Goal: Task Accomplishment & Management: Manage account settings

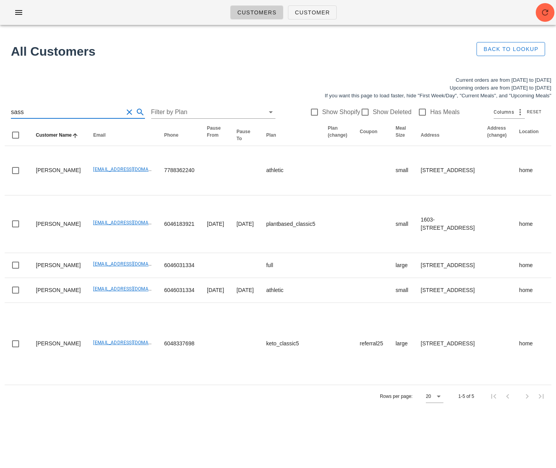
click at [55, 110] on input "sass" at bounding box center [67, 112] width 112 height 12
drag, startPoint x: 24, startPoint y: 112, endPoint x: -49, endPoint y: 111, distance: 72.8
click at [0, 111] on html "Customers Customer Found 3 customers All Customers Back to Lookup Current order…" at bounding box center [278, 234] width 556 height 468
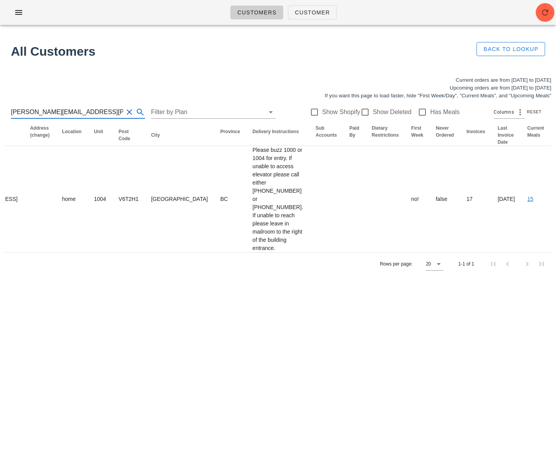
scroll to position [0, 0]
drag, startPoint x: 90, startPoint y: 110, endPoint x: 13, endPoint y: 112, distance: 76.7
click at [13, 112] on input "jay.gomes@gmail.com" at bounding box center [67, 112] width 112 height 12
type input "j"
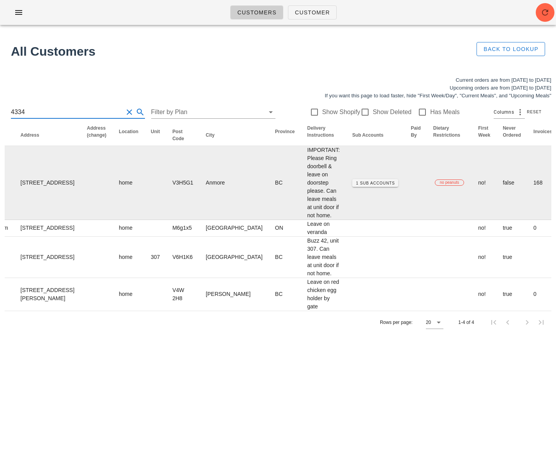
scroll to position [0, 485]
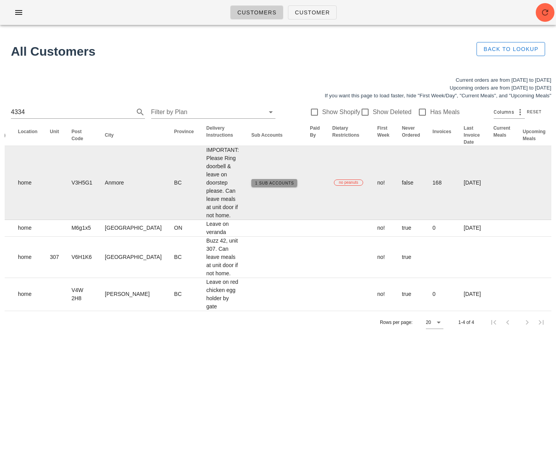
click at [255, 185] on span "1 Sub Accounts" at bounding box center [274, 183] width 39 height 4
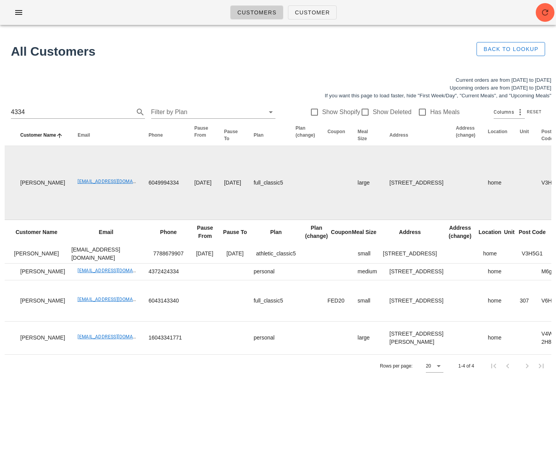
scroll to position [0, 0]
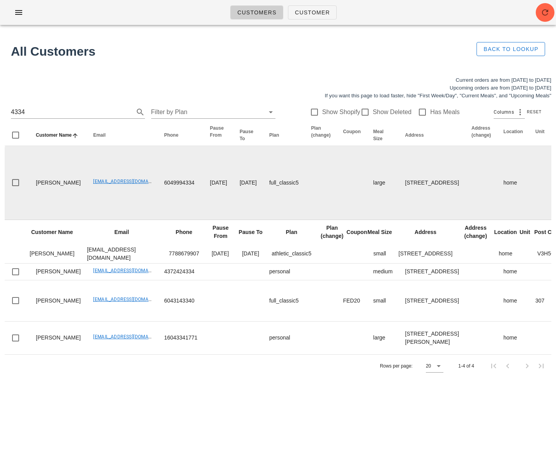
click at [94, 208] on td "cvmallow50@gmail.com" at bounding box center [122, 183] width 71 height 74
click at [336, 194] on td at bounding box center [351, 183] width 30 height 74
drag, startPoint x: 69, startPoint y: 188, endPoint x: 125, endPoint y: 188, distance: 55.3
click at [125, 188] on td "cvmallow50@gmail.com" at bounding box center [122, 183] width 71 height 74
copy link "cvmallow50@gmail.com"
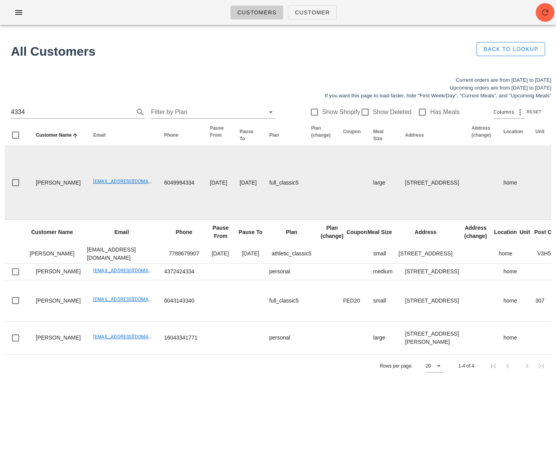
drag, startPoint x: 96, startPoint y: 193, endPoint x: 88, endPoint y: 193, distance: 7.8
click at [96, 193] on td "cvmallow50@gmail.com" at bounding box center [122, 183] width 71 height 74
drag, startPoint x: 67, startPoint y: 191, endPoint x: 137, endPoint y: 189, distance: 69.7
click at [131, 190] on td "[EMAIL_ADDRESS][DOMAIN_NAME]" at bounding box center [122, 183] width 71 height 74
copy link "[EMAIL_ADDRESS][DOMAIN_NAME]"
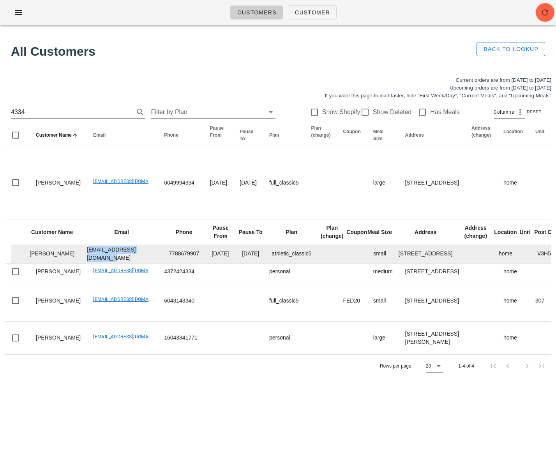
drag, startPoint x: 65, startPoint y: 266, endPoint x: 138, endPoint y: 268, distance: 73.2
click at [137, 263] on td "amandabeynon5@gmail.com" at bounding box center [122, 254] width 82 height 19
copy td "amandabeynon5@gmail.com"
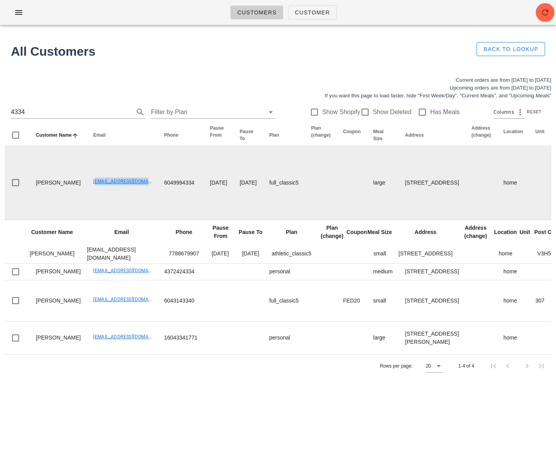
drag, startPoint x: 69, startPoint y: 188, endPoint x: 139, endPoint y: 191, distance: 70.9
copy link "cvmallow50@gmail.com"
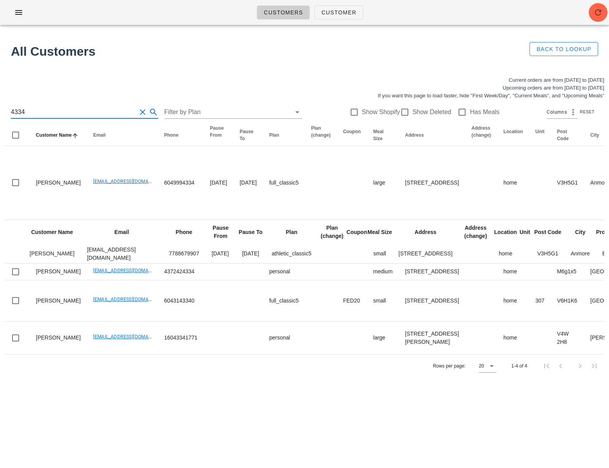
scroll to position [0, 0]
drag, startPoint x: 68, startPoint y: 115, endPoint x: 18, endPoint y: 113, distance: 50.2
click at [18, 113] on input "4334" at bounding box center [73, 112] width 125 height 12
drag, startPoint x: 28, startPoint y: 113, endPoint x: -6, endPoint y: 110, distance: 34.0
click at [0, 110] on html "Customers Customer Found 3 customers All Customers Back to Lookup Current order…" at bounding box center [304, 234] width 609 height 468
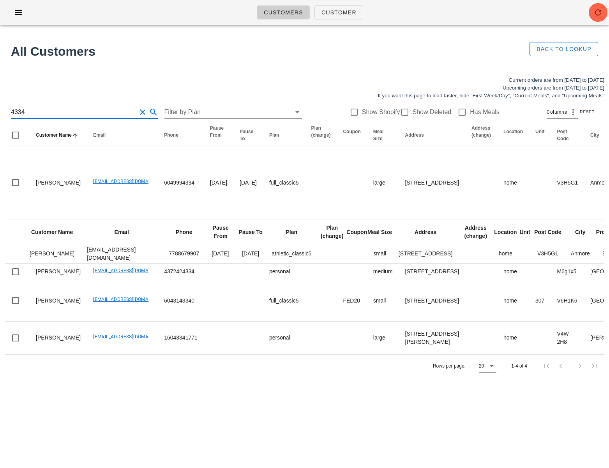
scroll to position [0, 0]
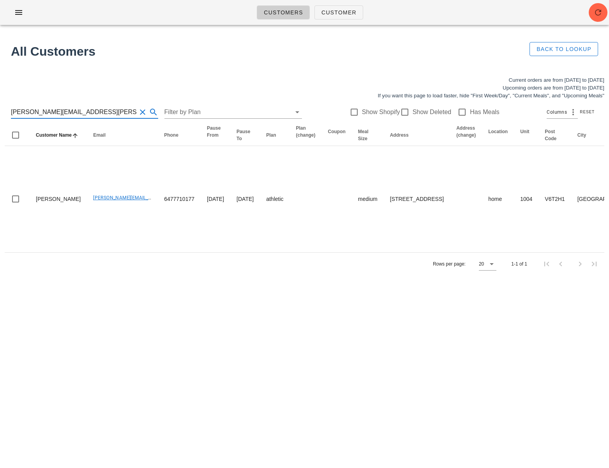
scroll to position [0, 0]
drag, startPoint x: 75, startPoint y: 112, endPoint x: 3, endPoint y: 113, distance: 72.0
click at [3, 113] on div "Current orders are from Sunday Sep 21 to Saturday Sep 27 Upcoming orders are fr…" at bounding box center [304, 176] width 609 height 208
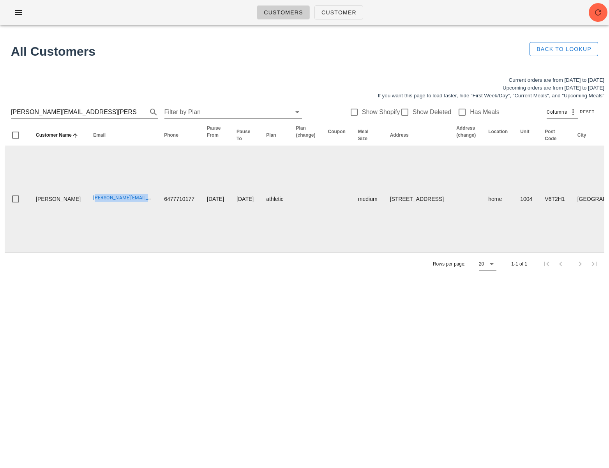
drag, startPoint x: 68, startPoint y: 245, endPoint x: 122, endPoint y: 246, distance: 54.1
click at [121, 246] on td "jay.gomes@gmail.com" at bounding box center [122, 199] width 71 height 106
copy link "jay.gomes@gmail.com"
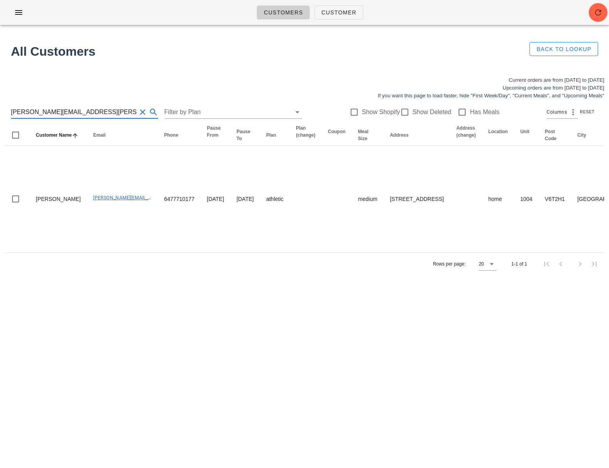
drag, startPoint x: 94, startPoint y: 112, endPoint x: -44, endPoint y: 109, distance: 138.2
click at [0, 109] on html "Customers Customer Found 3 customers All Customers Back to Lookup Current order…" at bounding box center [304, 234] width 609 height 468
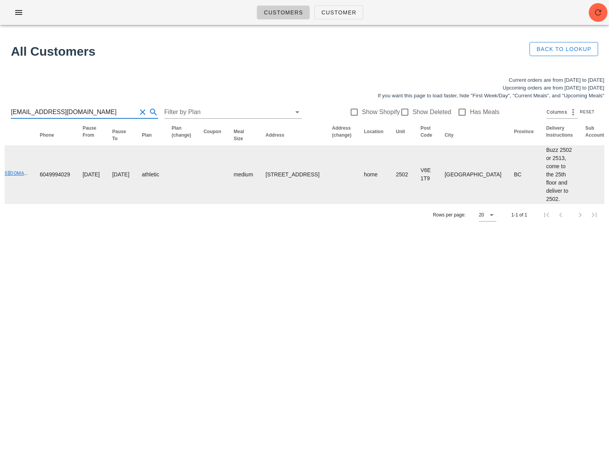
scroll to position [0, 375]
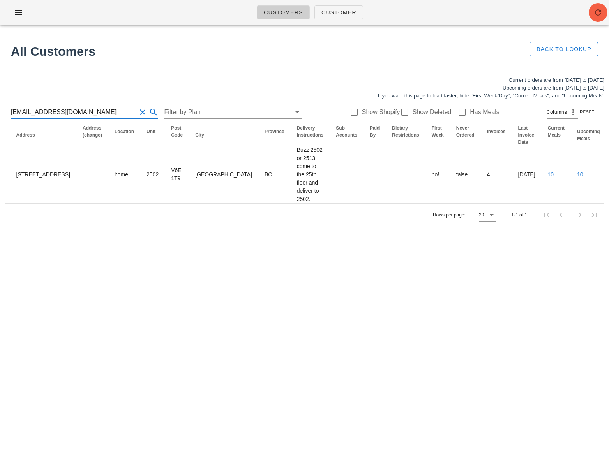
type input "stephstjohn1@gmail.com"
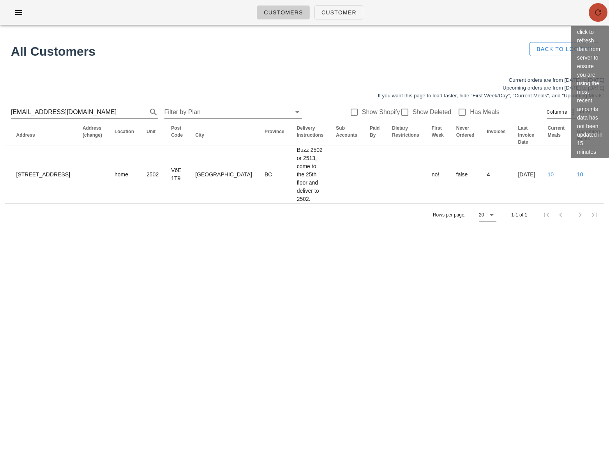
click at [555, 13] on span "button" at bounding box center [597, 12] width 19 height 9
drag, startPoint x: 597, startPoint y: 13, endPoint x: 589, endPoint y: 28, distance: 17.4
click at [555, 14] on icon "button" at bounding box center [597, 12] width 9 height 9
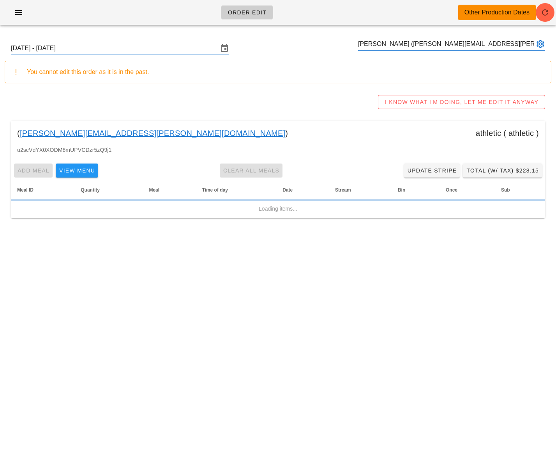
type input "[PERSON_NAME] ([PERSON_NAME][EMAIL_ADDRESS][PERSON_NAME][DOMAIN_NAME])"
click at [149, 51] on input "[DATE] - [DATE]" at bounding box center [114, 48] width 207 height 12
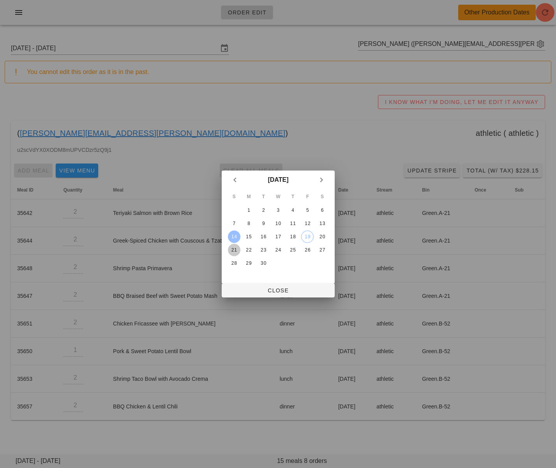
click at [234, 251] on div "21" at bounding box center [233, 249] width 12 height 5
click at [262, 291] on span "Close" at bounding box center [278, 290] width 100 height 6
type input "Sunday September 21 - Saturday September 27"
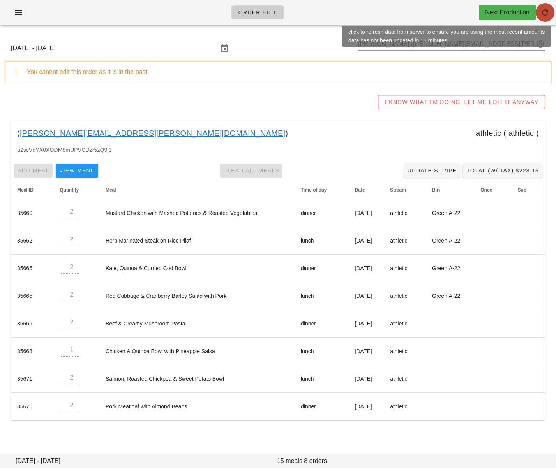
click at [546, 15] on icon "button" at bounding box center [544, 12] width 9 height 9
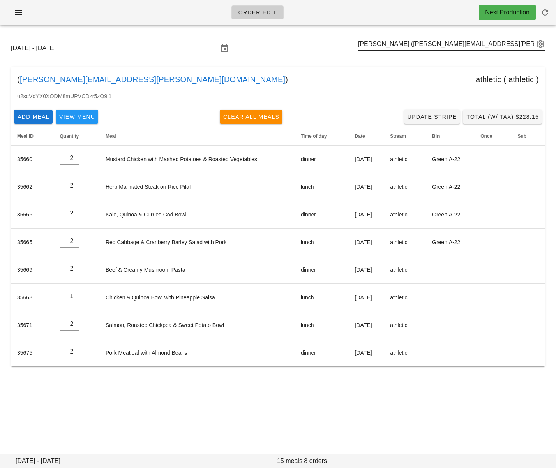
drag, startPoint x: 370, startPoint y: 36, endPoint x: 371, endPoint y: 40, distance: 4.4
click at [370, 37] on div "Sunday September 21 - Saturday September 27 Jason Gomes (jay.gomes@gmail.com)" at bounding box center [278, 48] width 546 height 25
click at [397, 49] on input "text" at bounding box center [446, 44] width 176 height 12
paste input "amandabeynon5@gmail.com"
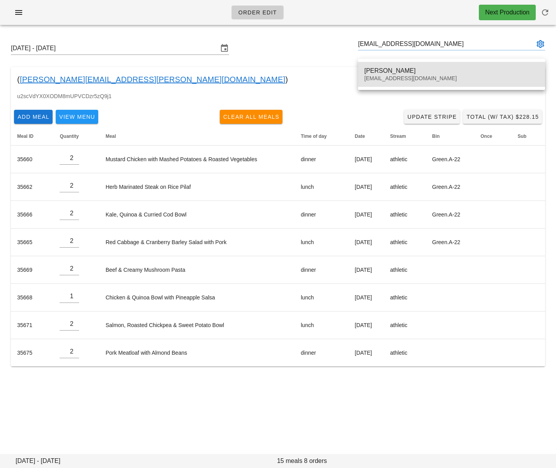
drag, startPoint x: 400, startPoint y: 71, endPoint x: 393, endPoint y: 72, distance: 7.1
click at [400, 71] on div "Amanda Mallow" at bounding box center [451, 70] width 174 height 7
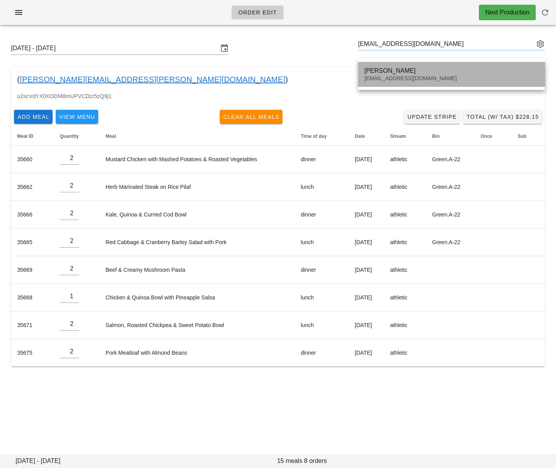
drag, startPoint x: 392, startPoint y: 76, endPoint x: 296, endPoint y: 68, distance: 96.5
click at [392, 76] on div "amandabeynon5@gmail.com" at bounding box center [451, 78] width 174 height 7
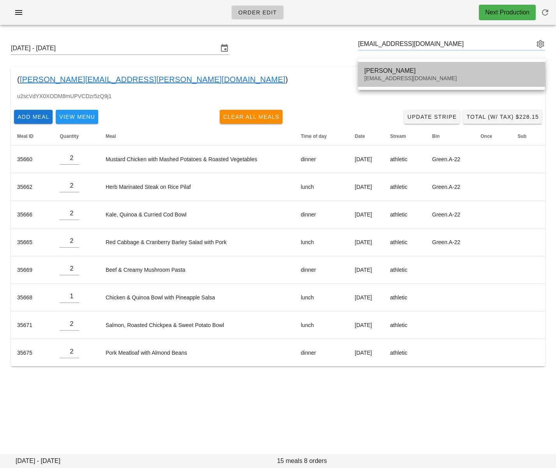
type input "Amanda Mallow (amandabeynon5@gmail.com)"
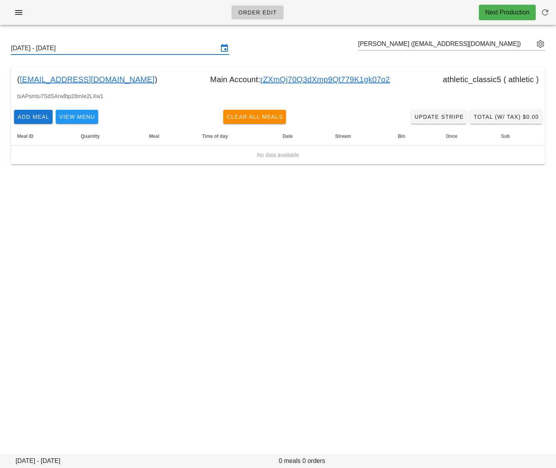
click at [164, 51] on input "Sunday September 21 - Saturday September 27" at bounding box center [114, 48] width 207 height 12
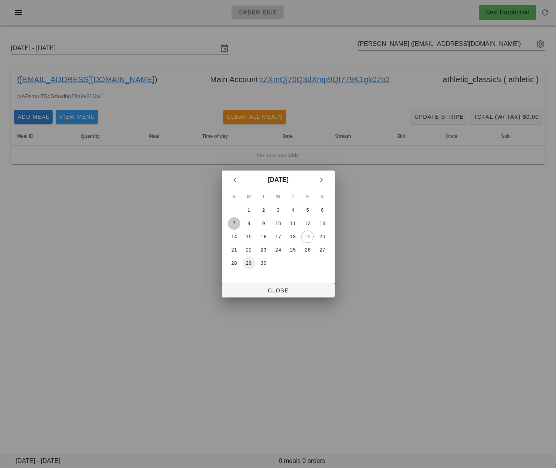
drag, startPoint x: 232, startPoint y: 225, endPoint x: 249, endPoint y: 265, distance: 43.6
click at [232, 225] on div "7" at bounding box center [233, 223] width 12 height 5
drag, startPoint x: 273, startPoint y: 290, endPoint x: 258, endPoint y: 224, distance: 67.4
click at [273, 289] on span "Close" at bounding box center [278, 290] width 100 height 6
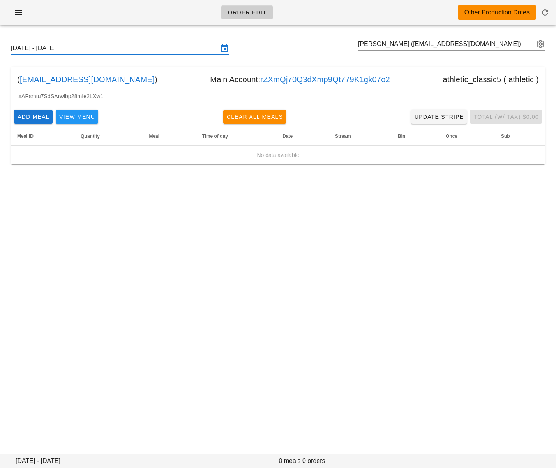
drag, startPoint x: 178, startPoint y: 49, endPoint x: 179, endPoint y: 62, distance: 12.9
click at [178, 49] on input "Sunday September 7 - Saturday September 13" at bounding box center [114, 48] width 207 height 12
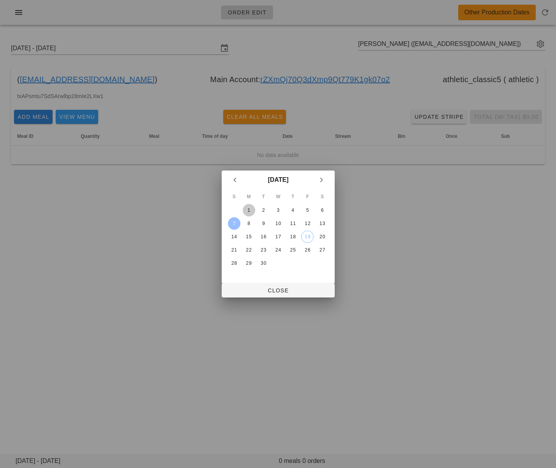
drag, startPoint x: 248, startPoint y: 208, endPoint x: 248, endPoint y: 217, distance: 8.6
click at [248, 209] on div "1" at bounding box center [248, 210] width 12 height 5
drag, startPoint x: 282, startPoint y: 292, endPoint x: 281, endPoint y: 283, distance: 9.0
click at [282, 292] on span "Close" at bounding box center [278, 290] width 100 height 6
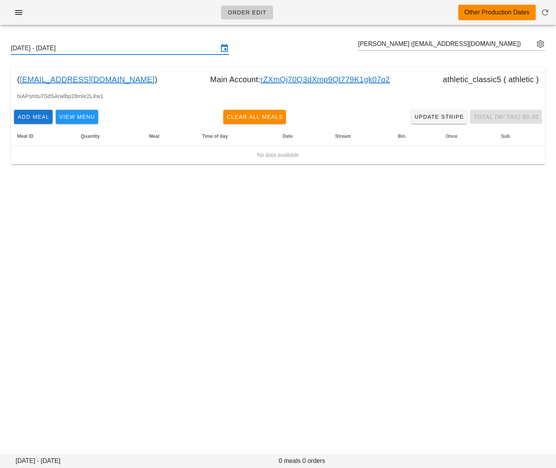
click at [131, 51] on input "Sunday August 31 - Saturday September 6" at bounding box center [114, 48] width 207 height 12
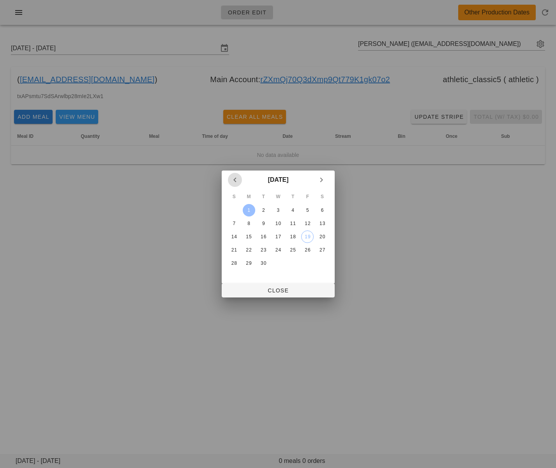
drag, startPoint x: 230, startPoint y: 179, endPoint x: 231, endPoint y: 185, distance: 5.9
click at [231, 179] on icon "Previous month" at bounding box center [234, 179] width 9 height 9
click at [234, 263] on div "24" at bounding box center [233, 262] width 12 height 5
click at [281, 290] on span "Close" at bounding box center [278, 290] width 100 height 6
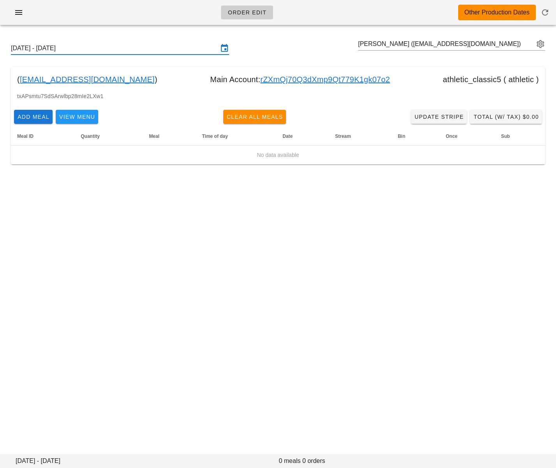
drag, startPoint x: 149, startPoint y: 49, endPoint x: 150, endPoint y: 54, distance: 4.4
click at [149, 50] on input "Sunday August 24 - Saturday August 30" at bounding box center [114, 48] width 207 height 12
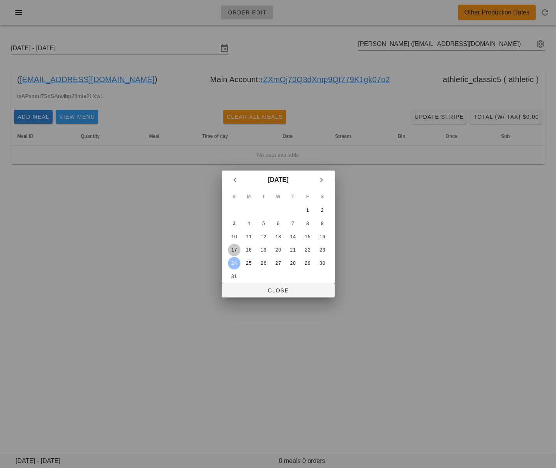
drag, startPoint x: 236, startPoint y: 248, endPoint x: 241, endPoint y: 258, distance: 11.2
click at [236, 248] on div "17" at bounding box center [233, 249] width 12 height 5
click at [262, 287] on span "Close" at bounding box center [278, 290] width 100 height 6
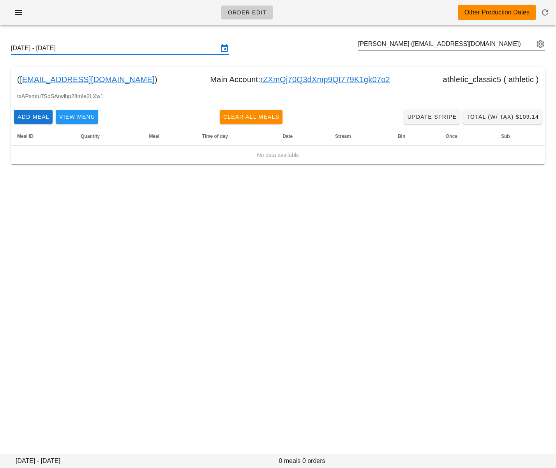
click at [146, 51] on input "Sunday August 17 - Saturday August 23" at bounding box center [114, 48] width 207 height 12
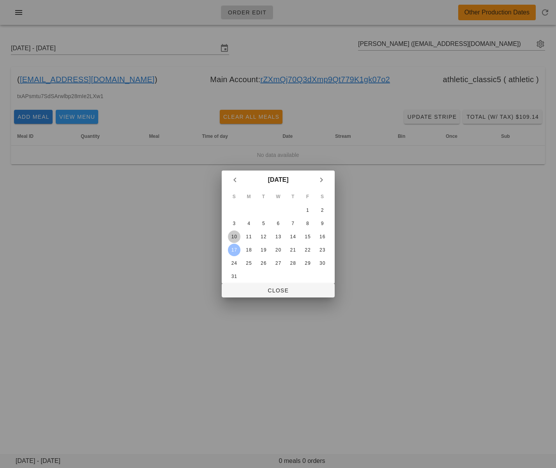
drag, startPoint x: 234, startPoint y: 234, endPoint x: 262, endPoint y: 274, distance: 49.3
click at [234, 234] on div "10" at bounding box center [233, 236] width 12 height 5
click at [273, 294] on button "Close" at bounding box center [278, 290] width 113 height 14
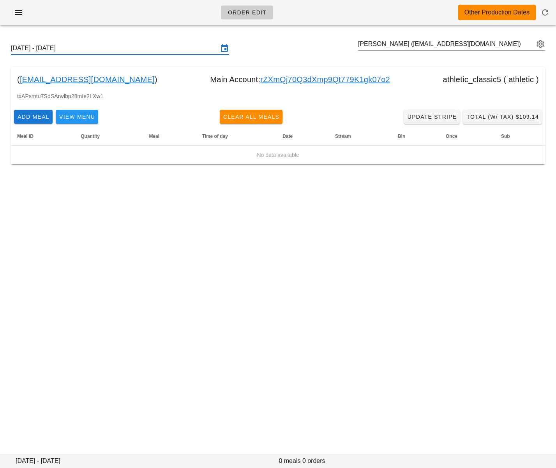
drag, startPoint x: 124, startPoint y: 53, endPoint x: 126, endPoint y: 59, distance: 5.8
click at [124, 53] on input "Sunday August 10 - Saturday August 16" at bounding box center [114, 48] width 207 height 12
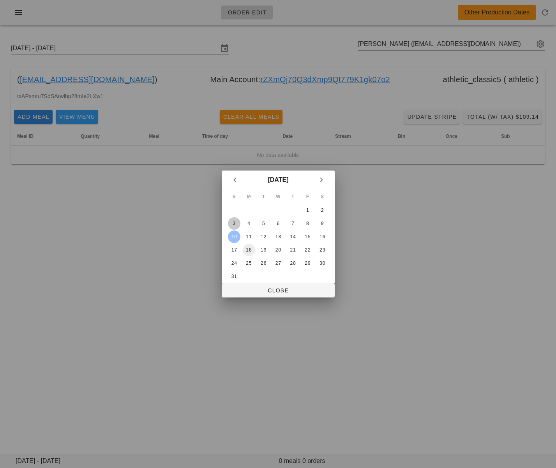
drag, startPoint x: 234, startPoint y: 222, endPoint x: 249, endPoint y: 256, distance: 37.2
click at [234, 222] on div "3" at bounding box center [233, 223] width 12 height 5
click at [259, 286] on button "Close" at bounding box center [278, 290] width 113 height 14
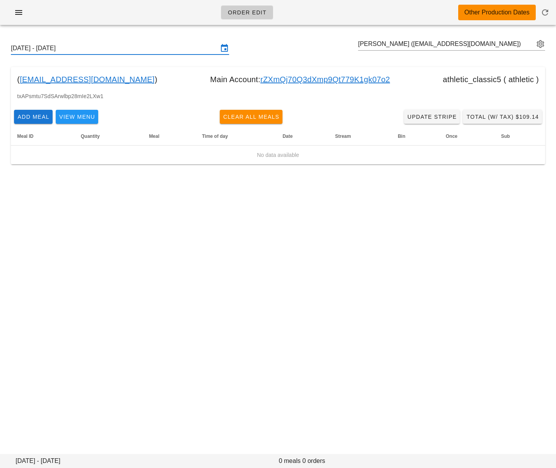
click at [136, 50] on input "Sunday August 3 - Saturday August 9" at bounding box center [114, 48] width 207 height 12
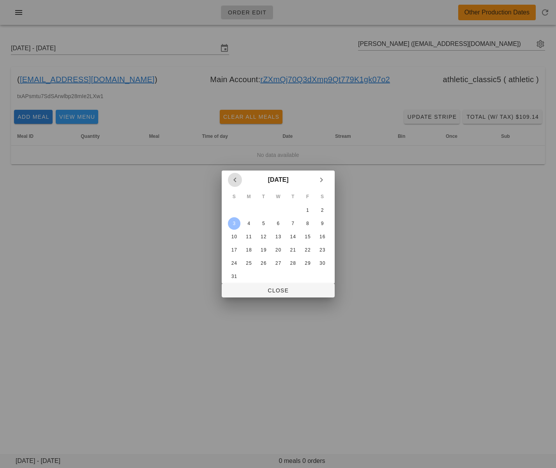
drag, startPoint x: 235, startPoint y: 182, endPoint x: 235, endPoint y: 187, distance: 5.1
click at [235, 182] on icon "Previous month" at bounding box center [234, 179] width 9 height 9
drag, startPoint x: 234, startPoint y: 264, endPoint x: 237, endPoint y: 267, distance: 4.7
click at [234, 264] on div "27" at bounding box center [233, 262] width 12 height 5
drag, startPoint x: 254, startPoint y: 290, endPoint x: 256, endPoint y: 285, distance: 6.0
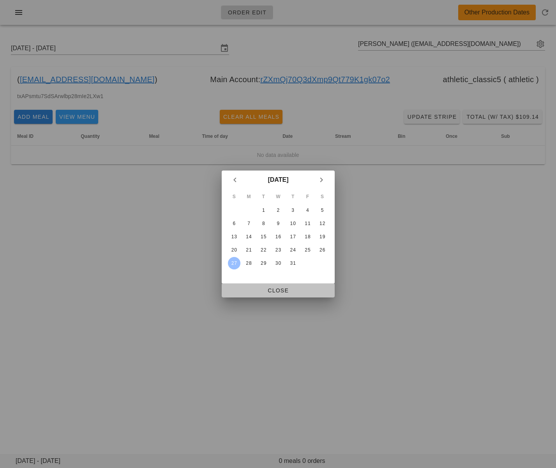
click at [255, 290] on span "Close" at bounding box center [278, 290] width 100 height 6
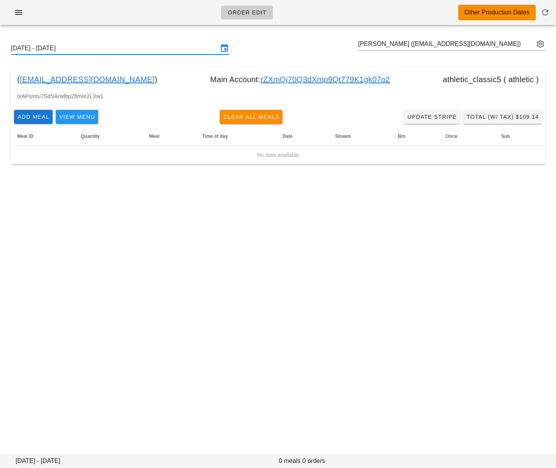
click at [124, 51] on input "Sunday July 27 - Saturday August 2" at bounding box center [114, 48] width 207 height 12
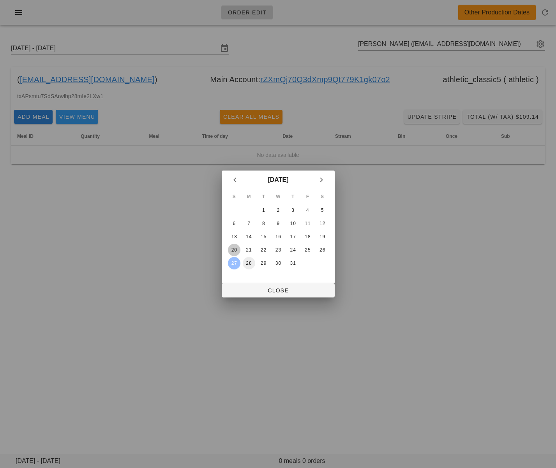
drag, startPoint x: 234, startPoint y: 245, endPoint x: 247, endPoint y: 267, distance: 26.0
click at [234, 245] on button "20" at bounding box center [233, 250] width 12 height 12
click at [260, 287] on span "Close" at bounding box center [278, 290] width 100 height 6
type input "Sunday July 20 - Saturday July 26"
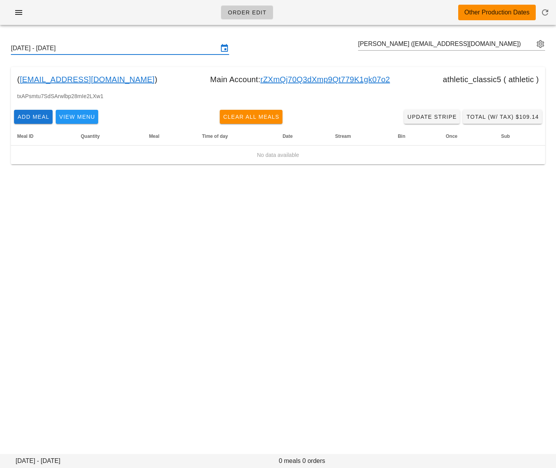
click at [153, 50] on input "Sunday July 20 - Saturday July 26" at bounding box center [114, 48] width 207 height 12
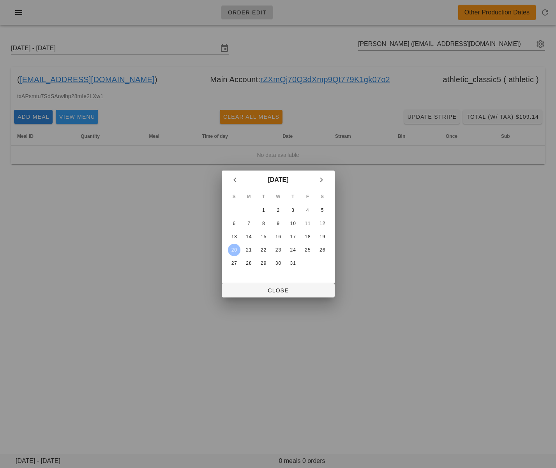
click at [382, 163] on div at bounding box center [278, 234] width 556 height 468
drag, startPoint x: 303, startPoint y: 286, endPoint x: 449, endPoint y: 179, distance: 180.8
click at [303, 286] on button "Close" at bounding box center [278, 290] width 113 height 14
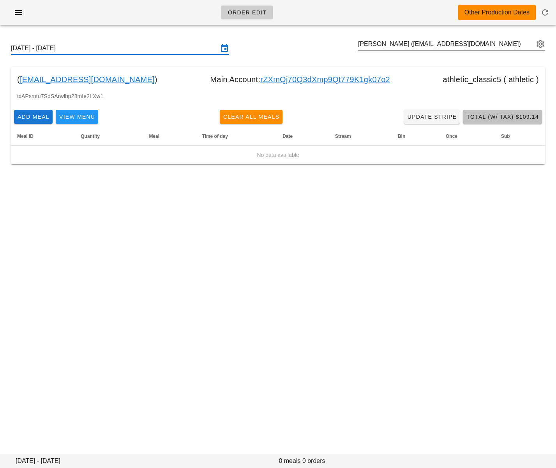
click at [498, 120] on span "Total (w/ Tax) $109.14" at bounding box center [502, 117] width 73 height 6
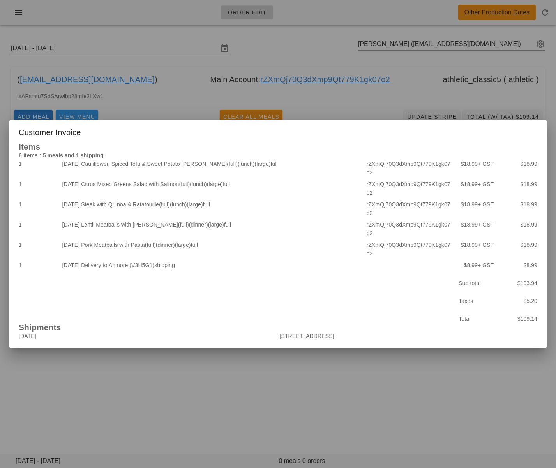
drag, startPoint x: 212, startPoint y: 397, endPoint x: 208, endPoint y: 356, distance: 41.4
click at [212, 396] on div at bounding box center [278, 234] width 556 height 468
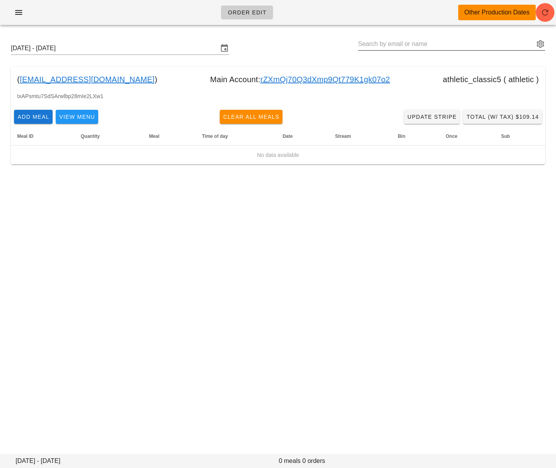
click at [463, 42] on input "text" at bounding box center [446, 44] width 176 height 12
paste input "[PERSON_NAME][EMAIL_ADDRESS][PERSON_NAME][DOMAIN_NAME]"
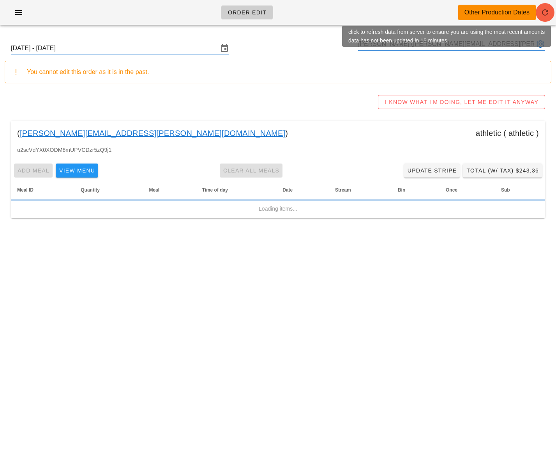
type input "[PERSON_NAME] ([PERSON_NAME][EMAIL_ADDRESS][PERSON_NAME][DOMAIN_NAME])"
drag, startPoint x: 541, startPoint y: 17, endPoint x: 529, endPoint y: 34, distance: 20.7
click at [541, 17] on button "button" at bounding box center [544, 12] width 19 height 19
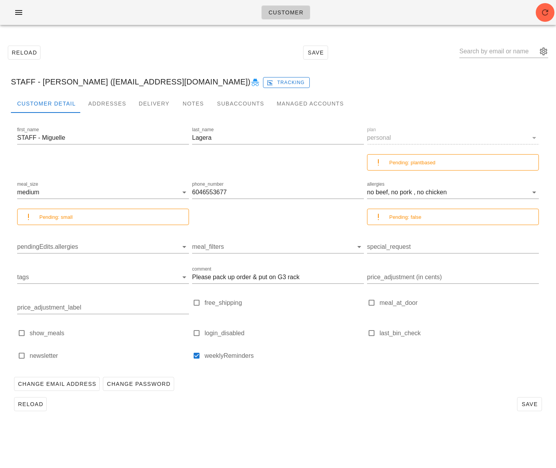
drag, startPoint x: 376, startPoint y: 399, endPoint x: 375, endPoint y: 391, distance: 7.5
click at [376, 399] on div "Reload Save" at bounding box center [278, 404] width 534 height 20
click at [542, 14] on icon "button" at bounding box center [544, 12] width 9 height 9
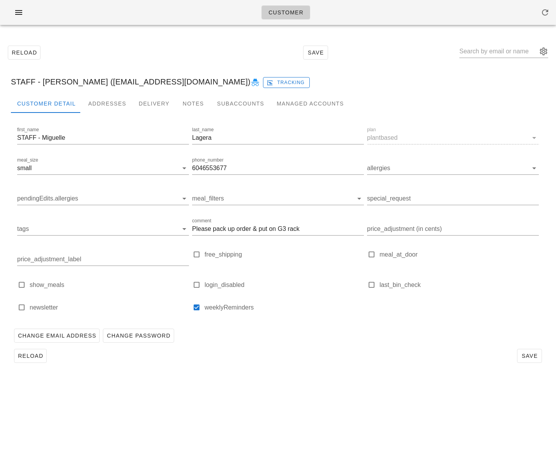
click at [133, 44] on div "Reload Save" at bounding box center [278, 52] width 546 height 33
click at [251, 391] on div "Customer Reload Save STAFF - [PERSON_NAME] ([EMAIL_ADDRESS][DOMAIN_NAME]) Track…" at bounding box center [278, 234] width 556 height 468
drag, startPoint x: 308, startPoint y: 361, endPoint x: 312, endPoint y: 357, distance: 6.1
click at [308, 361] on div "Reload Save" at bounding box center [278, 356] width 534 height 20
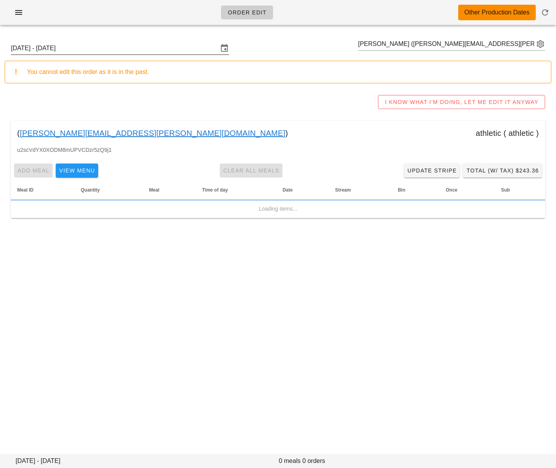
click at [148, 50] on input "Sunday July 20 - Saturday July 26" at bounding box center [114, 48] width 207 height 12
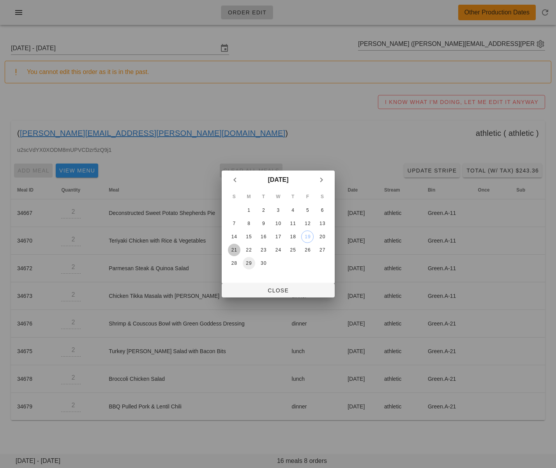
click at [235, 251] on div "21" at bounding box center [233, 249] width 12 height 5
drag, startPoint x: 290, startPoint y: 289, endPoint x: 297, endPoint y: 285, distance: 8.4
click at [290, 289] on span "Close" at bounding box center [278, 290] width 100 height 6
type input "[DATE] - [DATE]"
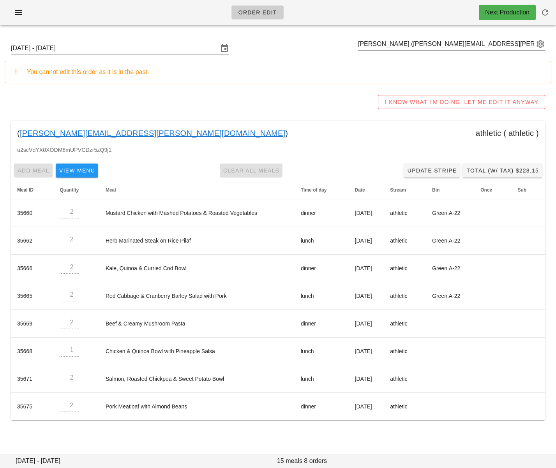
click at [197, 86] on div "Sunday September 21 - Saturday September 27 Jason Gomes (jay.gomes@gmail.com) Y…" at bounding box center [278, 231] width 556 height 400
click at [406, 106] on button "I KNOW WHAT I'M DOING, LET ME EDIT IT ANYWAY" at bounding box center [461, 102] width 167 height 14
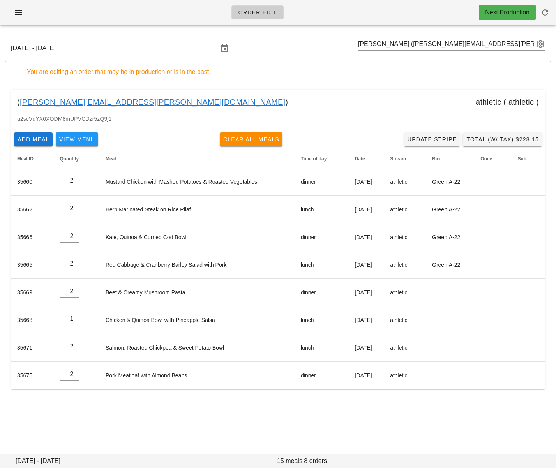
click at [259, 437] on div "Order Edit Next Production Sunday September 21 - Saturday September 27 Jason Go…" at bounding box center [278, 234] width 556 height 468
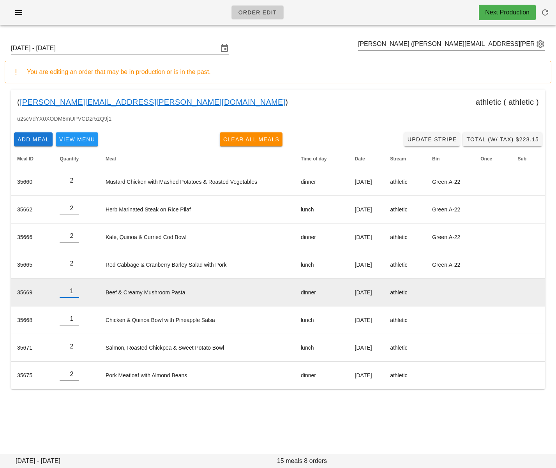
click at [75, 294] on input "1" at bounding box center [69, 291] width 19 height 12
type input "0"
click at [76, 294] on input "0" at bounding box center [69, 291] width 19 height 12
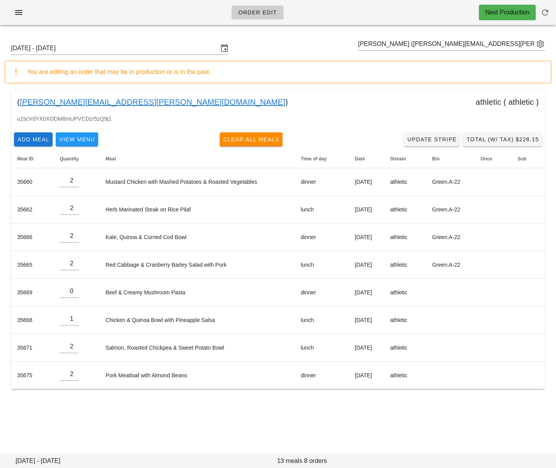
drag, startPoint x: 128, startPoint y: 407, endPoint x: 132, endPoint y: 402, distance: 6.4
click at [128, 406] on div "Sunday September 21 - Saturday September 27 Jason Gomes (jay.gomes@gmail.com) Y…" at bounding box center [278, 221] width 556 height 381
click at [39, 139] on span "Add Meal" at bounding box center [33, 139] width 32 height 6
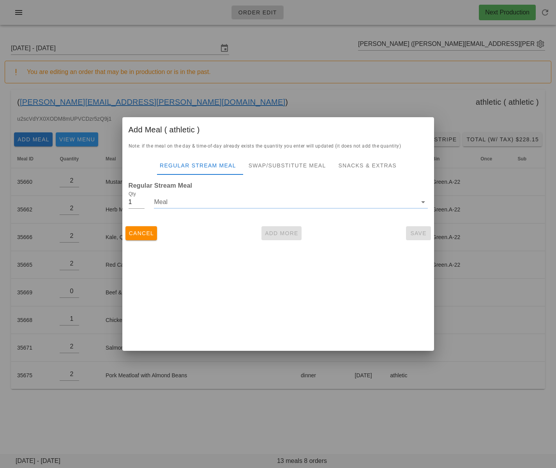
click at [210, 202] on input "Meal" at bounding box center [285, 202] width 262 height 12
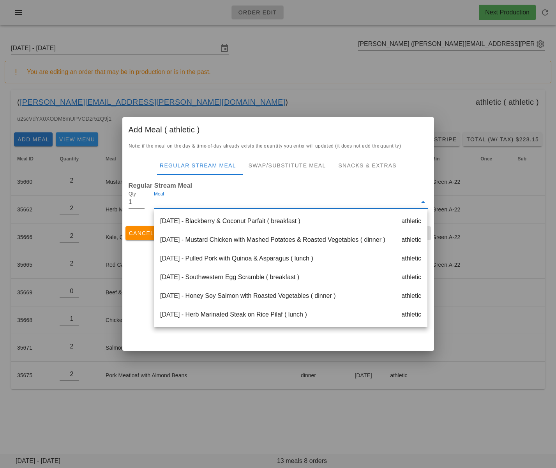
scroll to position [224, 0]
type input "2"
click at [141, 200] on input "2" at bounding box center [136, 202] width 16 height 12
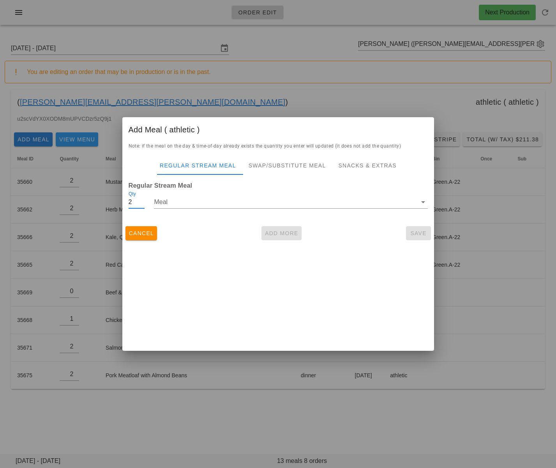
drag, startPoint x: 211, startPoint y: 204, endPoint x: 216, endPoint y: 225, distance: 21.3
click at [211, 204] on input "Meal" at bounding box center [285, 202] width 262 height 12
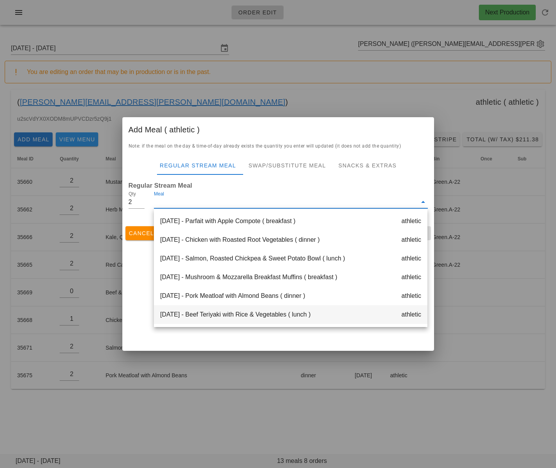
click at [240, 314] on div "Saturday Sep 27 - Beef Teriyaki with Rice & Vegetables ( lunch ) athletic" at bounding box center [290, 314] width 273 height 19
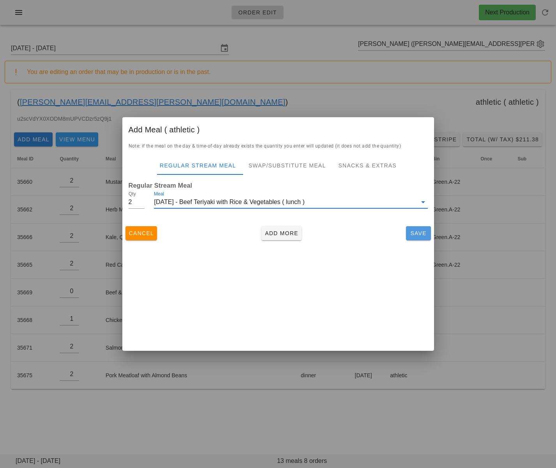
drag, startPoint x: 410, startPoint y: 231, endPoint x: 406, endPoint y: 236, distance: 6.7
click at [410, 231] on span "Save" at bounding box center [418, 233] width 19 height 6
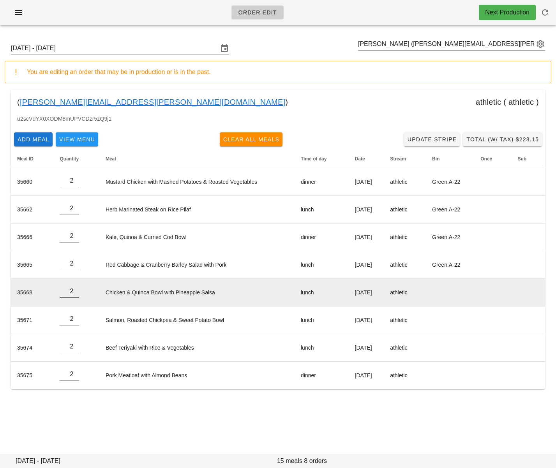
type input "2"
click at [74, 290] on input "2" at bounding box center [69, 291] width 19 height 12
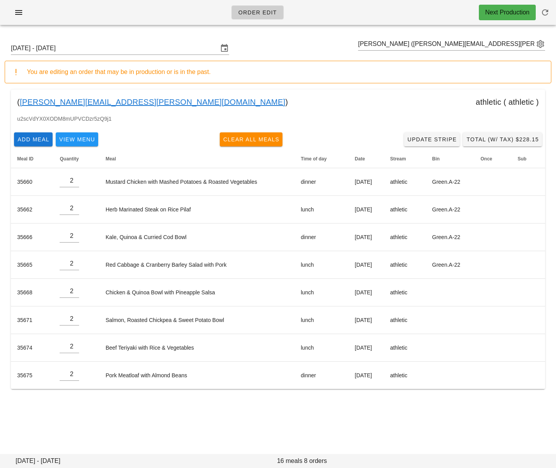
click at [201, 434] on div "Order Edit Next Production Sunday September 21 - Saturday September 27 Jason Go…" at bounding box center [278, 234] width 556 height 468
click at [39, 142] on span "Add Meal" at bounding box center [33, 139] width 32 height 6
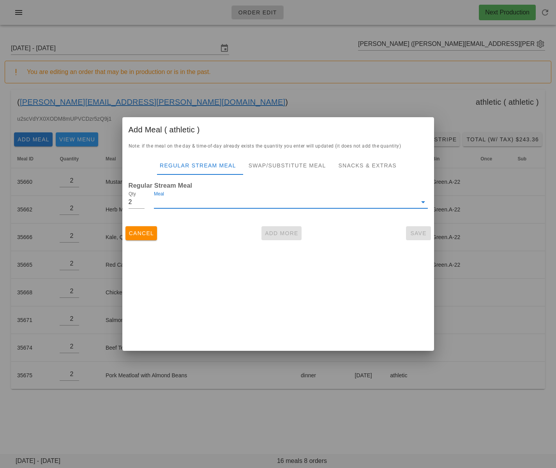
click at [200, 204] on input "Meal" at bounding box center [285, 202] width 262 height 12
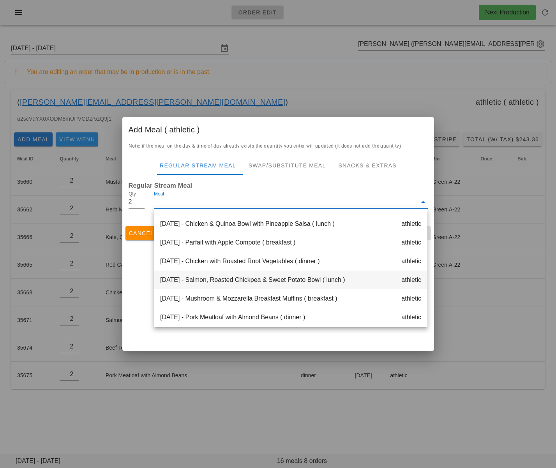
scroll to position [206, 0]
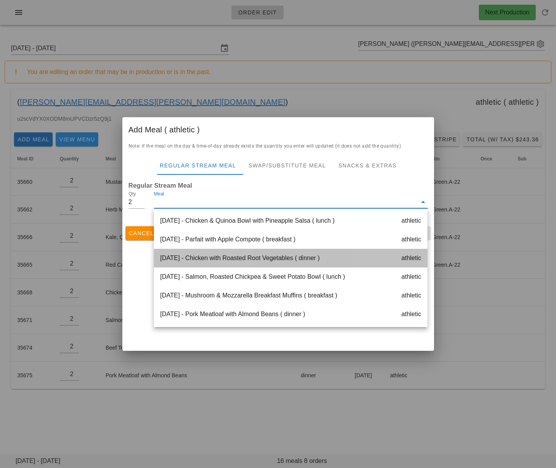
click at [234, 263] on div "Friday Sep 26 - Chicken with Roasted Root Vegetables ( dinner ) athletic" at bounding box center [290, 258] width 273 height 19
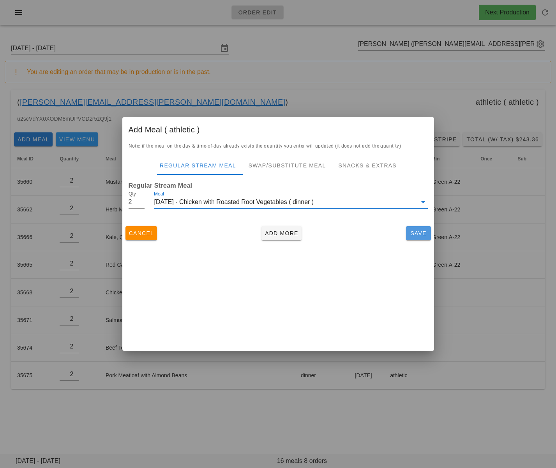
drag, startPoint x: 420, startPoint y: 233, endPoint x: 396, endPoint y: 276, distance: 49.5
click at [420, 233] on span "Save" at bounding box center [418, 233] width 19 height 6
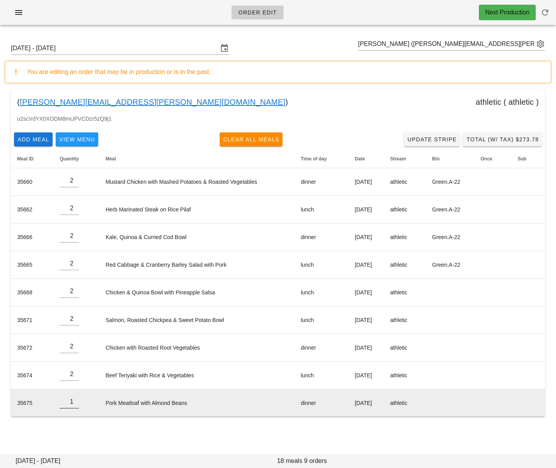
click at [75, 405] on input "1" at bounding box center [69, 402] width 19 height 12
type input "0"
click at [75, 405] on input "0" at bounding box center [69, 402] width 19 height 12
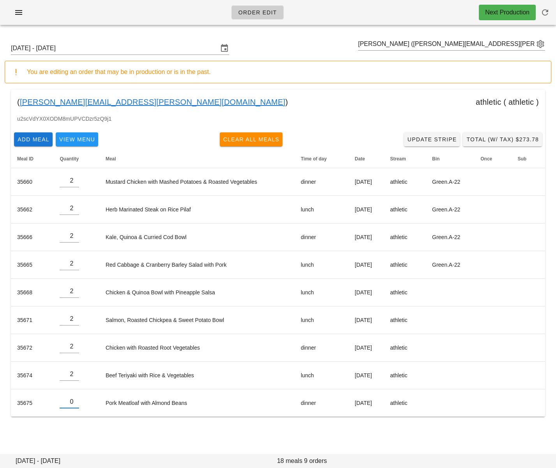
click at [94, 441] on div "Order Edit Next Production Sunday September 21 - Saturday September 27 Jason Go…" at bounding box center [278, 234] width 556 height 468
drag, startPoint x: 210, startPoint y: 439, endPoint x: 222, endPoint y: 434, distance: 12.7
click at [216, 436] on div "Sunday September 21 - Saturday September 27 Jason Gomes (jay.gomes@gmail.com) Y…" at bounding box center [278, 235] width 556 height 409
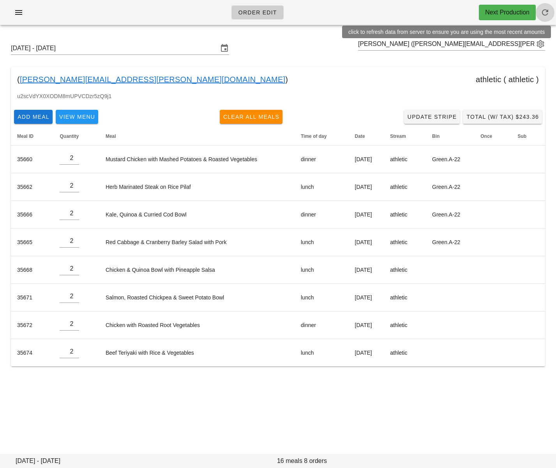
drag, startPoint x: 546, startPoint y: 9, endPoint x: 528, endPoint y: 20, distance: 21.4
click at [546, 9] on icon "button" at bounding box center [544, 12] width 9 height 9
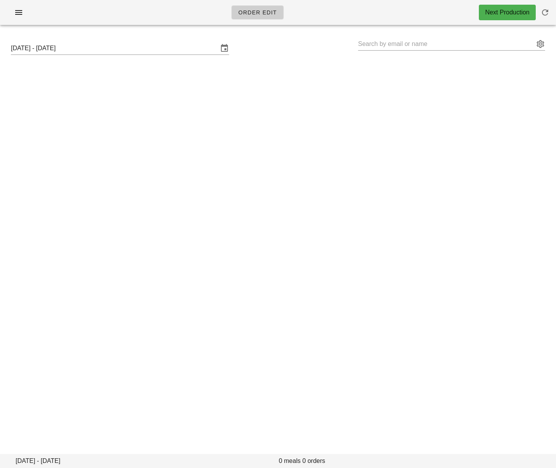
type input "[PERSON_NAME] ([PERSON_NAME][EMAIL_ADDRESS][PERSON_NAME][DOMAIN_NAME])"
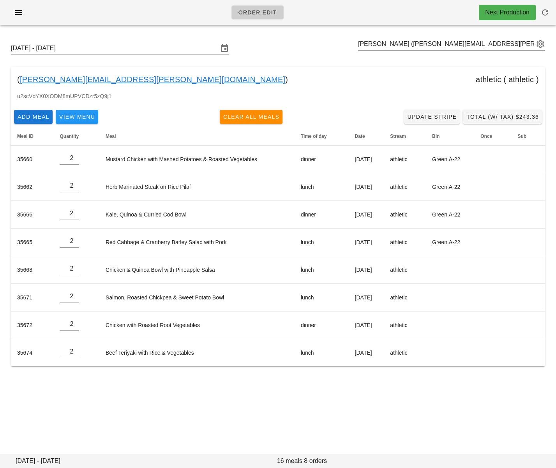
drag, startPoint x: 378, startPoint y: 399, endPoint x: 415, endPoint y: 369, distance: 47.9
click at [378, 398] on div "Order Edit Next Production [DATE] - [DATE] [PERSON_NAME] ([PERSON_NAME][EMAIL_A…" at bounding box center [278, 234] width 556 height 468
click at [526, 116] on span "Total (w/ Tax) $243.36" at bounding box center [502, 117] width 73 height 6
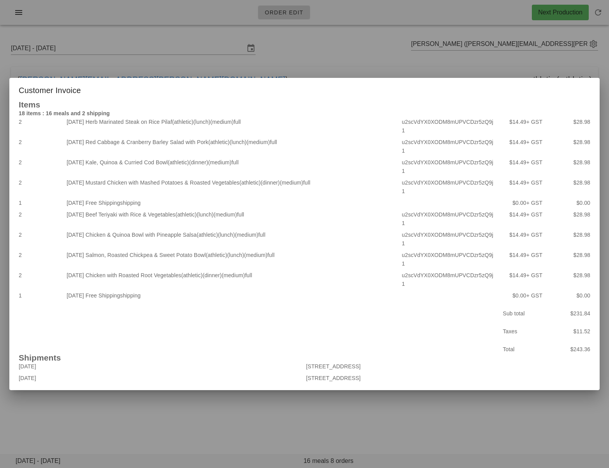
click at [429, 91] on div at bounding box center [304, 234] width 609 height 468
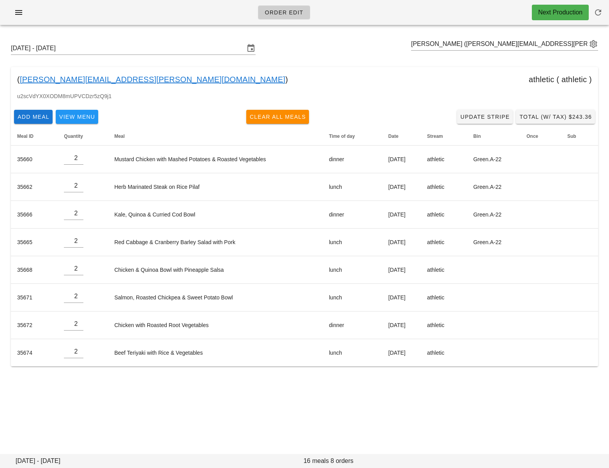
drag, startPoint x: 62, startPoint y: 79, endPoint x: 28, endPoint y: 64, distance: 36.9
click at [19, 81] on div "( [PERSON_NAME][EMAIL_ADDRESS][PERSON_NAME][DOMAIN_NAME] ) athletic ( athletic )" at bounding box center [304, 79] width 587 height 25
copy div "[PERSON_NAME][EMAIL_ADDRESS][PERSON_NAME][DOMAIN_NAME] )"
click at [449, 46] on input "text" at bounding box center [499, 44] width 176 height 12
paste input "[EMAIL_ADDRESS][DOMAIN_NAME]"
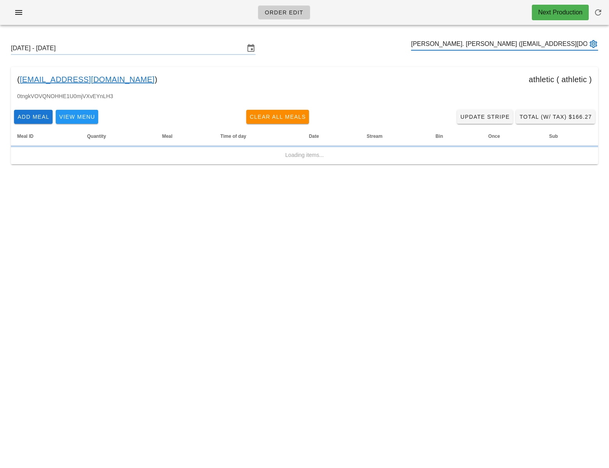
type input "[PERSON_NAME]. [PERSON_NAME] ([EMAIL_ADDRESS][DOMAIN_NAME])"
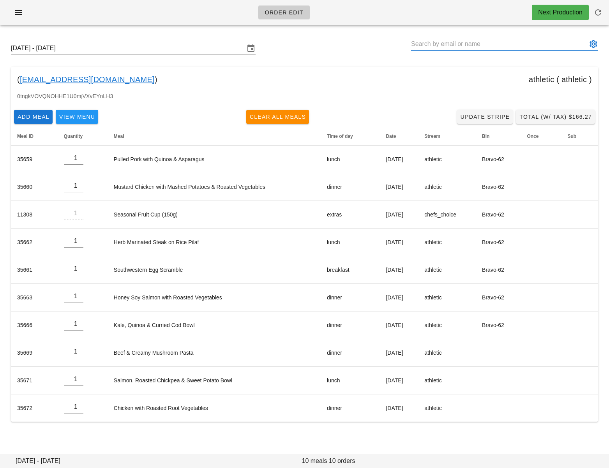
paste input "[EMAIL_ADDRESS][DOMAIN_NAME]"
type input "[PERSON_NAME]. [PERSON_NAME] ([EMAIL_ADDRESS][DOMAIN_NAME])"
click at [297, 449] on div "Order Edit Next Production [DATE] - [DATE] [PERSON_NAME]. [PERSON_NAME] ([EMAIL…" at bounding box center [304, 234] width 609 height 468
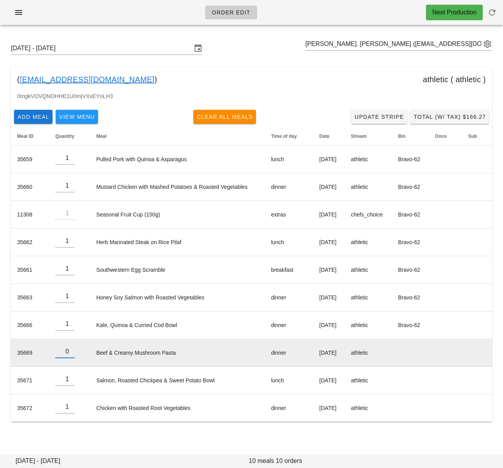
type input "0"
click at [72, 354] on input "0" at bounding box center [64, 351] width 19 height 12
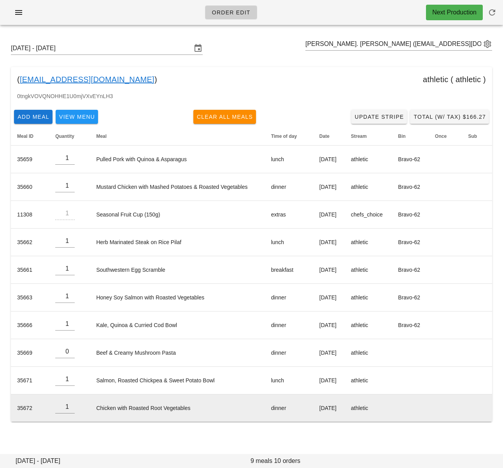
drag, startPoint x: 103, startPoint y: 433, endPoint x: 104, endPoint y: 411, distance: 21.4
click at [103, 433] on div "[DATE] - [DATE] [PERSON_NAME]. [PERSON_NAME] ([EMAIL_ADDRESS][DOMAIN_NAME]) ( […" at bounding box center [251, 238] width 503 height 414
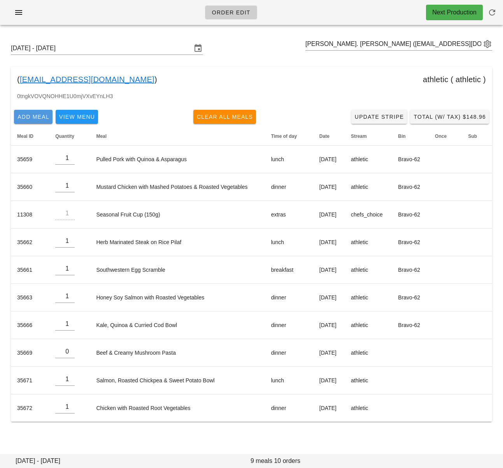
click at [32, 117] on span "Add Meal" at bounding box center [33, 117] width 32 height 6
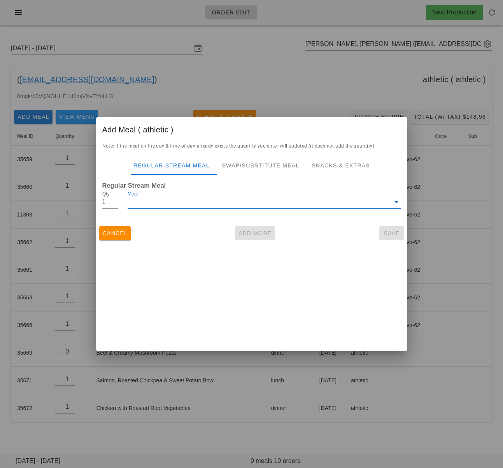
click at [166, 207] on input "Meal" at bounding box center [259, 202] width 262 height 12
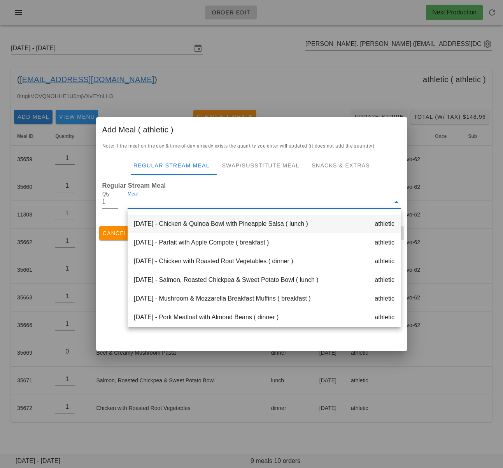
scroll to position [198, 0]
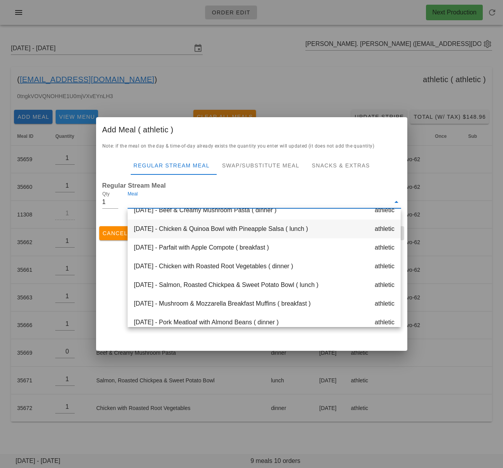
click at [185, 233] on div "[DATE] - Chicken & Quinoa Bowl with Pineapple Salsa ( lunch ) athletic" at bounding box center [264, 229] width 273 height 19
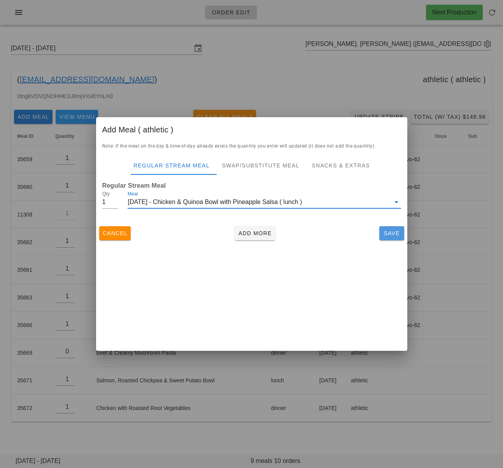
click at [389, 235] on span "Save" at bounding box center [392, 233] width 19 height 6
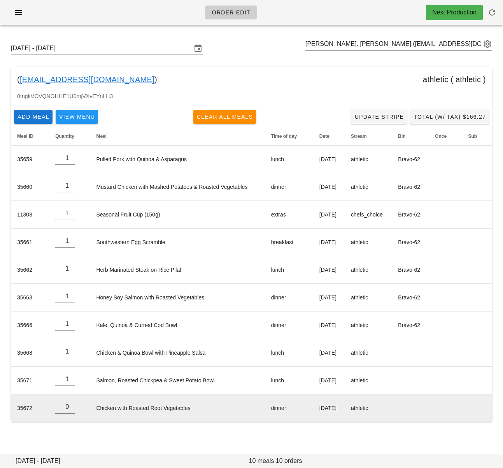
type input "0"
click at [72, 409] on input "0" at bounding box center [64, 407] width 19 height 12
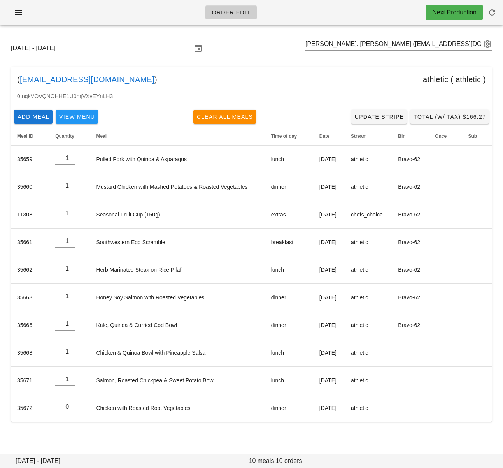
click at [99, 433] on div "Sunday September 21 - Saturday September 27 Stephanie St. John (stephstjohn1@gm…" at bounding box center [251, 238] width 503 height 414
click at [114, 435] on div "Sunday September 21 - Saturday September 27 Stephanie St. John (stephstjohn1@gm…" at bounding box center [251, 238] width 503 height 414
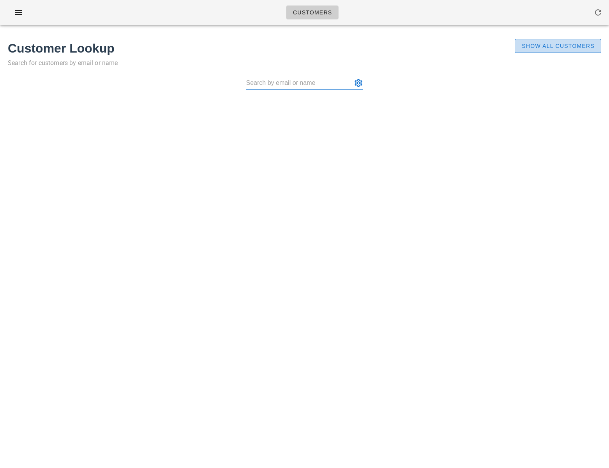
click at [554, 48] on span "Show All Customers" at bounding box center [557, 46] width 73 height 6
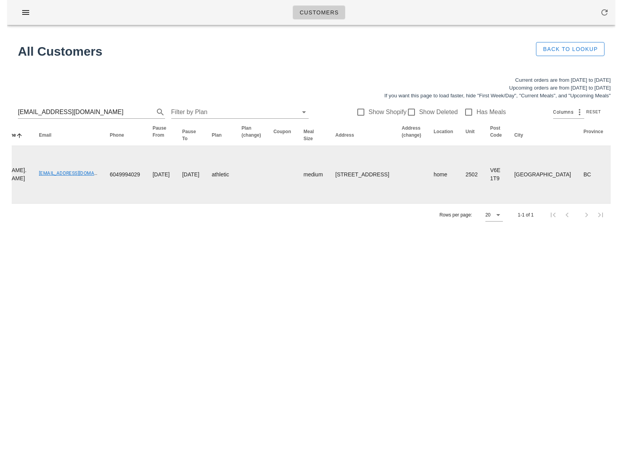
scroll to position [0, 125]
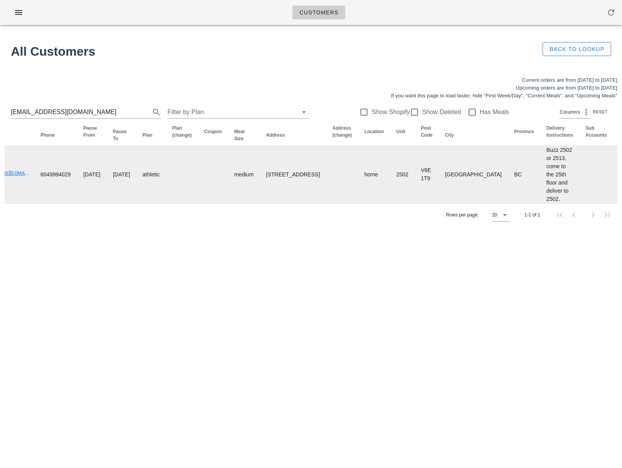
drag, startPoint x: 283, startPoint y: 243, endPoint x: 246, endPoint y: 200, distance: 56.8
click at [280, 235] on div "Customers Found 1 customer All Customers Back to Lookup Current orders are from…" at bounding box center [311, 234] width 622 height 468
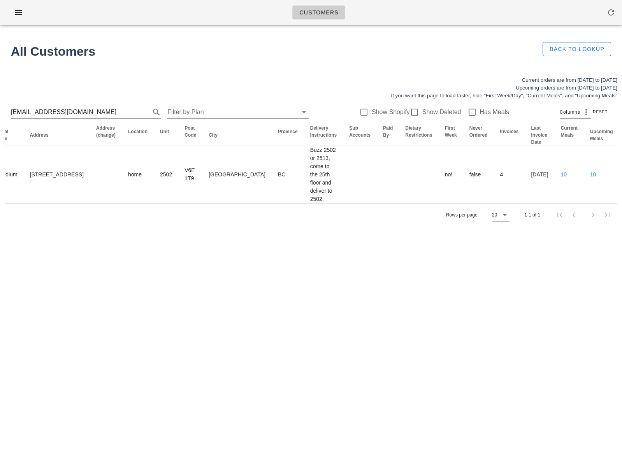
scroll to position [0, 0]
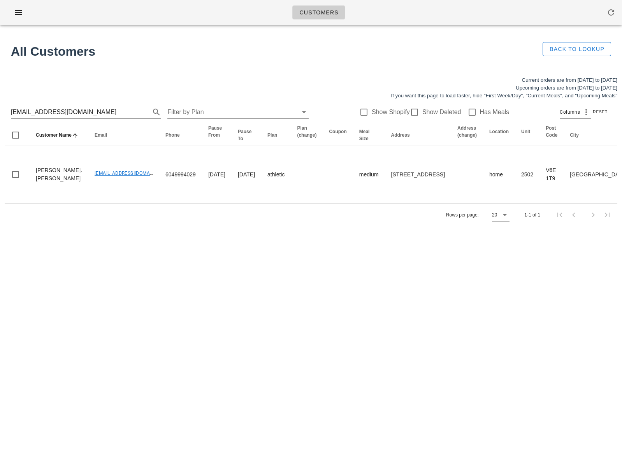
click at [194, 297] on div "Customers Found 1 customer All Customers Back to Lookup Current orders are from…" at bounding box center [311, 234] width 622 height 468
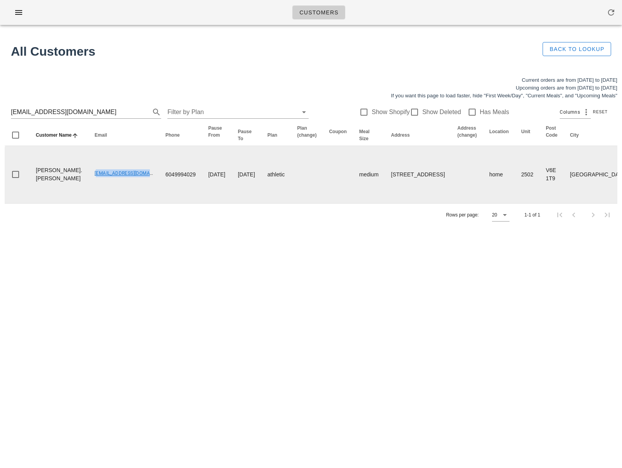
drag, startPoint x: 79, startPoint y: 183, endPoint x: 130, endPoint y: 183, distance: 50.6
click at [130, 183] on td "[EMAIL_ADDRESS][DOMAIN_NAME]" at bounding box center [123, 174] width 71 height 57
copy link "[EMAIL_ADDRESS][DOMAIN_NAME]"
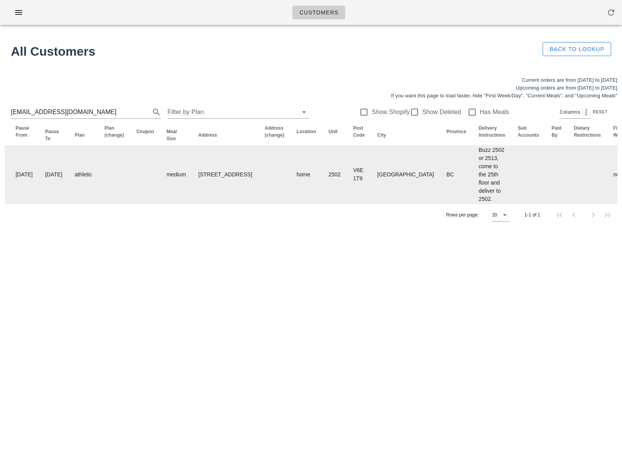
scroll to position [0, 361]
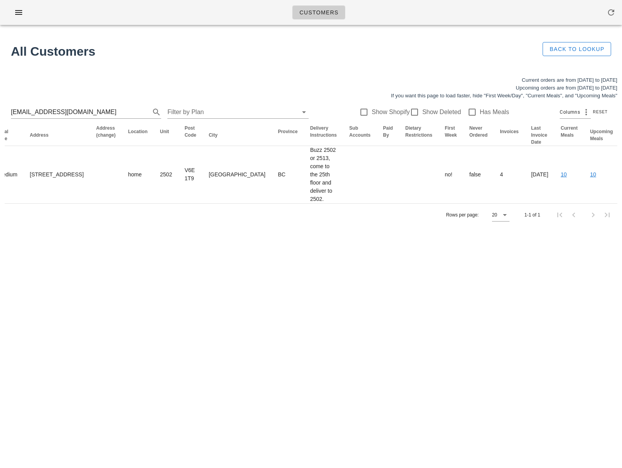
drag, startPoint x: 465, startPoint y: 347, endPoint x: 514, endPoint y: 426, distance: 93.5
click at [467, 349] on div "Customers Found 1 customer All Customers Back to Lookup Current orders are from…" at bounding box center [311, 234] width 622 height 468
drag, startPoint x: 89, startPoint y: 115, endPoint x: -13, endPoint y: 107, distance: 102.7
click at [0, 107] on html "Customers Found 1 customer All Customers Back to Lookup Current orders are from…" at bounding box center [311, 234] width 622 height 468
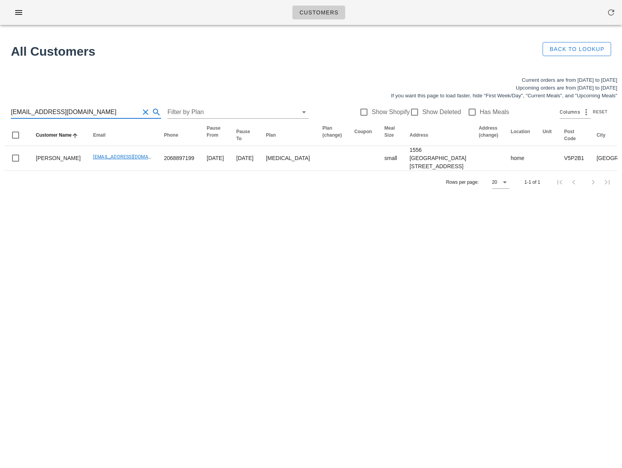
type input "[EMAIL_ADDRESS][DOMAIN_NAME]"
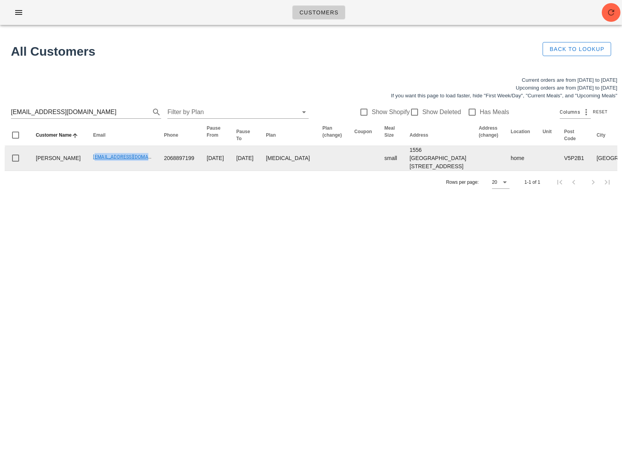
drag, startPoint x: 65, startPoint y: 169, endPoint x: 122, endPoint y: 170, distance: 56.8
click at [122, 170] on td "[EMAIL_ADDRESS][DOMAIN_NAME]" at bounding box center [122, 158] width 71 height 25
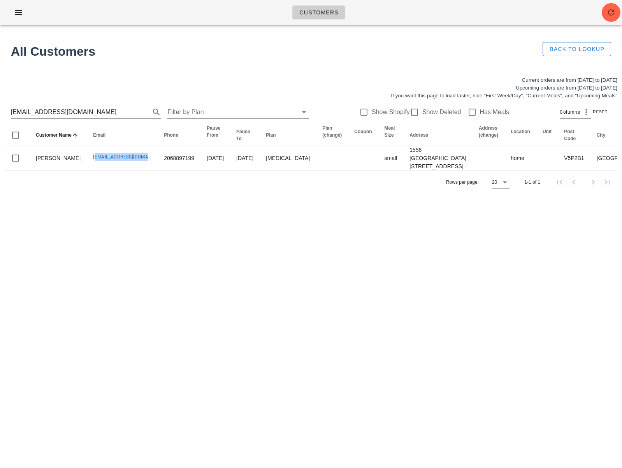
copy link "[EMAIL_ADDRESS][DOMAIN_NAME]"
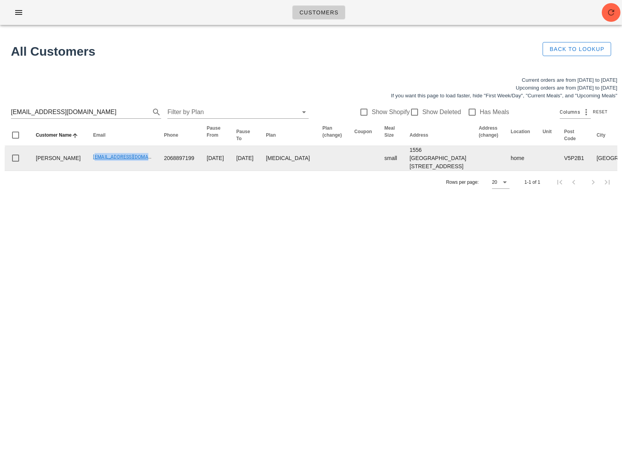
scroll to position [0, 355]
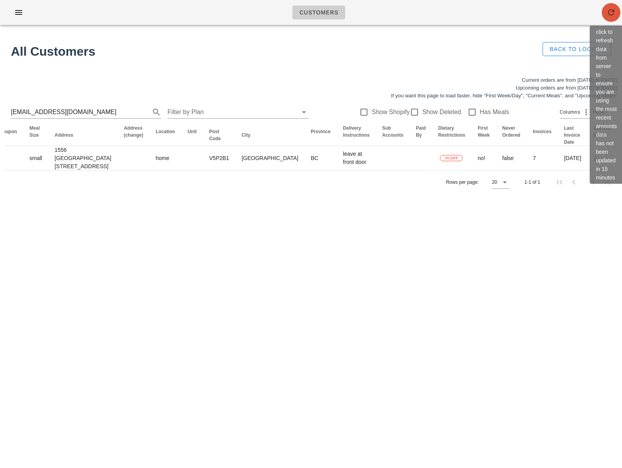
click at [608, 11] on icon "button" at bounding box center [611, 12] width 9 height 9
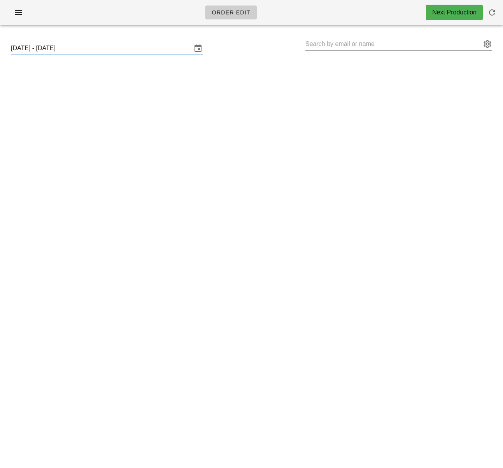
type input "[PERSON_NAME]. [PERSON_NAME] ([EMAIL_ADDRESS][DOMAIN_NAME])"
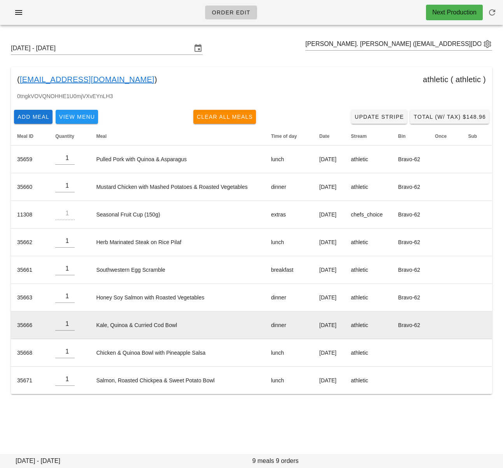
drag, startPoint x: 221, startPoint y: 420, endPoint x: 352, endPoint y: 315, distance: 168.1
click at [222, 420] on div "Order Edit Next Production [DATE] - [DATE] [PERSON_NAME]. [PERSON_NAME] ([EMAIL…" at bounding box center [251, 234] width 503 height 468
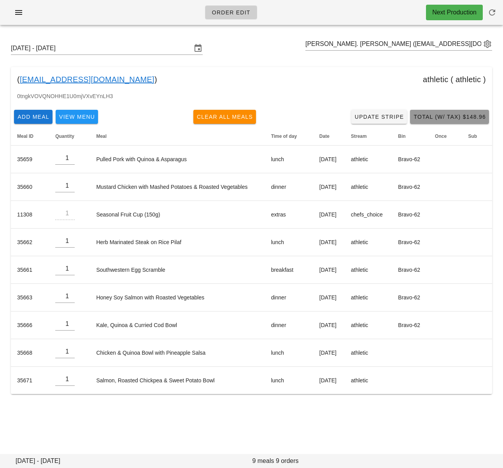
click at [471, 116] on span "Total (w/ Tax) $148.96" at bounding box center [449, 117] width 73 height 6
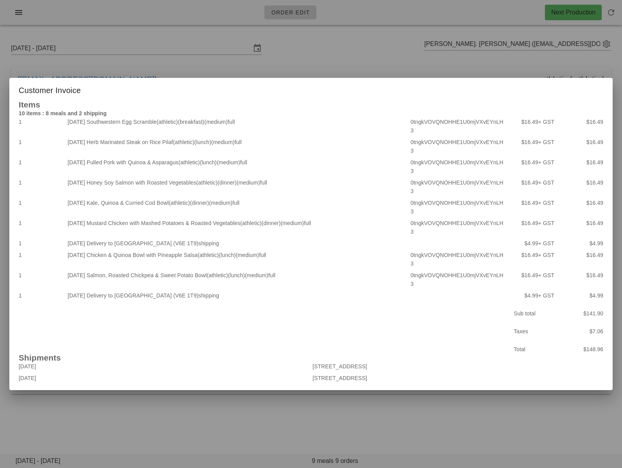
drag, startPoint x: 379, startPoint y: 54, endPoint x: 385, endPoint y: 61, distance: 9.6
click at [378, 54] on div at bounding box center [311, 234] width 622 height 468
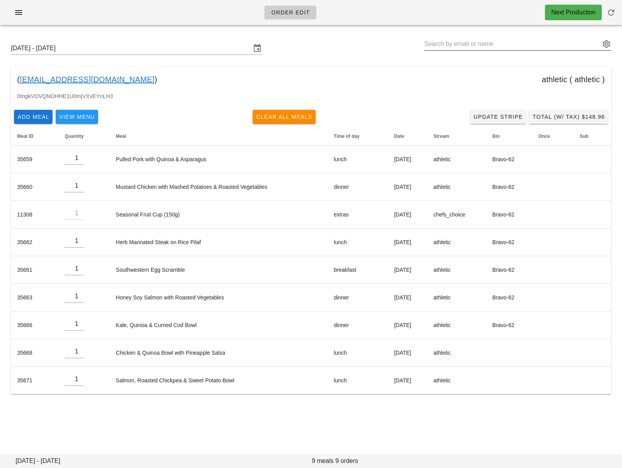
click at [442, 46] on input "text" at bounding box center [512, 44] width 176 height 12
paste input "[EMAIL_ADDRESS][DOMAIN_NAME]"
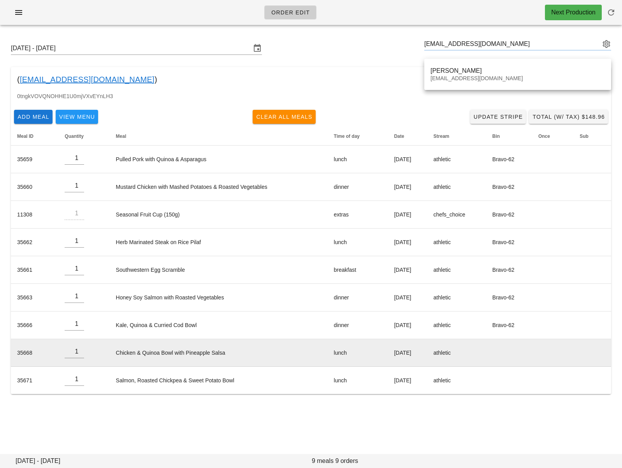
type input "Tanzin Bhuiyan (the.tanzinb@gmail.com)"
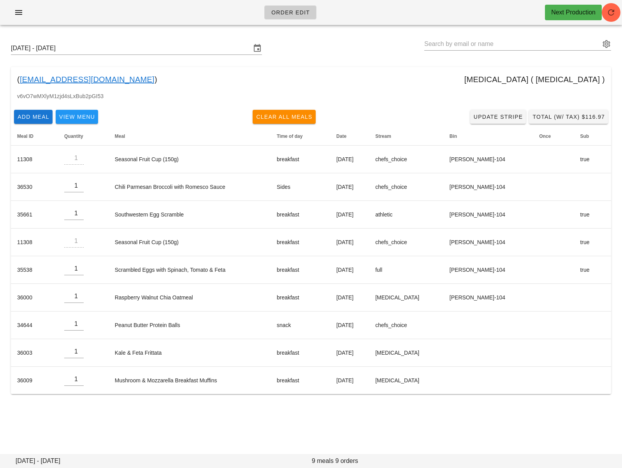
drag, startPoint x: 364, startPoint y: 63, endPoint x: 358, endPoint y: 62, distance: 6.3
click at [365, 63] on div "Sunday September 21 - Saturday September 27 ( the.tanzinb@gmail.com ) diabetes …" at bounding box center [311, 218] width 622 height 374
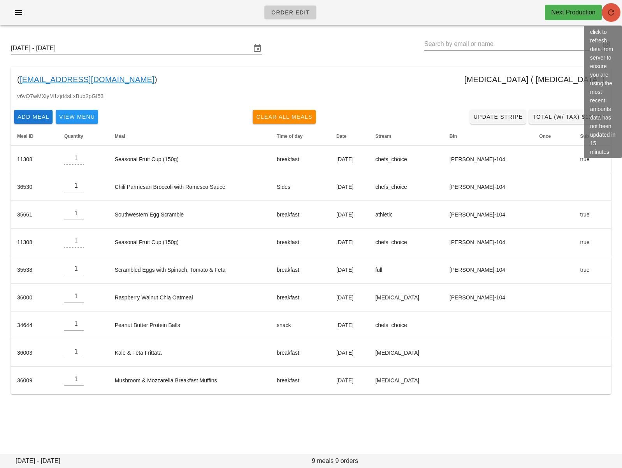
drag, startPoint x: 615, startPoint y: 14, endPoint x: 570, endPoint y: 12, distance: 44.9
click at [503, 14] on icon "button" at bounding box center [611, 12] width 9 height 9
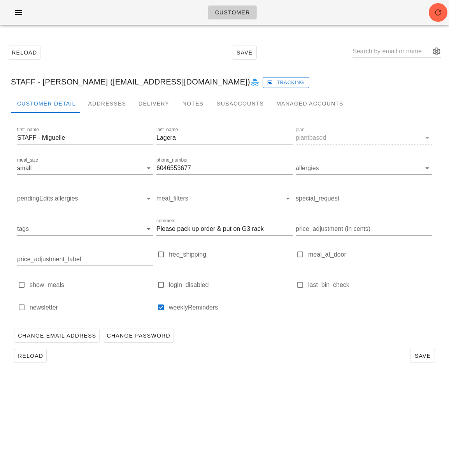
click at [389, 55] on input "text" at bounding box center [392, 51] width 78 height 12
paste input "[PERSON_NAME]"
type input "Jocelyne Hawkins"
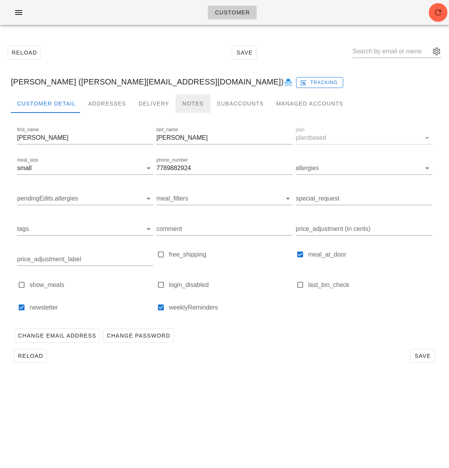
click at [178, 99] on div "Notes" at bounding box center [193, 103] width 35 height 19
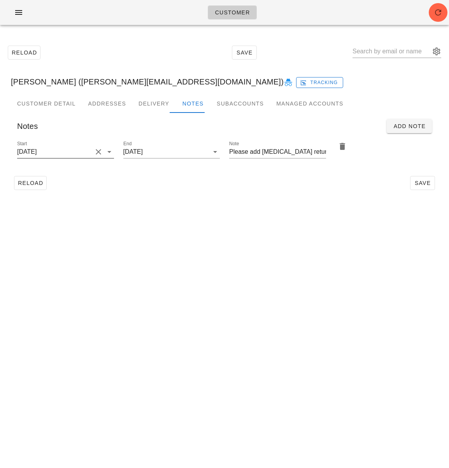
click at [73, 149] on input "2025-09-07" at bounding box center [54, 152] width 75 height 12
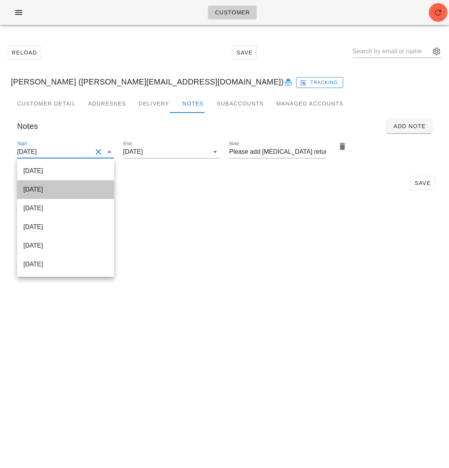
drag, startPoint x: 87, startPoint y: 183, endPoint x: 174, endPoint y: 179, distance: 87.7
click at [87, 183] on div "2025-09-24" at bounding box center [65, 189] width 84 height 17
type input "2025-09-24"
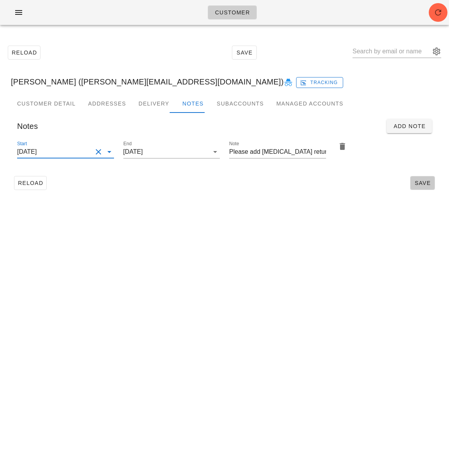
drag, startPoint x: 415, startPoint y: 182, endPoint x: 432, endPoint y: 185, distance: 16.6
click at [415, 182] on span "Save" at bounding box center [423, 183] width 18 height 6
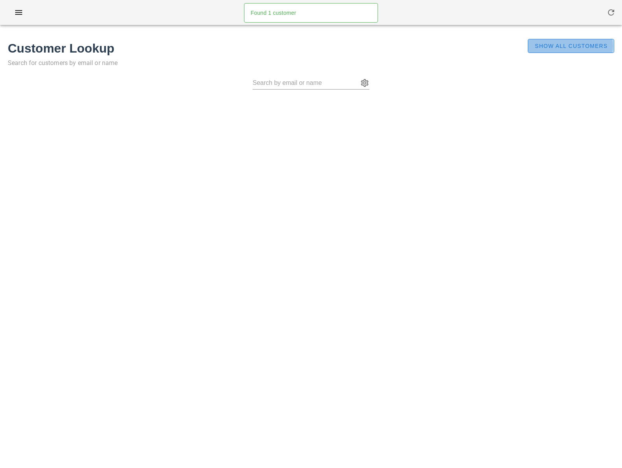
drag, startPoint x: 565, startPoint y: 47, endPoint x: 442, endPoint y: 85, distance: 129.4
click at [565, 47] on span "Show All Customers" at bounding box center [571, 46] width 73 height 6
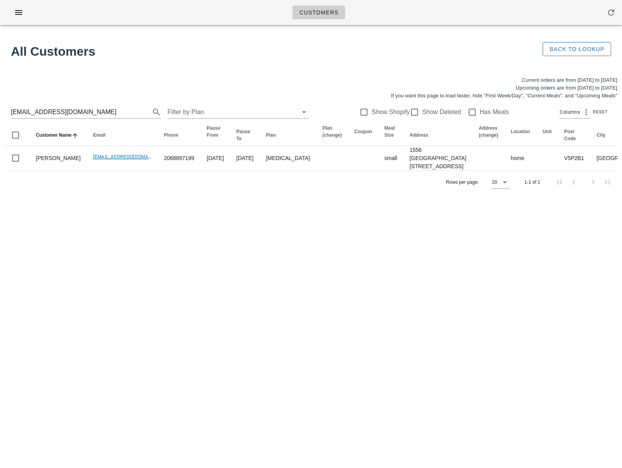
drag, startPoint x: 225, startPoint y: 272, endPoint x: 195, endPoint y: 218, distance: 61.0
click at [225, 270] on div "Customers Found 1 customer All Customers Back to Lookup Current orders are from…" at bounding box center [311, 234] width 622 height 468
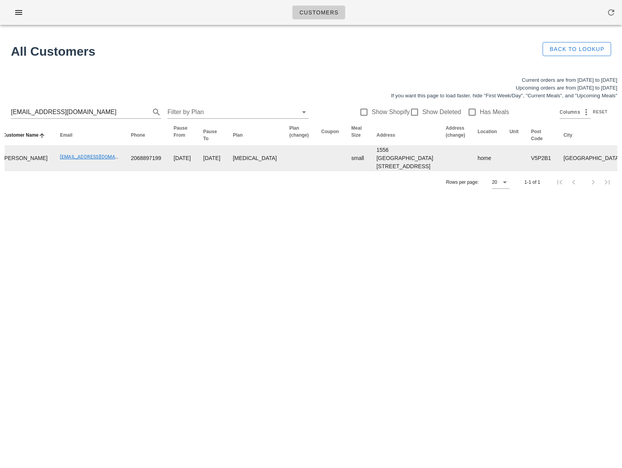
scroll to position [0, 355]
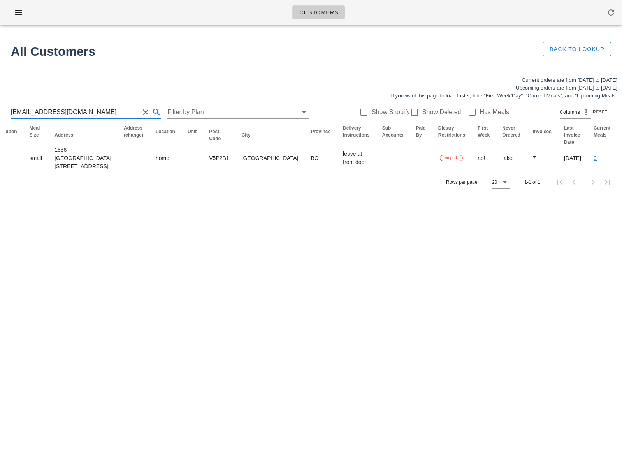
drag, startPoint x: 77, startPoint y: 112, endPoint x: -21, endPoint y: 104, distance: 98.5
click at [0, 104] on html "Customers Found 1 customer All Customers Back to Lookup Current orders are from…" at bounding box center [311, 234] width 622 height 468
drag, startPoint x: 67, startPoint y: 109, endPoint x: 4, endPoint y: 105, distance: 63.6
click at [4, 105] on div "Current orders are from [DATE] to [DATE] Upcoming orders are from [DATE] to [DA…" at bounding box center [311, 135] width 622 height 127
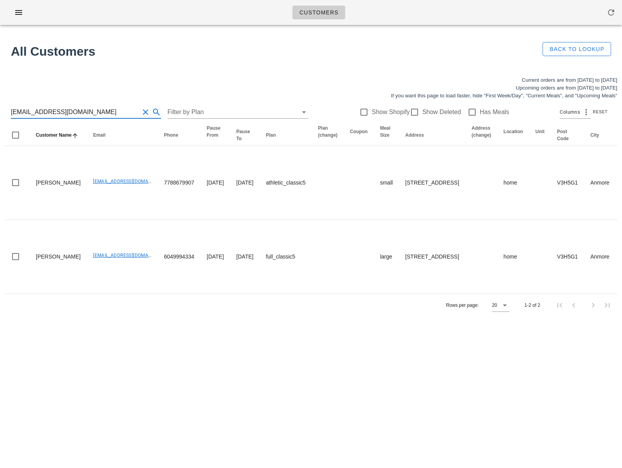
drag, startPoint x: 92, startPoint y: 108, endPoint x: 4, endPoint y: 106, distance: 88.0
click at [5, 106] on div "cvmallow50@gmail.com Filter by Plan Show Shopify Show Deleted Has Meals Columns…" at bounding box center [311, 112] width 613 height 25
drag, startPoint x: 81, startPoint y: 110, endPoint x: -27, endPoint y: 108, distance: 107.5
click at [0, 108] on html "Customers Found 1 customer All Customers Back to Lookup Current orders are from…" at bounding box center [311, 234] width 622 height 468
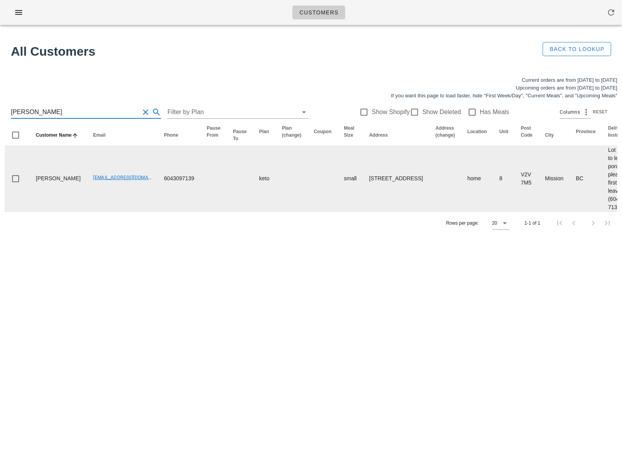
type input "Mary Mackenzie"
drag, startPoint x: 143, startPoint y: 194, endPoint x: 183, endPoint y: 194, distance: 40.1
click at [183, 194] on tr "Mary Mackenzie scottandserena@hotmail.com 6043097139 keto small 8-9201 Shook Ro…" at bounding box center [511, 178] width 1013 height 65
copy td "6043097139"
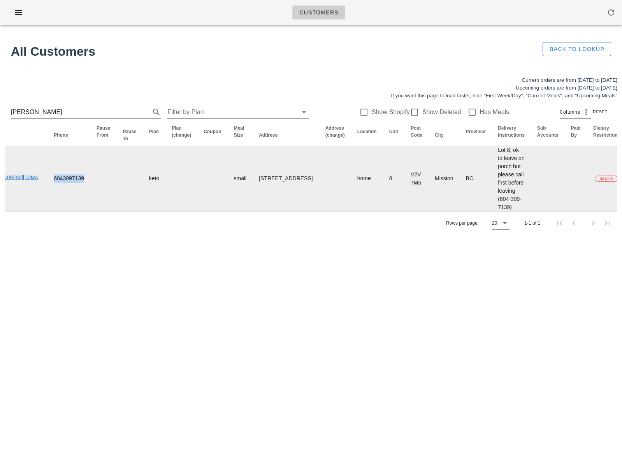
scroll to position [0, 204]
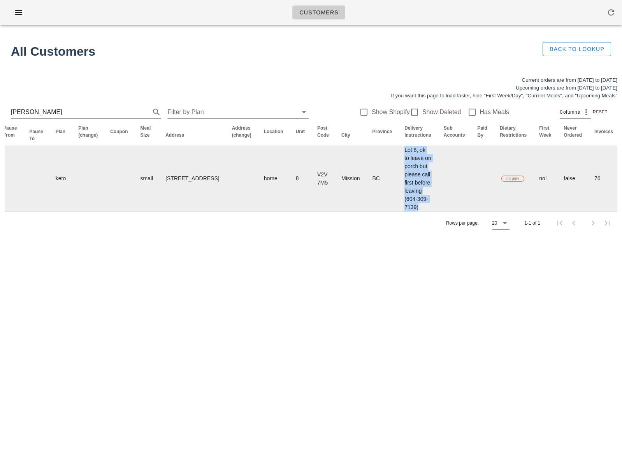
drag, startPoint x: 343, startPoint y: 158, endPoint x: 381, endPoint y: 228, distance: 79.5
click at [380, 211] on tr "Mary Mackenzie scottandserena@hotmail.com 6043097139 keto small 8-9201 Shook Ro…" at bounding box center [307, 178] width 1013 height 65
copy td "Lot 8, ok to leave on porch but please call first before leaving (604-309-7139)"
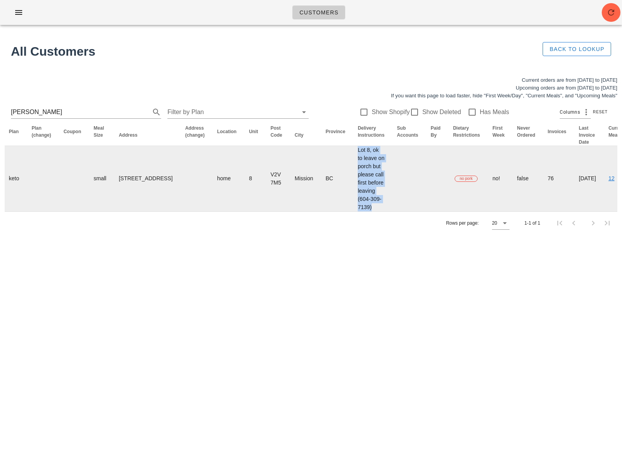
scroll to position [0, 333]
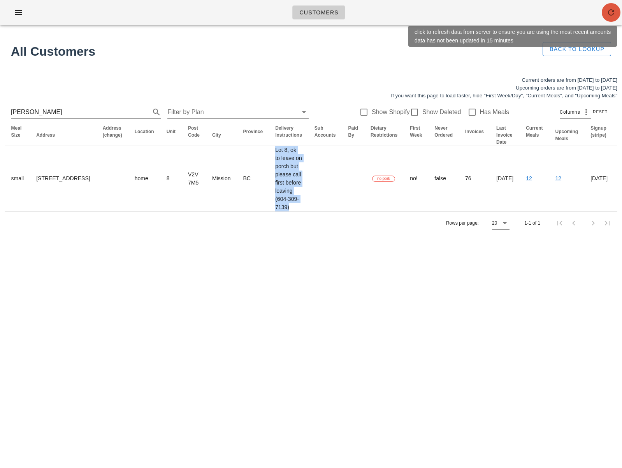
click at [610, 16] on icon "button" at bounding box center [611, 12] width 9 height 9
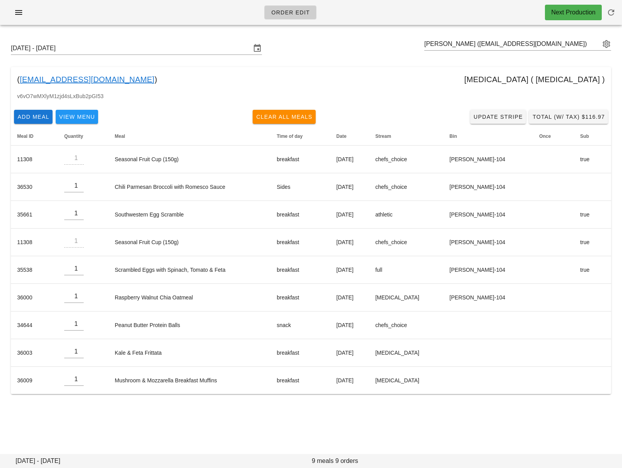
drag, startPoint x: 112, startPoint y: 79, endPoint x: 23, endPoint y: 77, distance: 88.8
click at [16, 77] on div "( [EMAIL_ADDRESS][DOMAIN_NAME] ) [MEDICAL_DATA] ( [MEDICAL_DATA] )" at bounding box center [311, 79] width 600 height 25
copy div "( [EMAIL_ADDRESS][DOMAIN_NAME] )"
click at [347, 97] on div "v6vO7wMXlyM1zjd4sLxBub2pGI53" at bounding box center [311, 99] width 600 height 15
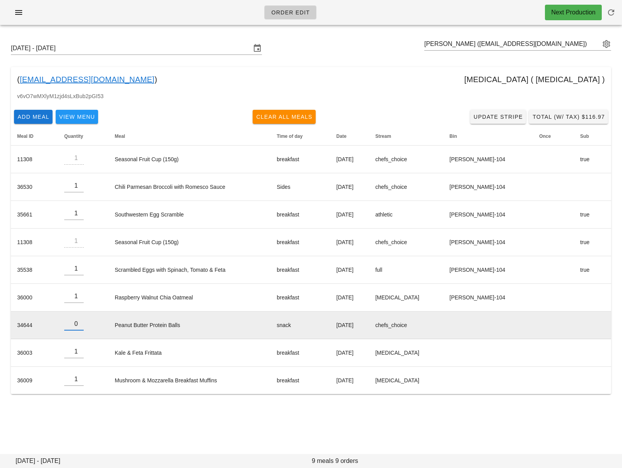
type input "0"
click at [83, 327] on input "0" at bounding box center [73, 324] width 19 height 12
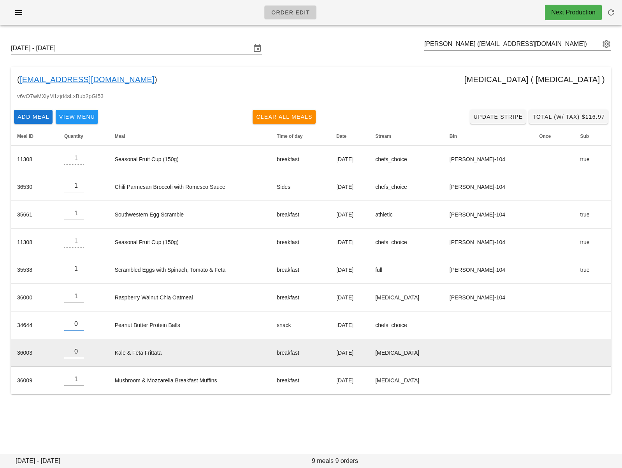
type input "0"
click at [83, 355] on input "0" at bounding box center [73, 351] width 19 height 12
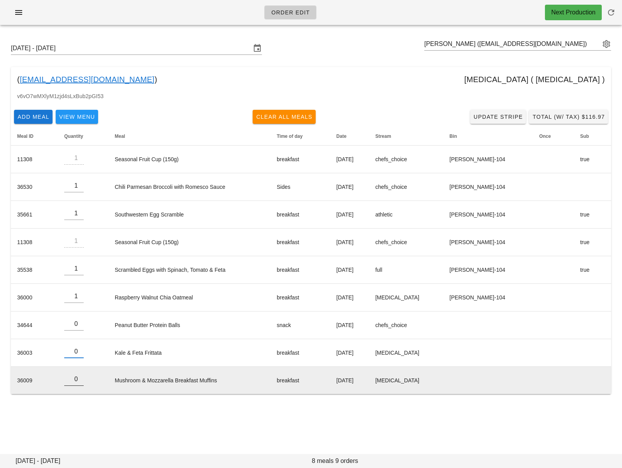
type input "0"
click at [83, 382] on input "0" at bounding box center [73, 379] width 19 height 12
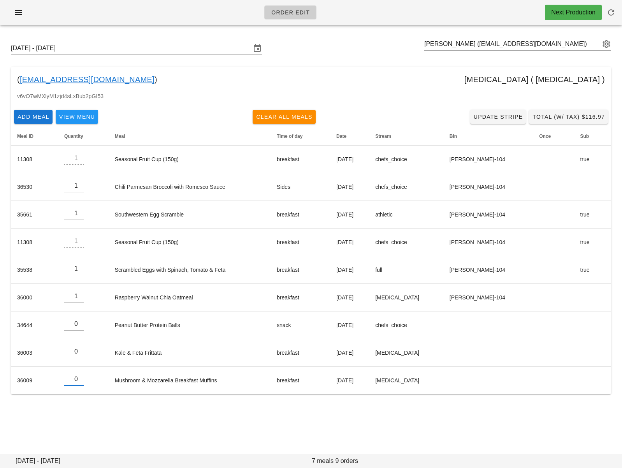
click at [95, 407] on div "[DATE] - [DATE] [PERSON_NAME] ([EMAIL_ADDRESS][DOMAIN_NAME]) ( [DOMAIN_NAME][EM…" at bounding box center [311, 224] width 622 height 386
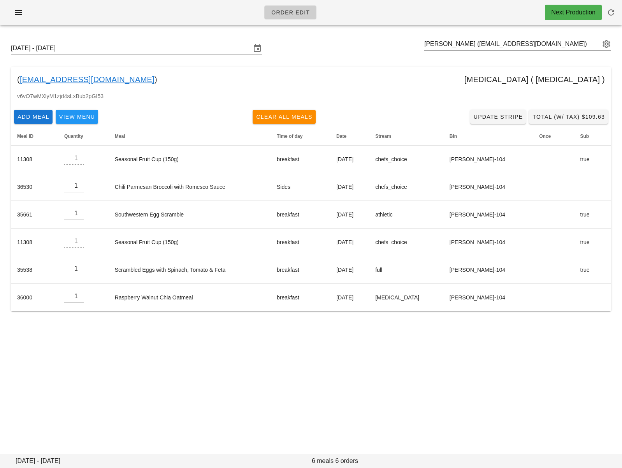
click at [406, 345] on div "Order Edit Next Production [DATE] - [DATE] [PERSON_NAME] ([EMAIL_ADDRESS][DOMAI…" at bounding box center [311, 234] width 622 height 468
click at [582, 114] on span "Total (w/ Tax) $109.63" at bounding box center [568, 117] width 73 height 6
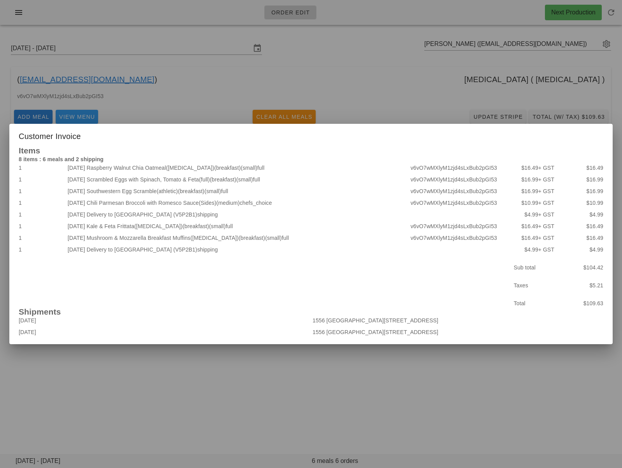
click at [447, 88] on div at bounding box center [311, 234] width 622 height 468
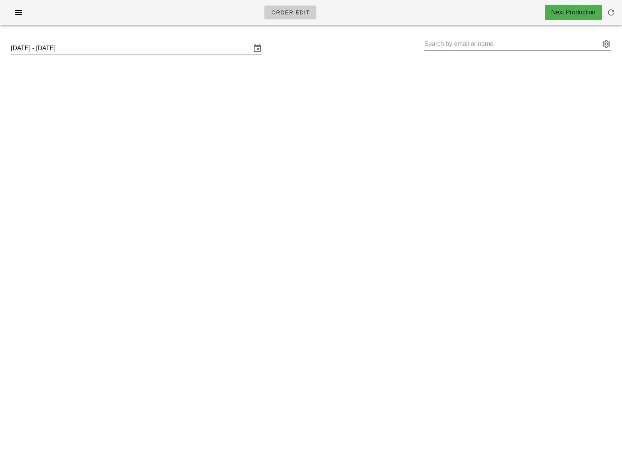
type input "[PERSON_NAME] ([EMAIL_ADDRESS][DOMAIN_NAME])"
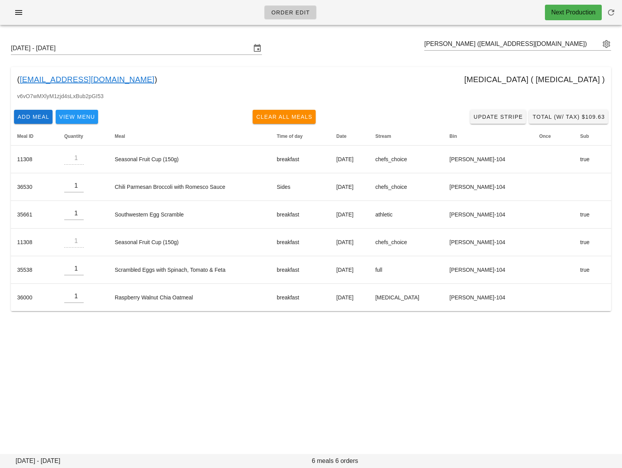
click at [484, 35] on div "Sunday September 21 - Saturday September 27 Tanzin Bhuiyan (the.tanzinb@gmail.c…" at bounding box center [311, 176] width 622 height 291
click at [486, 42] on input "text" at bounding box center [512, 44] width 176 height 12
paste input "cvmallow50@gmail.com"
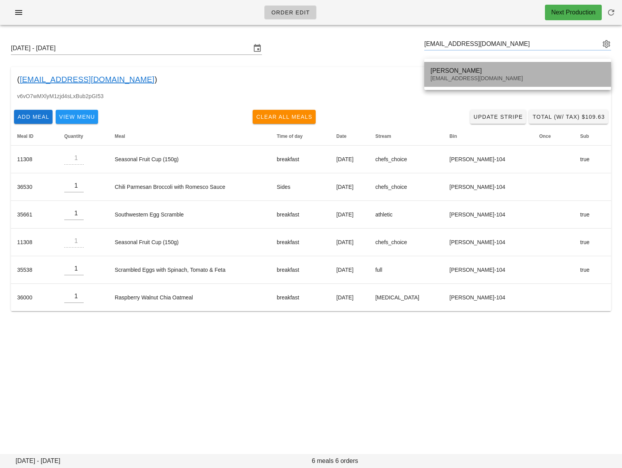
click at [479, 72] on div "Chad Mallow" at bounding box center [518, 70] width 174 height 7
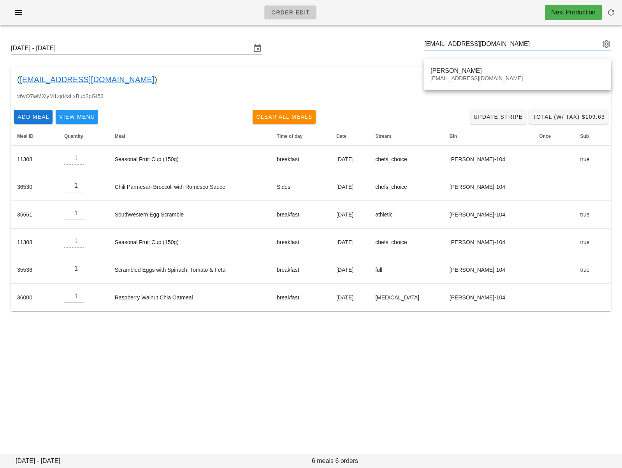
type input "Chad Mallow (cvmallow50@gmail.com)"
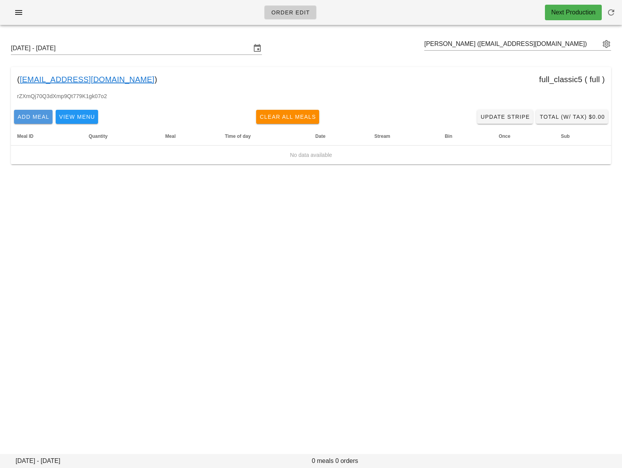
click at [23, 116] on span "Add Meal" at bounding box center [33, 117] width 32 height 6
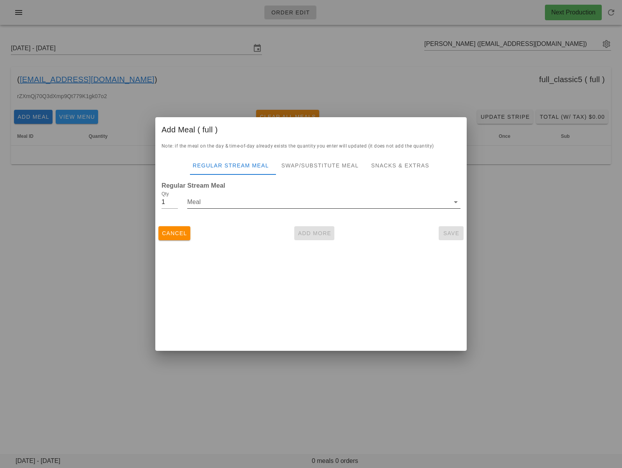
click at [222, 201] on input "Meal" at bounding box center [318, 202] width 262 height 12
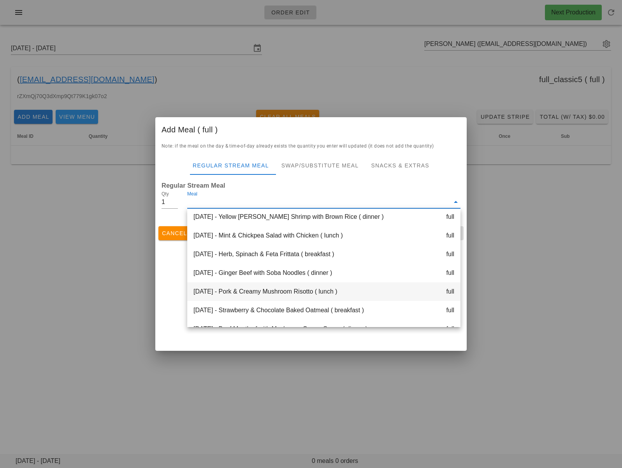
scroll to position [135, 0]
click at [301, 291] on div "Thursday Sep 25 - Pork & Creamy Mushroom Risotto ( lunch ) full" at bounding box center [323, 291] width 273 height 19
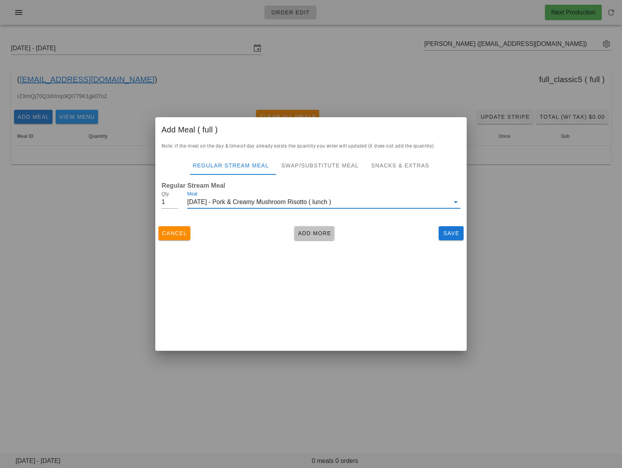
click at [310, 233] on span "Add More" at bounding box center [314, 233] width 34 height 6
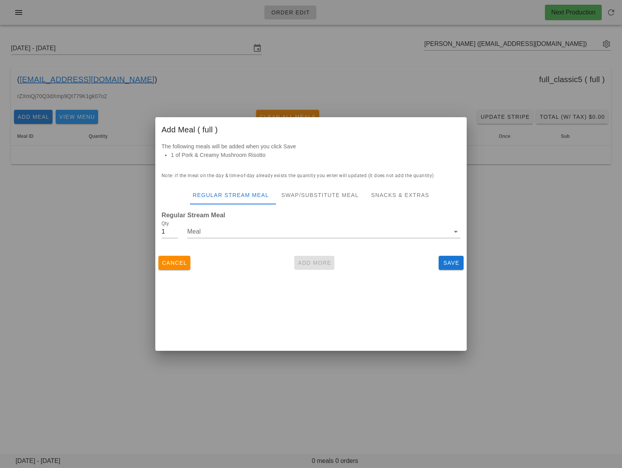
drag, startPoint x: 290, startPoint y: 233, endPoint x: 292, endPoint y: 247, distance: 14.3
click at [290, 233] on input "Meal" at bounding box center [318, 231] width 262 height 12
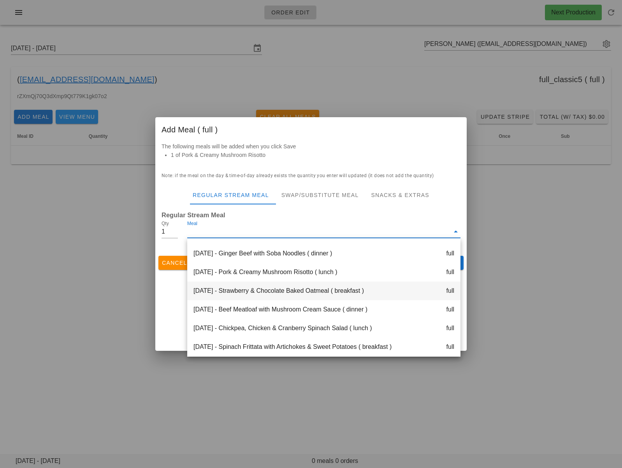
scroll to position [183, 0]
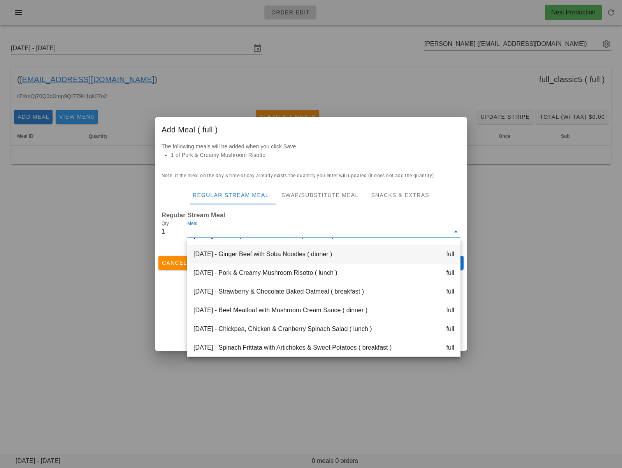
click at [280, 259] on div "Thursday Sep 25 - Ginger Beef with Soba Noodles ( dinner ) full" at bounding box center [323, 254] width 273 height 19
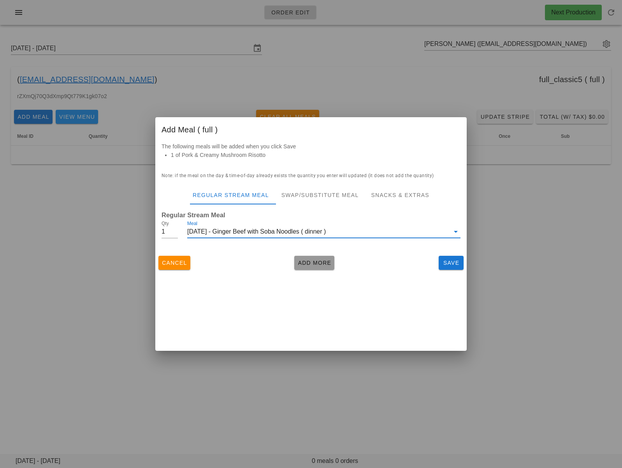
drag, startPoint x: 310, startPoint y: 267, endPoint x: 287, endPoint y: 250, distance: 28.7
click at [310, 266] on button "Add More" at bounding box center [314, 263] width 40 height 14
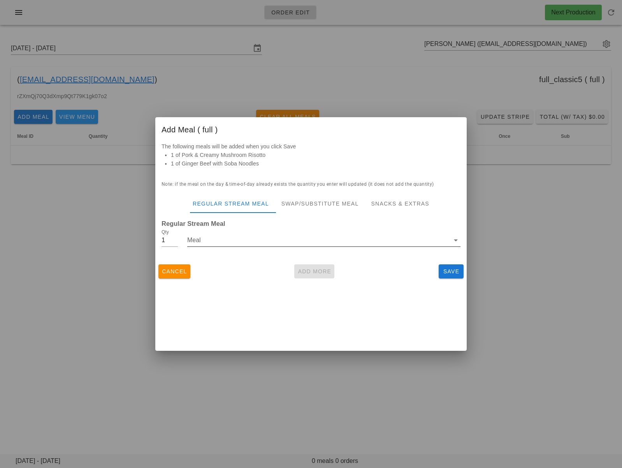
click at [280, 241] on input "Meal" at bounding box center [318, 240] width 262 height 12
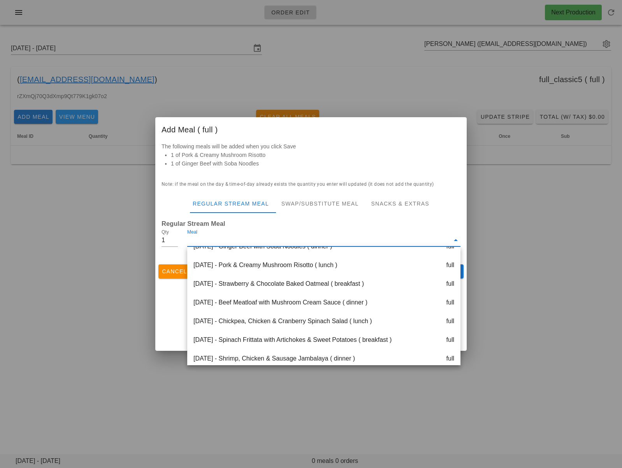
scroll to position [204, 0]
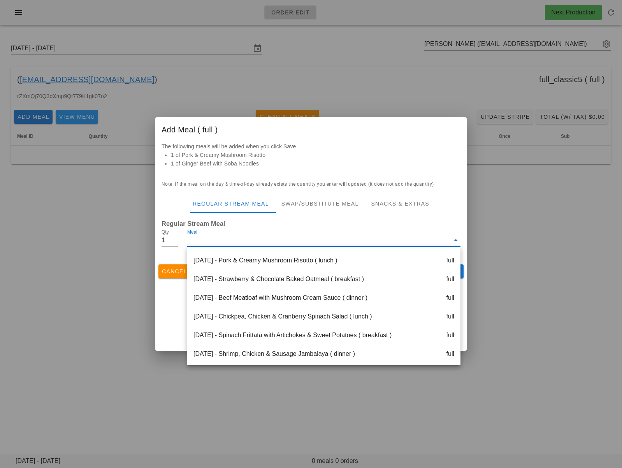
click at [290, 319] on div "Friday Sep 26 - Chickpea, Chicken & Cranberry Spinach Salad ( lunch ) full" at bounding box center [323, 316] width 273 height 19
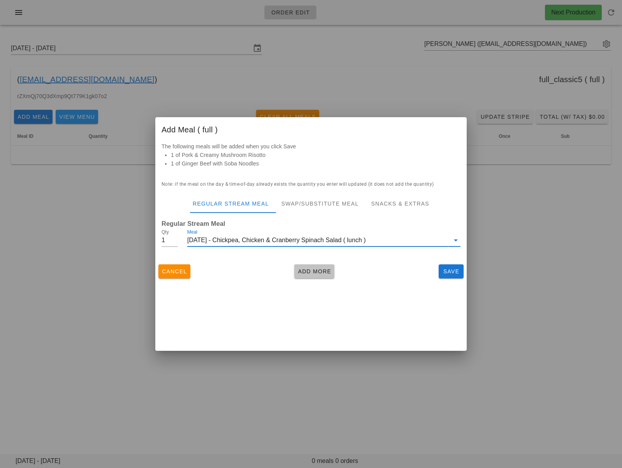
click at [313, 272] on span "Add More" at bounding box center [314, 271] width 34 height 6
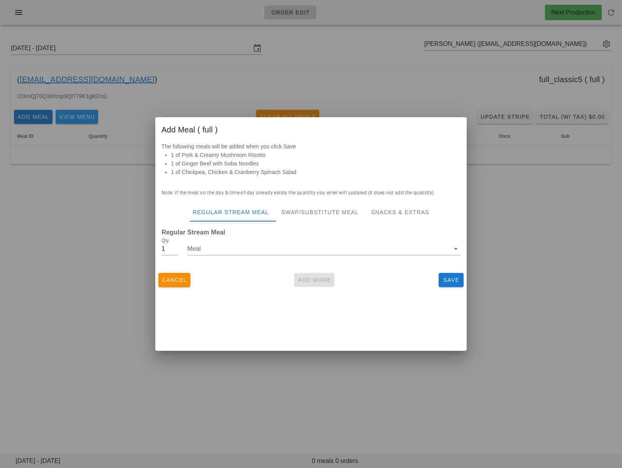
drag, startPoint x: 272, startPoint y: 246, endPoint x: 280, endPoint y: 264, distance: 20.1
click at [272, 246] on input "Meal" at bounding box center [318, 249] width 262 height 12
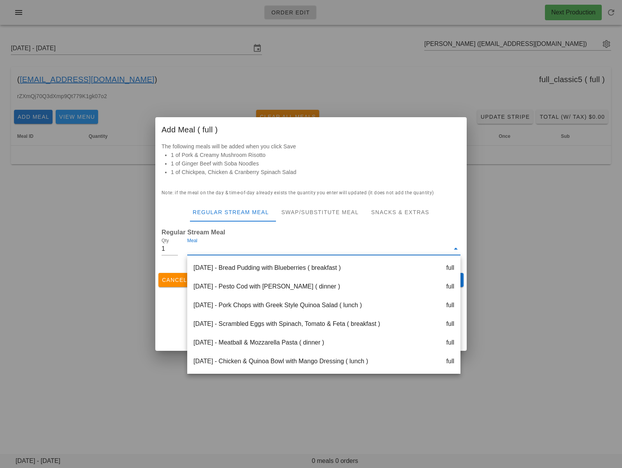
scroll to position [224, 0]
click at [274, 291] on div "Friday Sep 26 - Beef Meatloaf with Mushroom Cream Sauce ( dinner ) full" at bounding box center [323, 286] width 273 height 19
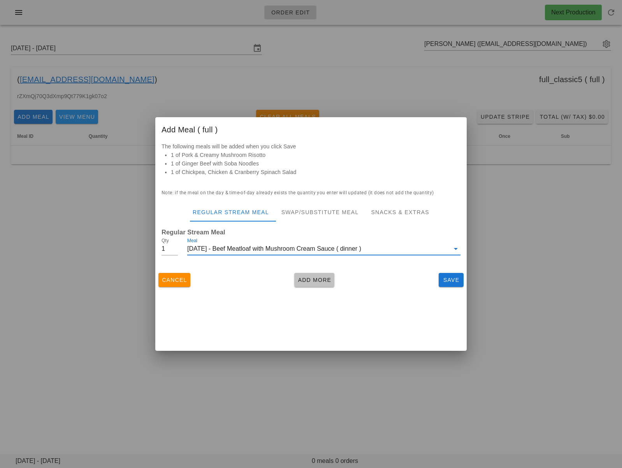
click at [323, 281] on span "Add More" at bounding box center [314, 280] width 34 height 6
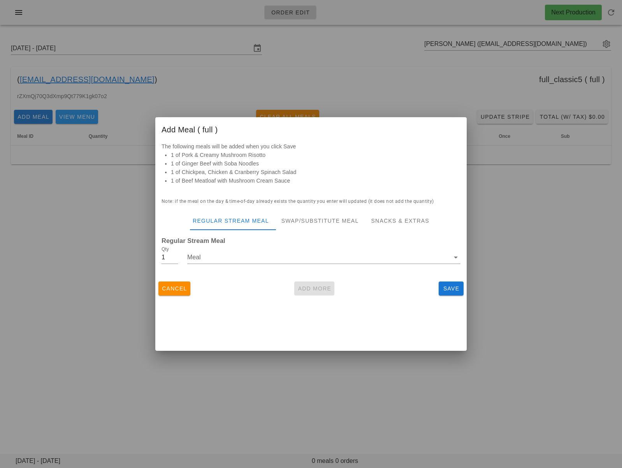
drag, startPoint x: 295, startPoint y: 257, endPoint x: 296, endPoint y: 273, distance: 15.6
click at [296, 258] on input "Meal" at bounding box center [318, 257] width 262 height 12
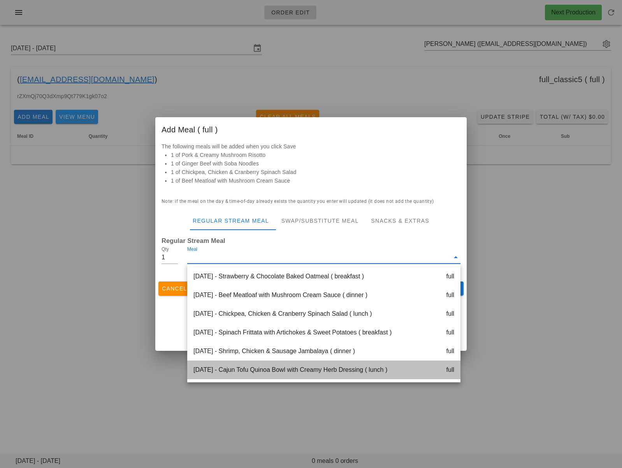
click at [278, 370] on div "Saturday Sep 27 - Cajun Tofu Quinoa Bowl with Creamy Herb Dressing ( lunch ) fu…" at bounding box center [323, 370] width 273 height 19
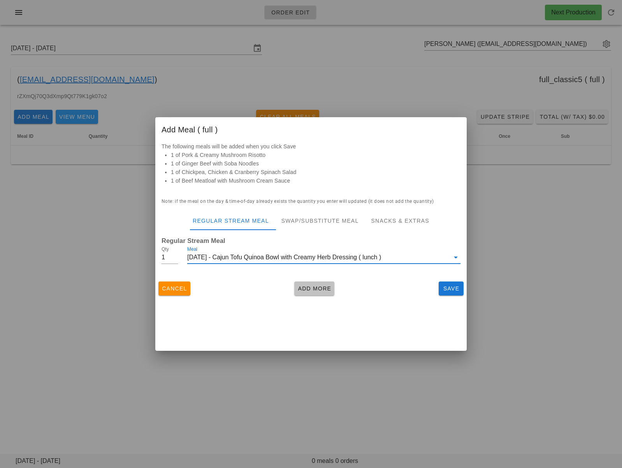
drag, startPoint x: 308, startPoint y: 288, endPoint x: 289, endPoint y: 267, distance: 27.6
click at [308, 288] on span "Add More" at bounding box center [314, 288] width 34 height 6
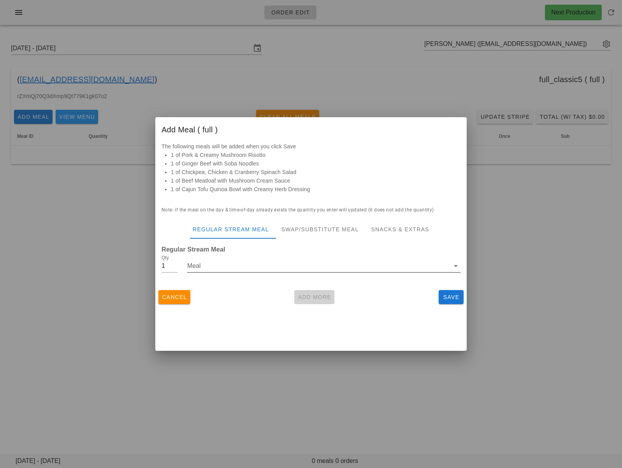
click at [287, 264] on input "Meal" at bounding box center [318, 266] width 262 height 12
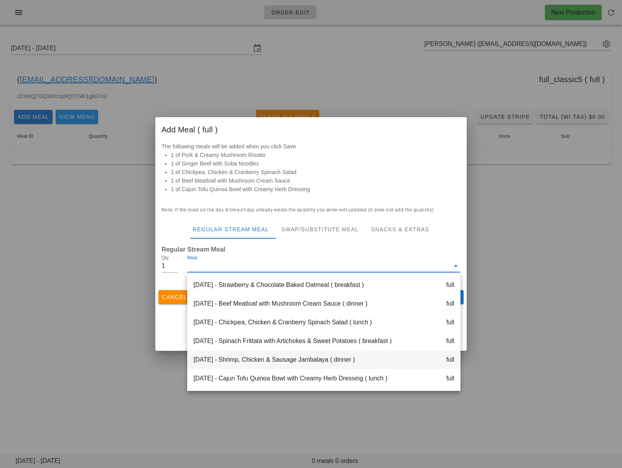
click at [299, 361] on div "Saturday Sep 27 - Shrimp, Chicken & Sausage Jambalaya ( dinner ) full" at bounding box center [323, 359] width 273 height 19
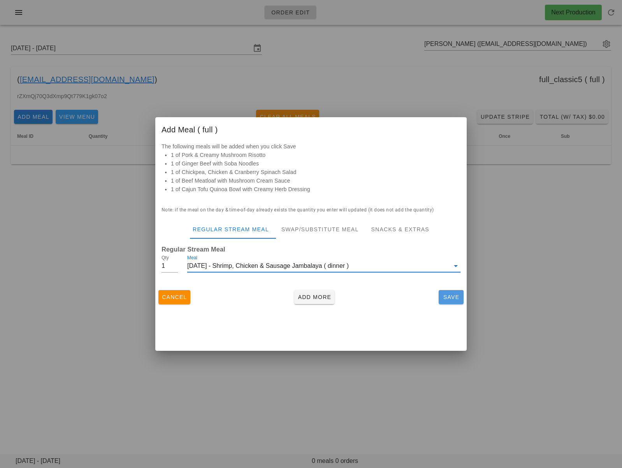
click at [455, 297] on span "Save" at bounding box center [451, 297] width 19 height 6
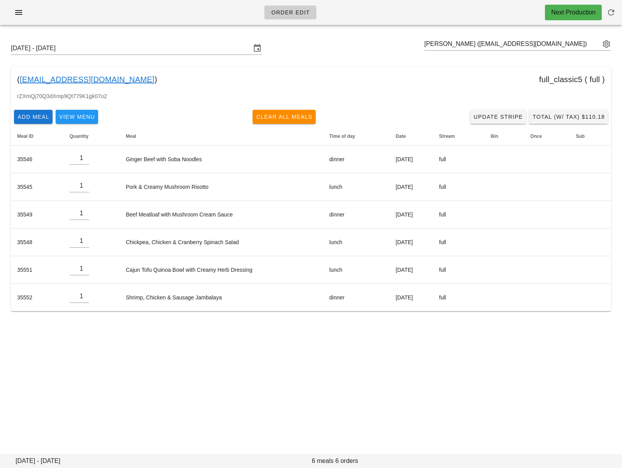
drag, startPoint x: 90, startPoint y: 82, endPoint x: 20, endPoint y: 82, distance: 70.1
click at [20, 82] on div "( cvmallow50@gmail.com ) full_classic5 ( full )" at bounding box center [311, 79] width 600 height 25
copy div "cvmallow50@gmail.com )"
drag, startPoint x: 459, startPoint y: 369, endPoint x: 462, endPoint y: 349, distance: 20.5
click at [459, 369] on div "Order Edit Next Production Sunday September 21 - Saturday September 27 Chad Mal…" at bounding box center [311, 234] width 622 height 468
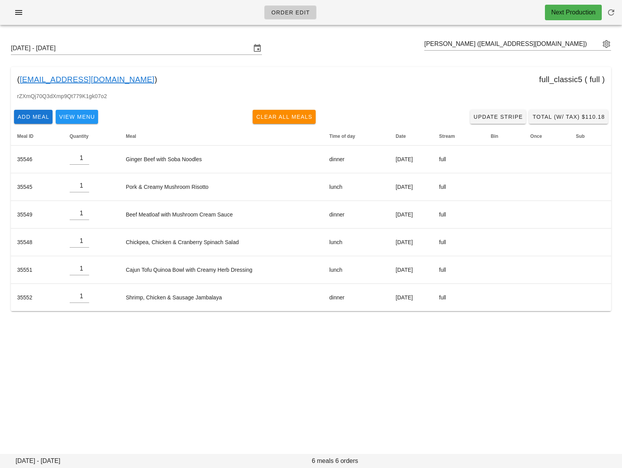
drag, startPoint x: 411, startPoint y: 374, endPoint x: 453, endPoint y: 334, distance: 57.6
click at [413, 370] on div "Order Edit Next Production Sunday September 21 - Saturday September 27 Chad Mal…" at bounding box center [311, 234] width 622 height 468
drag, startPoint x: 355, startPoint y: 47, endPoint x: 344, endPoint y: 26, distance: 23.5
click at [357, 47] on div "Sunday September 21 - Saturday September 27 Chad Mallow (cvmallow50@gmail.com)" at bounding box center [311, 48] width 613 height 25
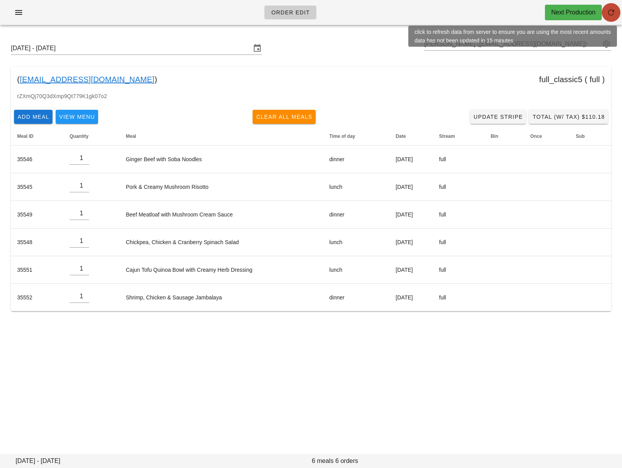
click at [610, 12] on icon "button" at bounding box center [611, 12] width 9 height 9
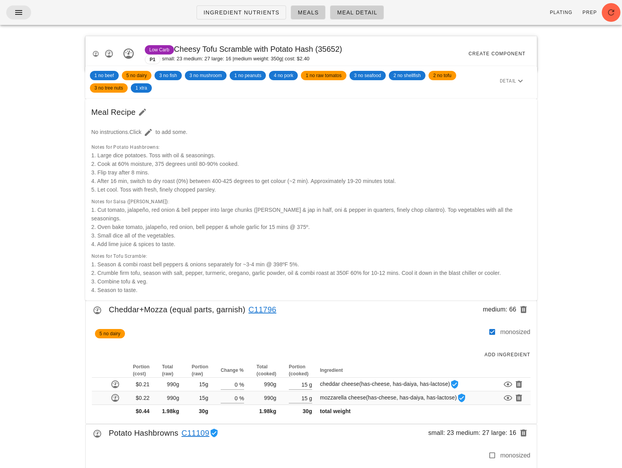
scroll to position [0, 0]
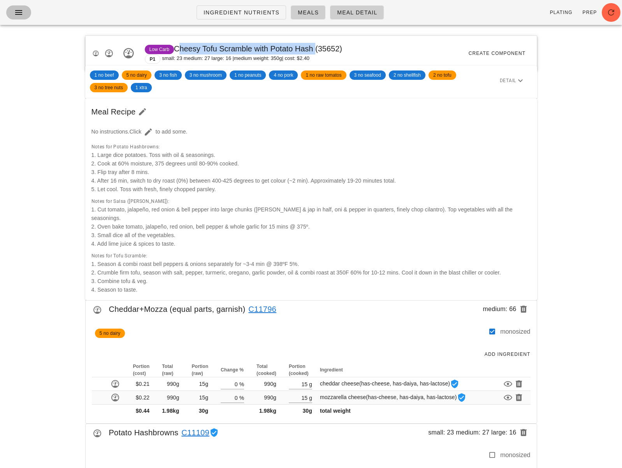
click at [23, 12] on icon "button" at bounding box center [18, 12] width 9 height 9
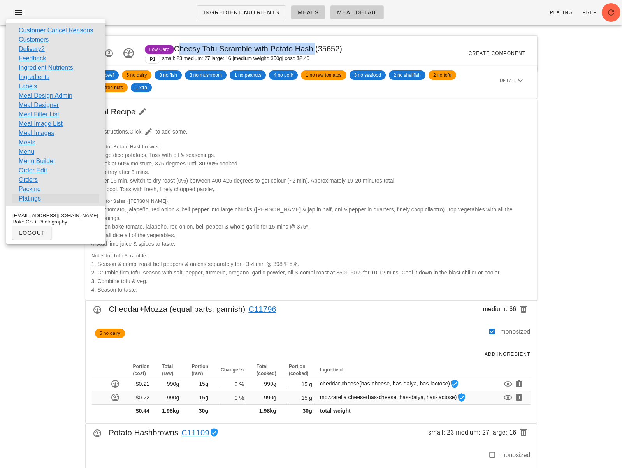
click at [37, 196] on link "Platings" at bounding box center [30, 198] width 22 height 9
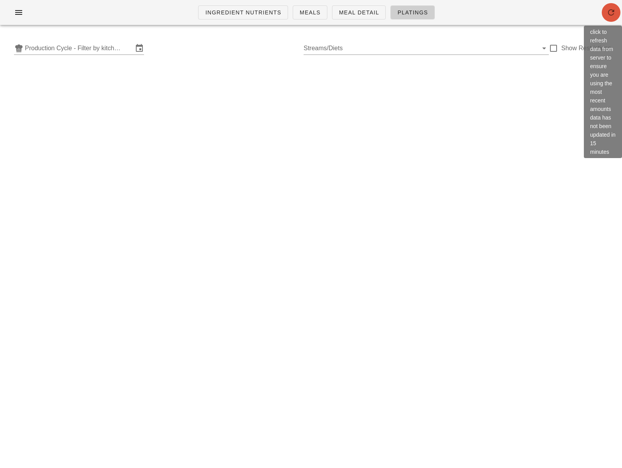
click at [612, 11] on icon "button" at bounding box center [611, 12] width 9 height 9
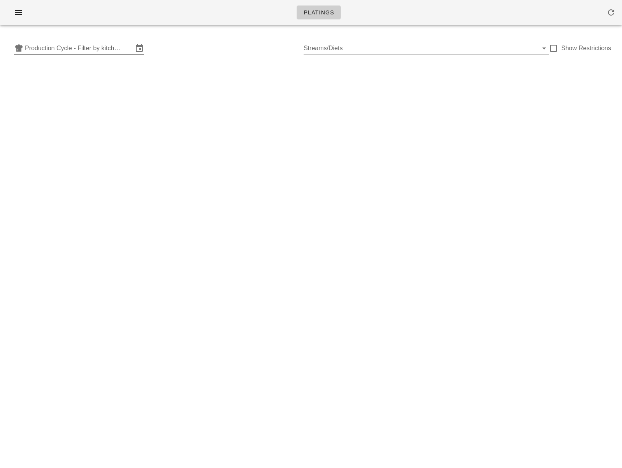
click at [114, 50] on input "Production Cycle - Filter by kitchen production schedules" at bounding box center [79, 48] width 108 height 12
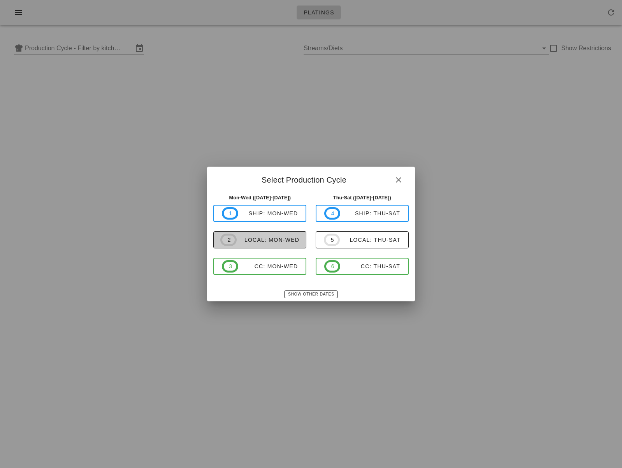
click at [296, 243] on span "2 local: Mon-Wed" at bounding box center [259, 240] width 79 height 12
type input "local: Mon-Wed ([DATE]-[DATE])"
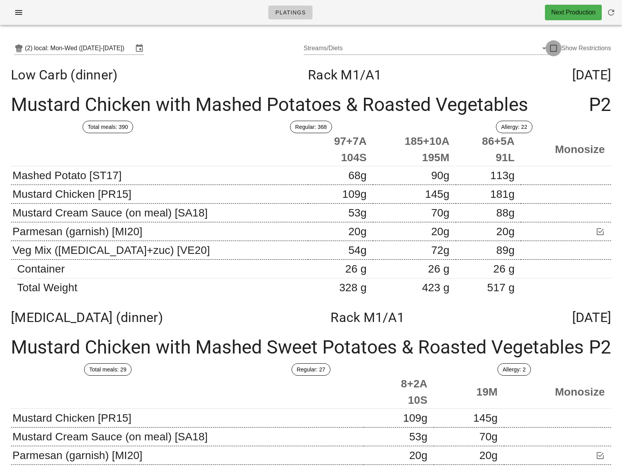
click at [548, 48] on div at bounding box center [553, 48] width 13 height 13
checkbox input "true"
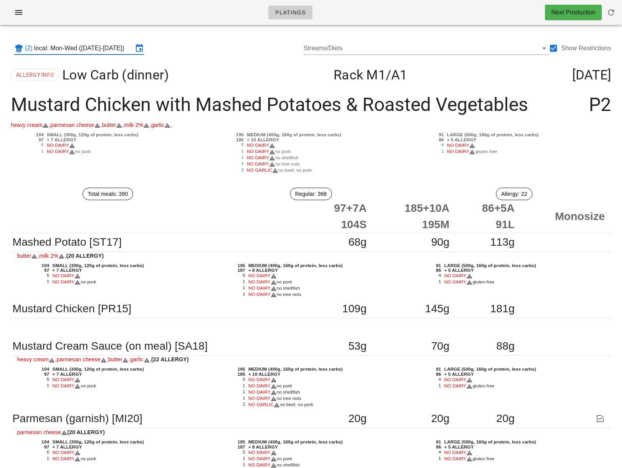
click at [107, 51] on input "local: Mon-Wed (Sep 22-Sep 24)" at bounding box center [83, 48] width 99 height 12
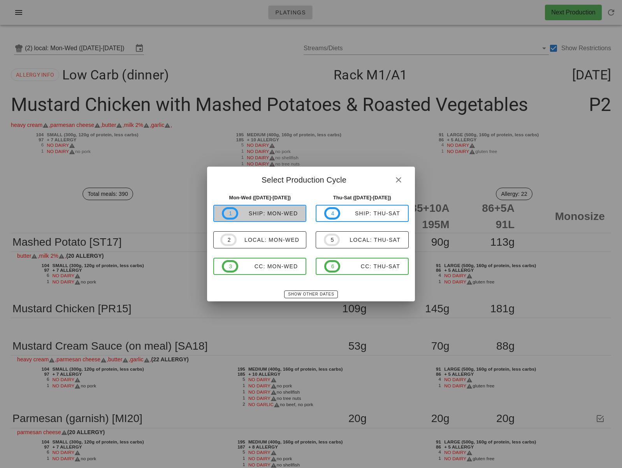
click at [271, 216] on div "ship: Mon-Wed" at bounding box center [268, 213] width 60 height 6
type input "ship: Mon-Wed (Sep 22-Sep 24)"
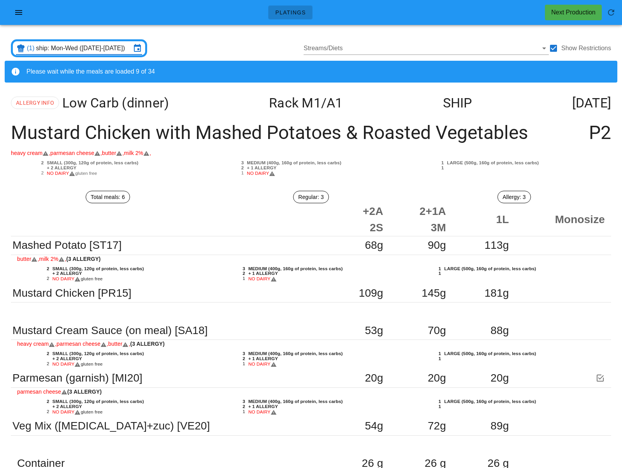
click at [554, 47] on div at bounding box center [553, 48] width 13 height 13
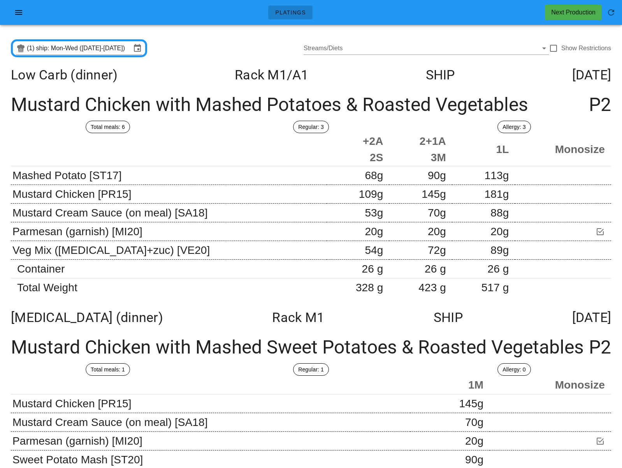
click at [475, 162] on th "1L" at bounding box center [483, 149] width 63 height 33
click at [557, 47] on div at bounding box center [553, 48] width 13 height 13
checkbox input "true"
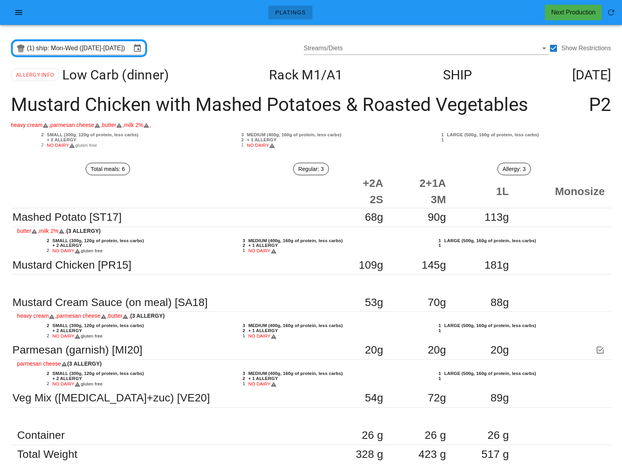
click at [207, 143] on div "NO DAIRY gluten free" at bounding box center [127, 145] width 164 height 6
click at [95, 51] on input "ship: Mon-Wed (Sep 22-Sep 24)" at bounding box center [83, 48] width 95 height 12
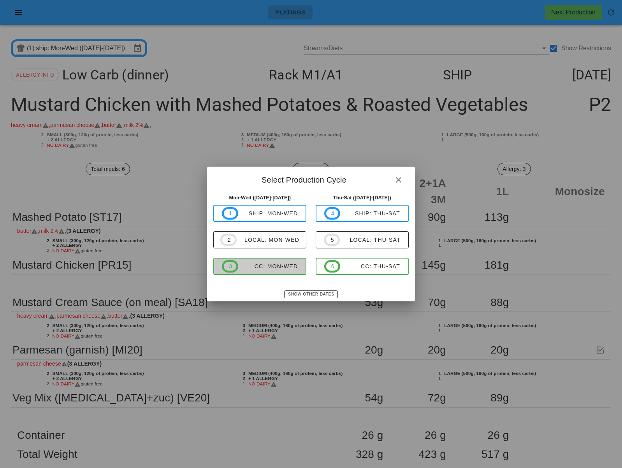
click at [279, 266] on div "CC: Mon-Wed" at bounding box center [268, 266] width 60 height 6
type input "CC: Mon-Wed (Sep 22-Sep 24)"
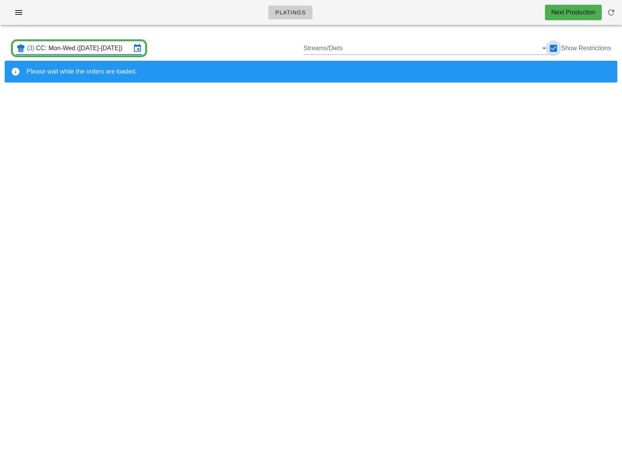
click at [554, 49] on div at bounding box center [553, 48] width 13 height 13
checkbox input "false"
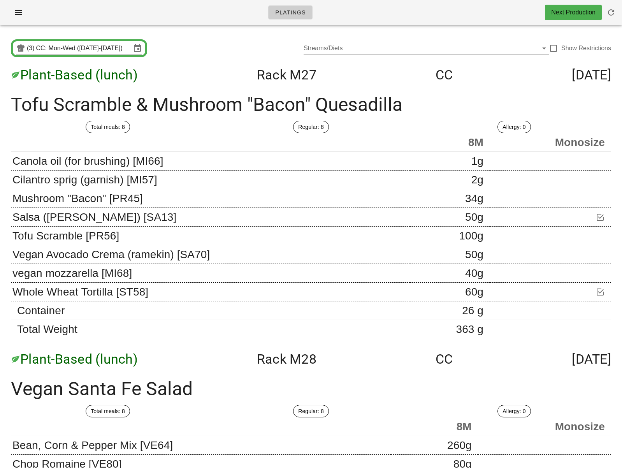
click at [197, 129] on div "Total meals: 8" at bounding box center [107, 127] width 203 height 22
click at [25, 12] on span "button" at bounding box center [18, 12] width 12 height 9
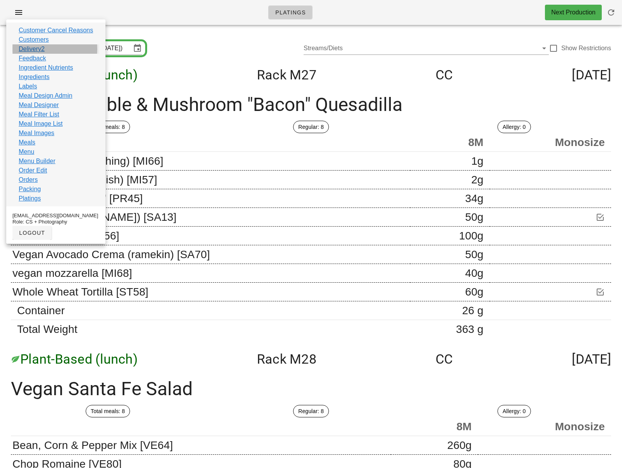
click at [26, 50] on link "Delivery2" at bounding box center [32, 48] width 26 height 9
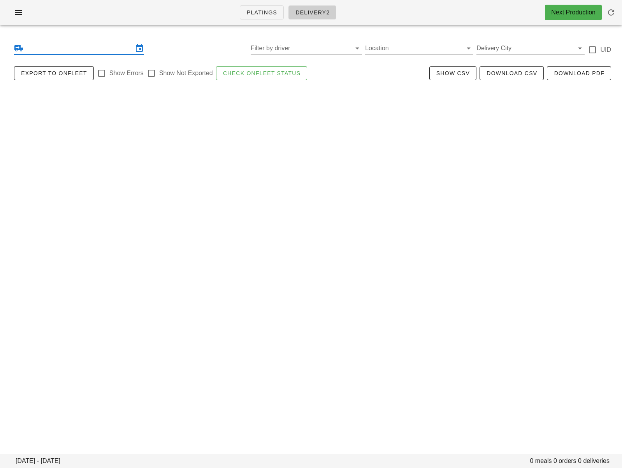
click at [84, 47] on input "text" at bounding box center [79, 48] width 108 height 12
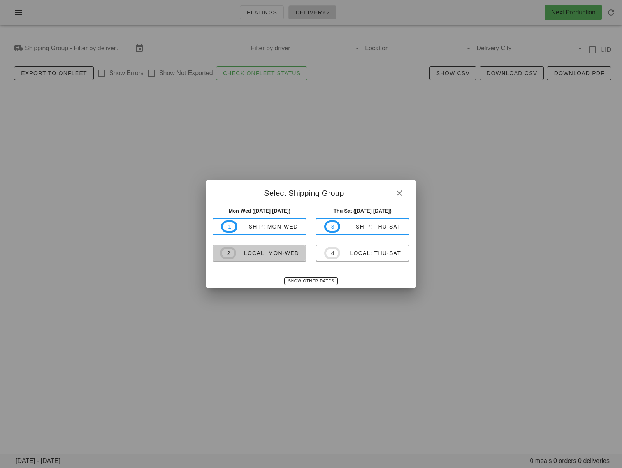
click at [255, 255] on div "local: Mon-Wed" at bounding box center [267, 253] width 63 height 6
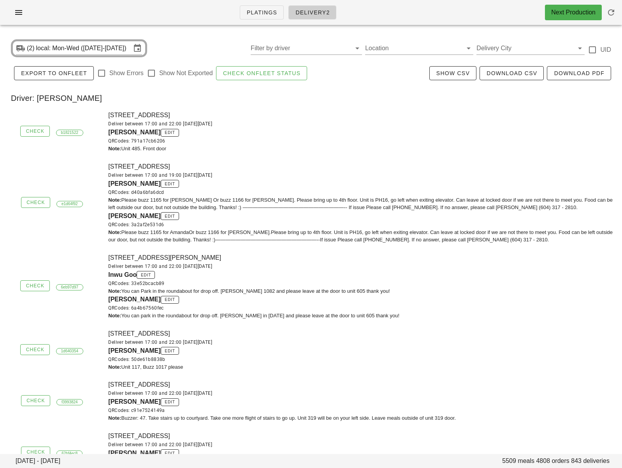
click at [280, 139] on div "QRCodes: 791a17cb6206" at bounding box center [362, 141] width 509 height 8
click at [297, 54] on div "Filter by driver" at bounding box center [306, 48] width 111 height 12
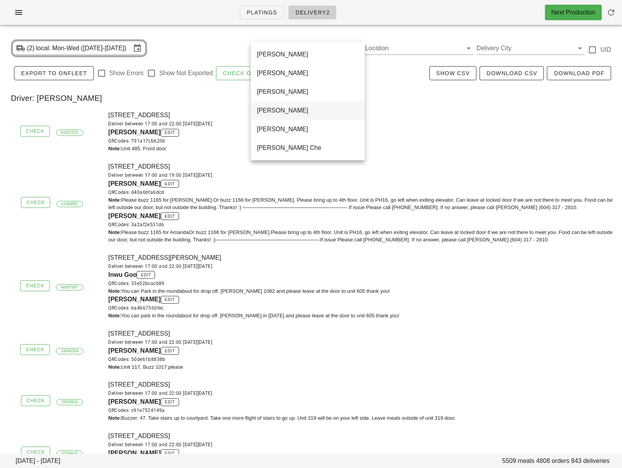
scroll to position [505, 0]
click at [281, 111] on div "Unassigned" at bounding box center [308, 110] width 102 height 7
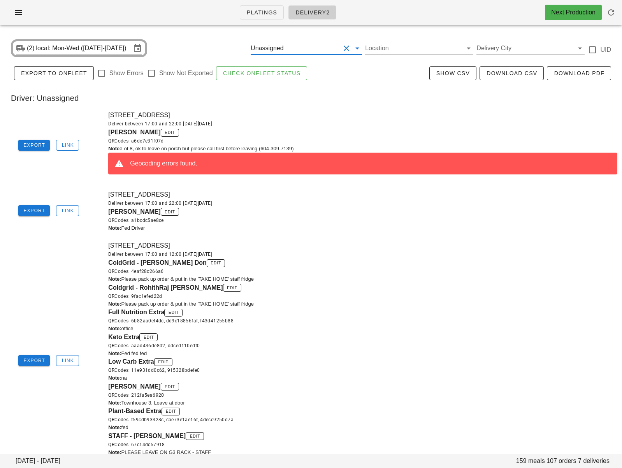
drag, startPoint x: 106, startPoint y: 131, endPoint x: 155, endPoint y: 132, distance: 48.7
click at [155, 132] on div "8-9201 Shook Road, Mission, V2V7M5 Deliver between 17:00 and 22:00 on Sunday Se…" at bounding box center [363, 145] width 519 height 79
copy span "Mary Mackenzie"
click at [299, 120] on div "Deliver between 17:00 and 22:00 on Sunday Sep 21" at bounding box center [362, 124] width 509 height 8
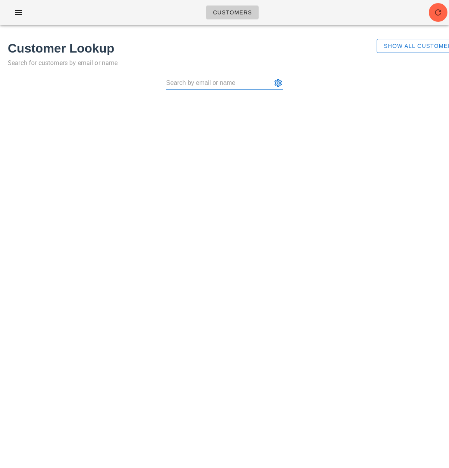
paste input "My Tran"
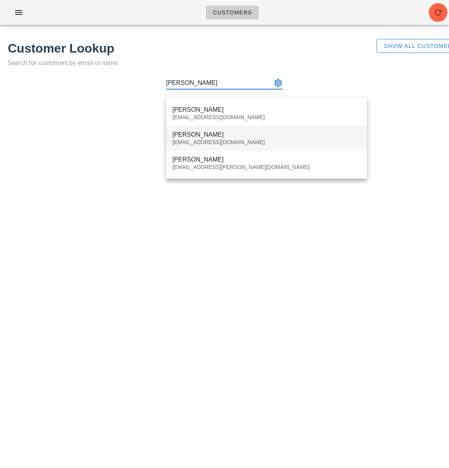
type input "My Tran"
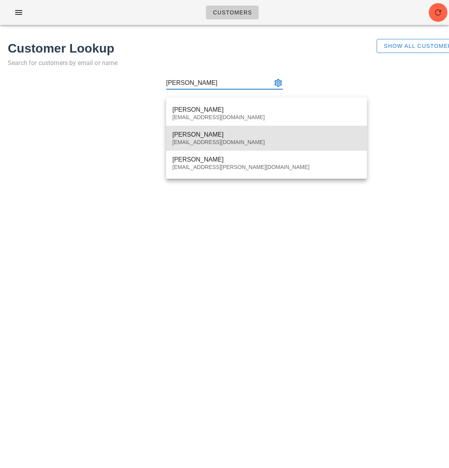
click at [245, 137] on div "My Tran" at bounding box center [266, 134] width 188 height 7
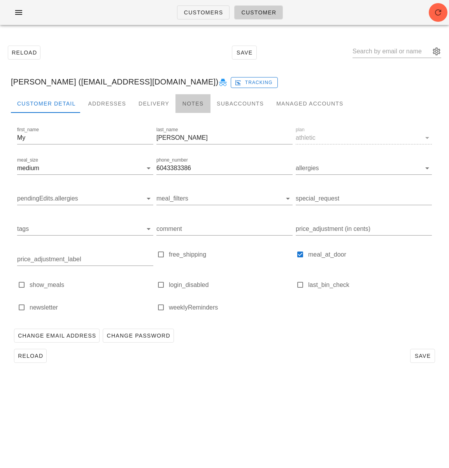
click at [184, 104] on div "Notes" at bounding box center [193, 103] width 35 height 19
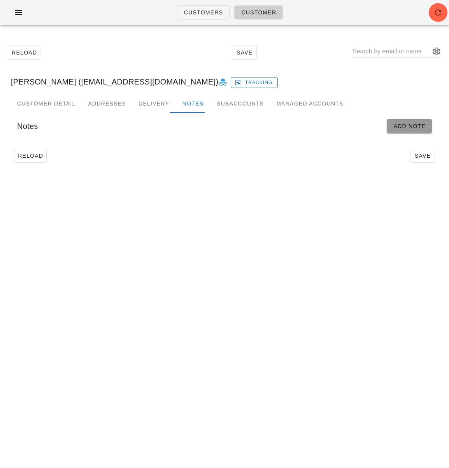
click at [410, 128] on span "Add Note" at bounding box center [409, 126] width 33 height 6
type input "[PERSON_NAME] ([EMAIL_ADDRESS][DOMAIN_NAME])"
click at [96, 155] on input "Start" at bounding box center [59, 152] width 84 height 12
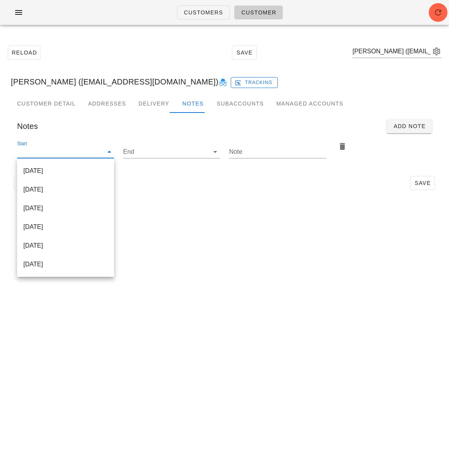
drag, startPoint x: 90, startPoint y: 169, endPoint x: 99, endPoint y: 169, distance: 8.2
click at [91, 169] on div "2025-09-21" at bounding box center [65, 170] width 84 height 7
type input "2025-09-21"
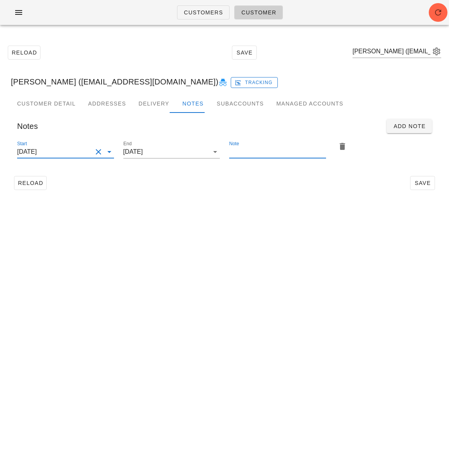
click at [280, 153] on input "Note" at bounding box center [277, 152] width 97 height 12
click at [242, 153] on input "Add ice pack return bags!" at bounding box center [277, 152] width 97 height 12
type input "Add 2x ice pack return bags!"
drag, startPoint x: 417, startPoint y: 183, endPoint x: 446, endPoint y: 186, distance: 28.6
click at [418, 183] on span "Save" at bounding box center [423, 183] width 18 height 6
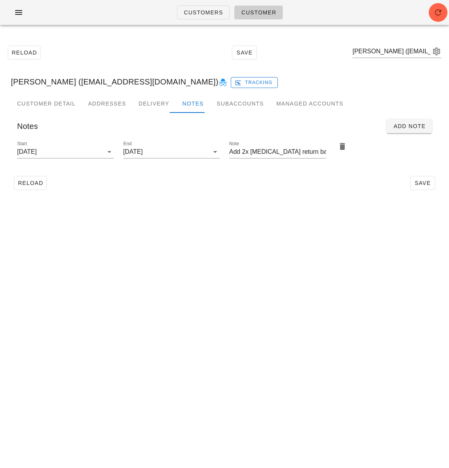
click at [323, 65] on div "Reload Save My Tran (mytran604@gmail.com)" at bounding box center [225, 52] width 440 height 33
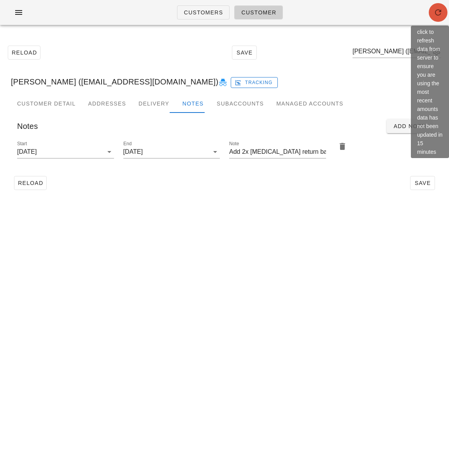
click at [435, 12] on icon "button" at bounding box center [438, 12] width 9 height 9
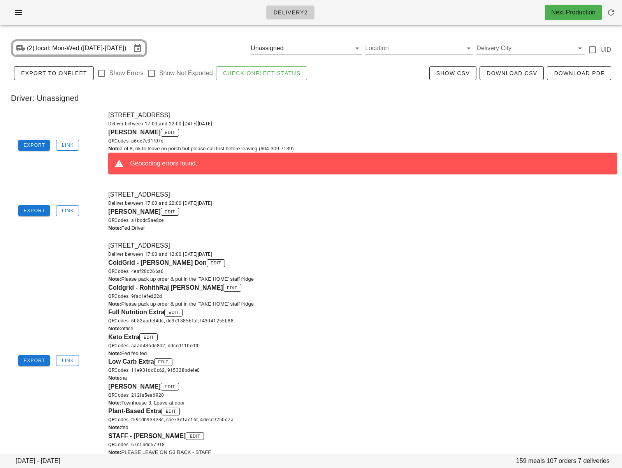
drag, startPoint x: 310, startPoint y: 200, endPoint x: 239, endPoint y: 186, distance: 72.9
click at [310, 200] on div "Deliver between 17:00 and 22:00 [DATE][DATE]" at bounding box center [362, 203] width 509 height 8
click at [266, 143] on div "QRCodes: a6de7e31f07d" at bounding box center [362, 141] width 509 height 8
click at [64, 148] on span "Link" at bounding box center [68, 144] width 12 height 5
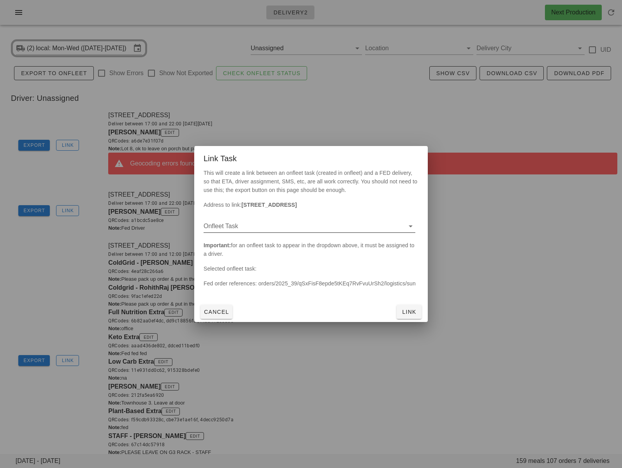
click at [352, 229] on input "Onfleet Task" at bounding box center [303, 226] width 199 height 12
drag, startPoint x: 342, startPoint y: 232, endPoint x: 394, endPoint y: 250, distance: 54.9
click at [342, 232] on div "c3834e94 - [STREET_ADDRESS]" at bounding box center [309, 232] width 199 height 7
drag, startPoint x: 410, startPoint y: 311, endPoint x: 413, endPoint y: 287, distance: 24.5
click at [410, 311] on span "Link" at bounding box center [409, 312] width 19 height 6
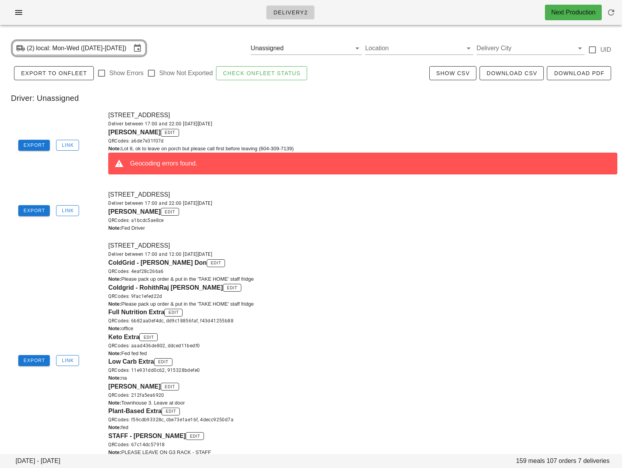
drag, startPoint x: 381, startPoint y: 105, endPoint x: 387, endPoint y: 106, distance: 6.3
click at [381, 105] on div "Driver: Unassigned" at bounding box center [311, 98] width 613 height 25
drag, startPoint x: 308, startPoint y: 99, endPoint x: 276, endPoint y: 83, distance: 36.4
click at [308, 99] on div "Driver: Unassigned" at bounding box center [311, 98] width 613 height 25
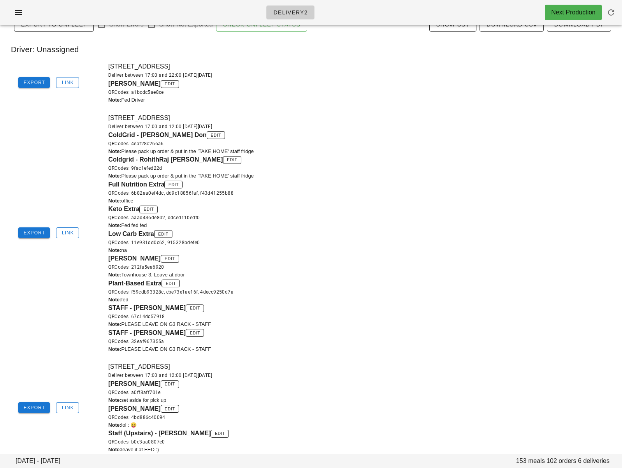
scroll to position [48, 0]
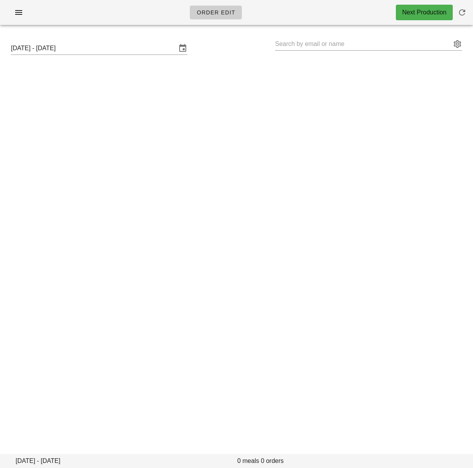
type input "[PERSON_NAME] ([EMAIL_ADDRESS][DOMAIN_NAME])"
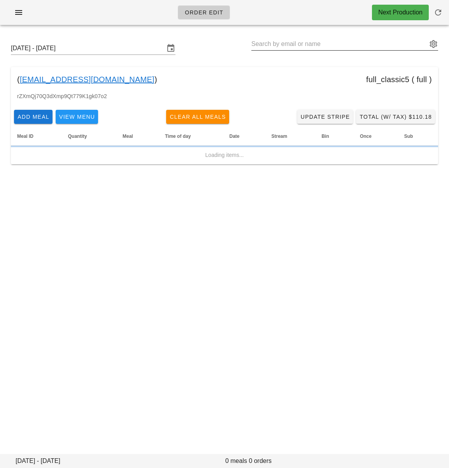
click at [290, 44] on input "text" at bounding box center [340, 44] width 176 height 12
paste input "[PERSON_NAME]"
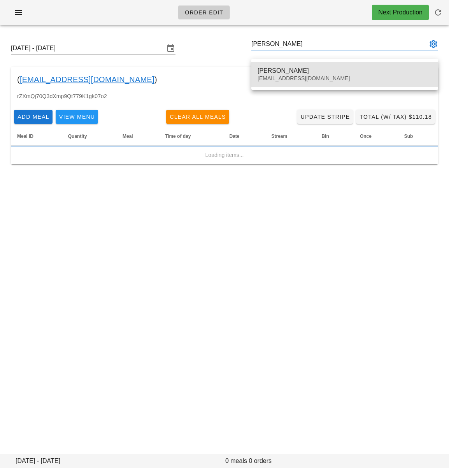
click at [310, 67] on div "[PERSON_NAME]" at bounding box center [345, 70] width 174 height 7
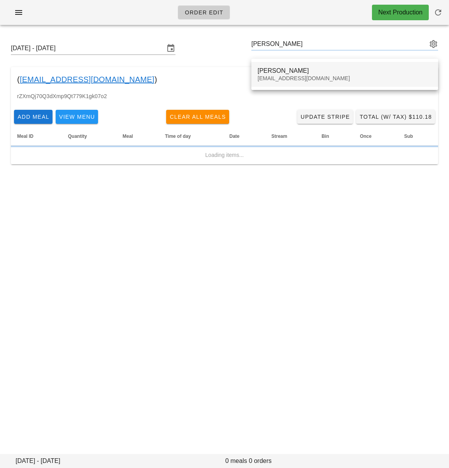
type input "[PERSON_NAME] ([EMAIL_ADDRESS][DOMAIN_NAME])"
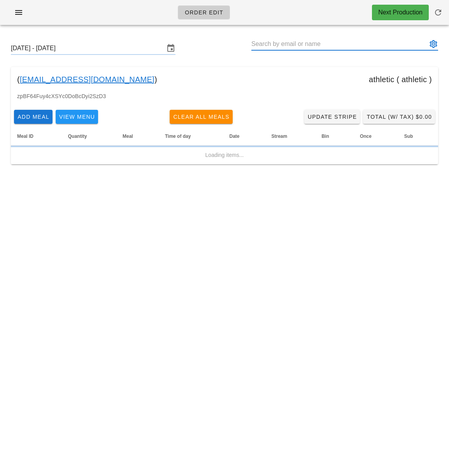
click at [313, 47] on input "text" at bounding box center [340, 44] width 176 height 12
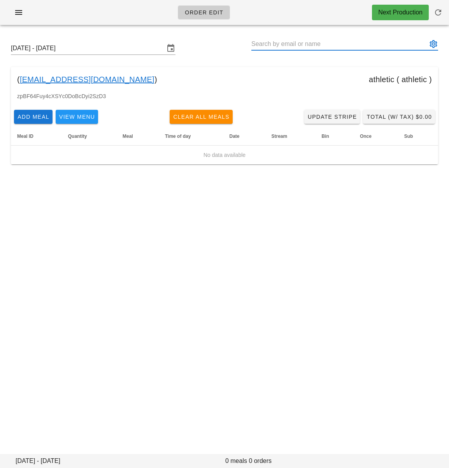
paste input "[PERSON_NAME]"
type input "[PERSON_NAME] ([EMAIL_ADDRESS][DOMAIN_NAME])"
click at [318, 46] on input "text" at bounding box center [340, 44] width 176 height 12
paste input "[PERSON_NAME]"
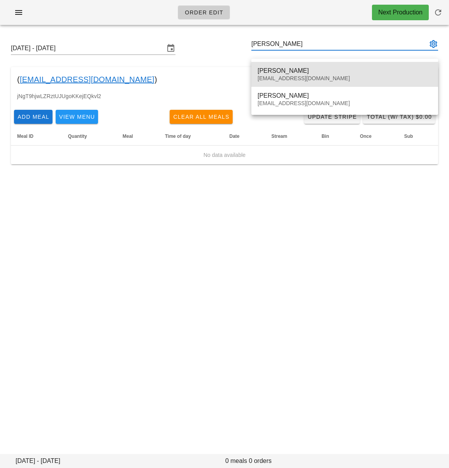
click at [327, 72] on div "[PERSON_NAME]" at bounding box center [345, 70] width 174 height 7
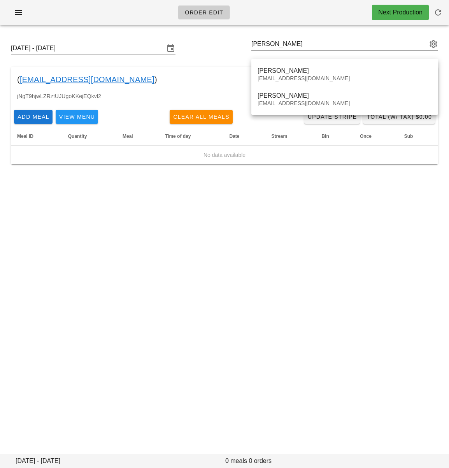
type input "[PERSON_NAME] ([EMAIL_ADDRESS][DOMAIN_NAME])"
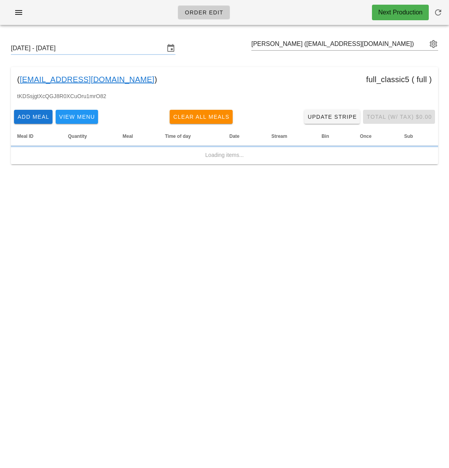
click at [304, 74] on div "( [EMAIL_ADDRESS][DOMAIN_NAME] ) full_classic5 ( full )" at bounding box center [224, 79] width 427 height 25
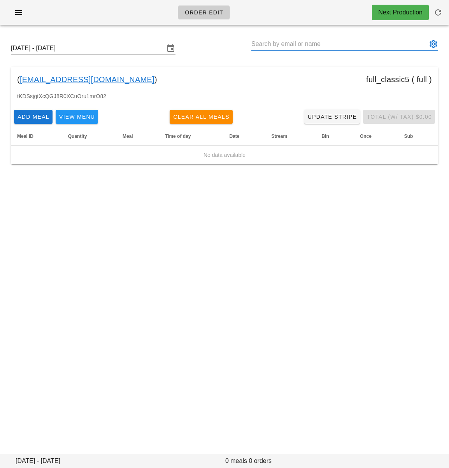
click at [306, 47] on input "text" at bounding box center [340, 44] width 176 height 12
paste input "[PERSON_NAME]"
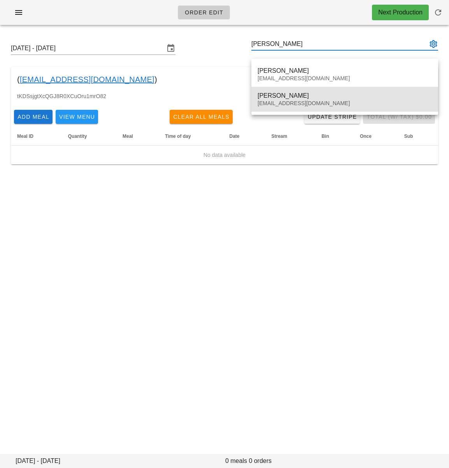
click at [301, 95] on div "[PERSON_NAME]" at bounding box center [345, 95] width 174 height 7
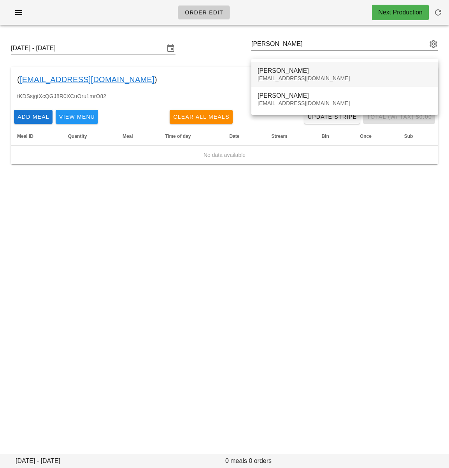
type input "[PERSON_NAME] ([EMAIL_ADDRESS][DOMAIN_NAME])"
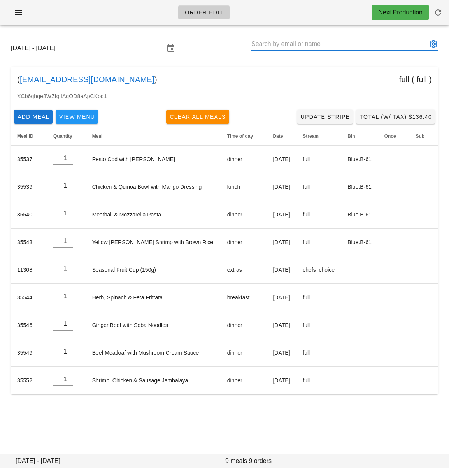
click at [283, 44] on input "text" at bounding box center [340, 44] width 176 height 12
paste input "[PERSON_NAME]"
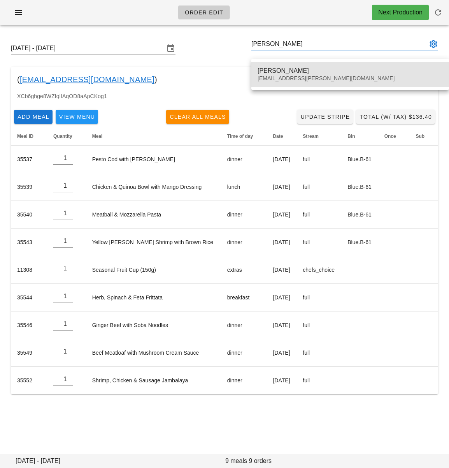
click at [284, 77] on div "[EMAIL_ADDRESS][PERSON_NAME][DOMAIN_NAME]" at bounding box center [350, 78] width 185 height 7
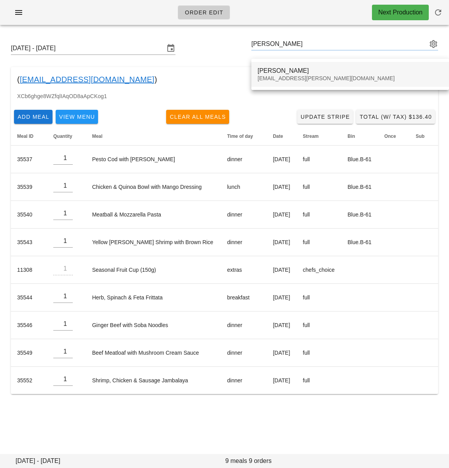
type input "[PERSON_NAME] ([EMAIL_ADDRESS][PERSON_NAME][DOMAIN_NAME])"
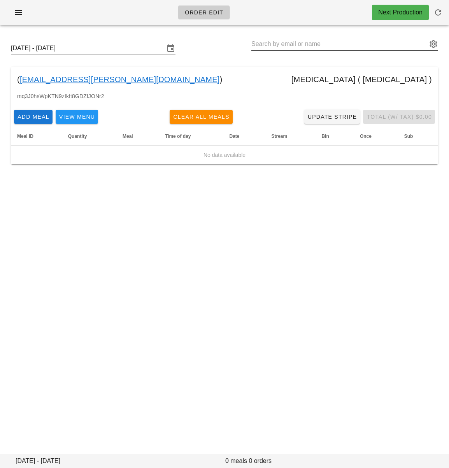
click at [343, 43] on input "text" at bounding box center [340, 44] width 176 height 12
paste input "[PERSON_NAME]"
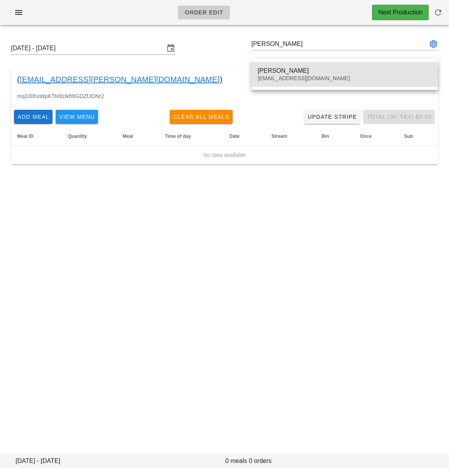
click at [317, 74] on div "[PERSON_NAME]" at bounding box center [345, 70] width 174 height 7
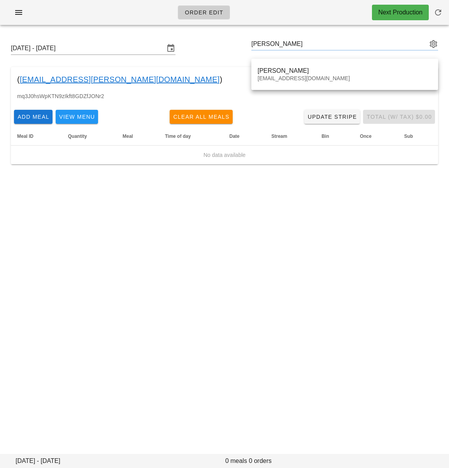
type input "[PERSON_NAME] ([EMAIL_ADDRESS][DOMAIN_NAME])"
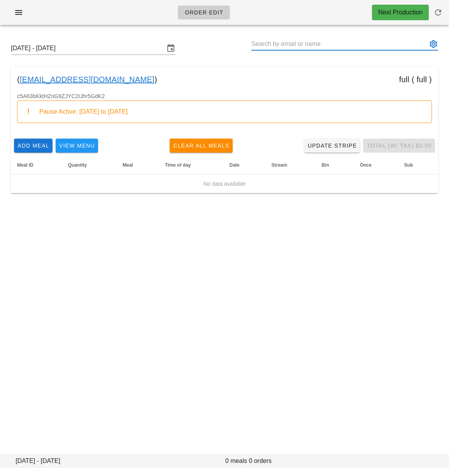
drag, startPoint x: 369, startPoint y: 48, endPoint x: 249, endPoint y: 42, distance: 120.4
click at [249, 42] on div "[DATE] - [DATE]" at bounding box center [225, 48] width 440 height 25
paste input "[PERSON_NAME]"
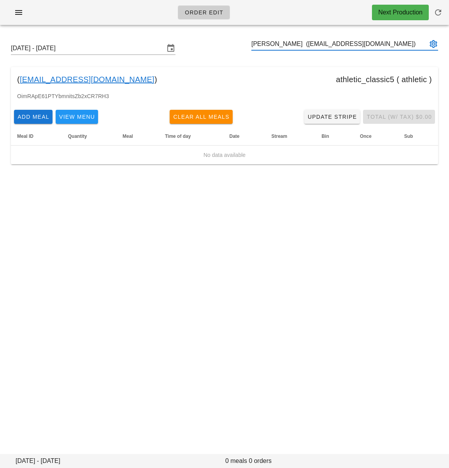
type input "[PERSON_NAME] ([EMAIL_ADDRESS][DOMAIN_NAME])"
click at [367, 42] on input "text" at bounding box center [340, 44] width 176 height 12
paste input "[PERSON_NAME]"
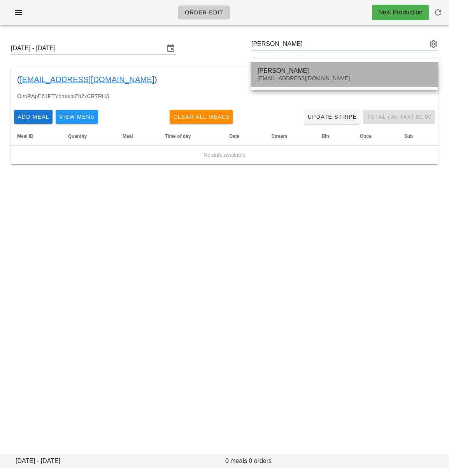
click at [334, 72] on div "[PERSON_NAME]" at bounding box center [345, 70] width 174 height 7
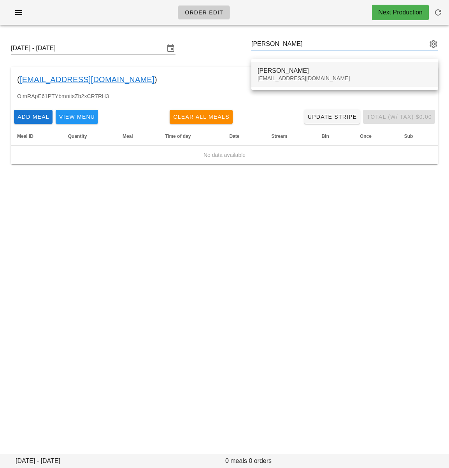
type input "[PERSON_NAME] ([EMAIL_ADDRESS][DOMAIN_NAME])"
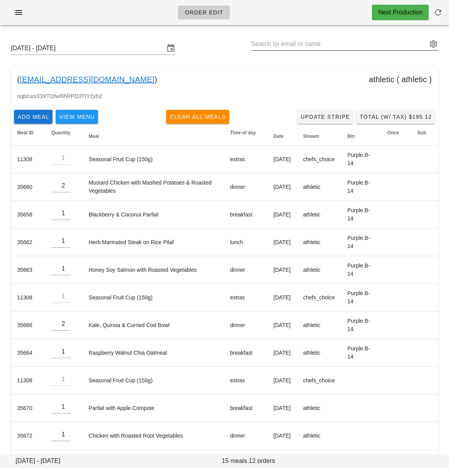
click at [293, 45] on input "text" at bounding box center [340, 44] width 176 height 12
paste input "[PERSON_NAME]"
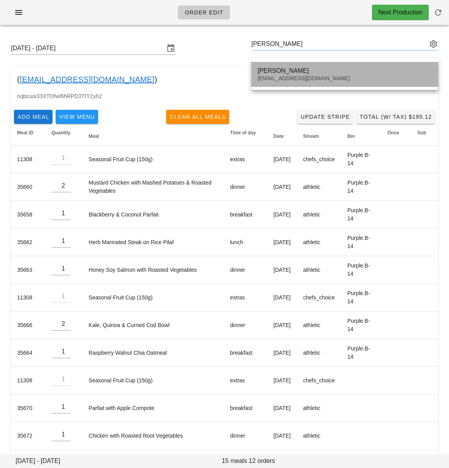
click at [317, 69] on div "Rajdeep Sidhu" at bounding box center [345, 70] width 174 height 7
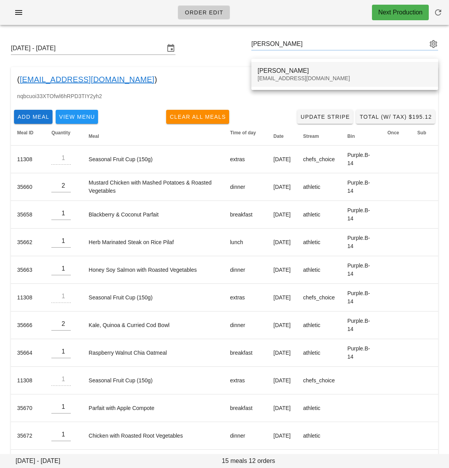
type input "Rajdeep Sidhu (rajdeepsdh87@gmail.com)"
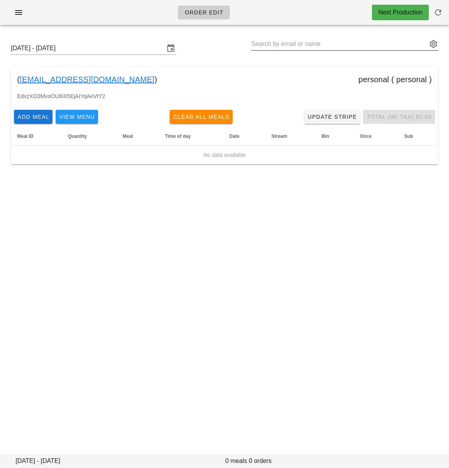
click at [318, 47] on input "text" at bounding box center [340, 44] width 176 height 12
paste input "Jennifer Mawby"
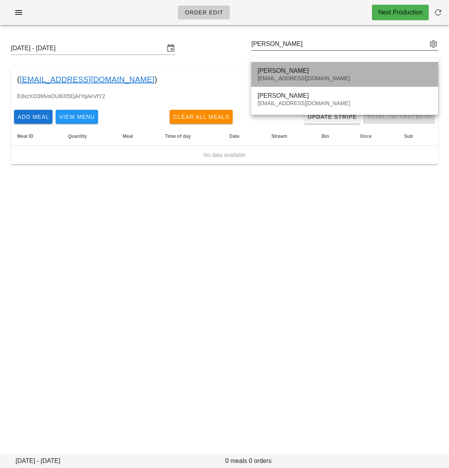
drag, startPoint x: 317, startPoint y: 69, endPoint x: 312, endPoint y: 55, distance: 15.4
click at [317, 69] on div "Jennifer Mawby" at bounding box center [345, 70] width 174 height 7
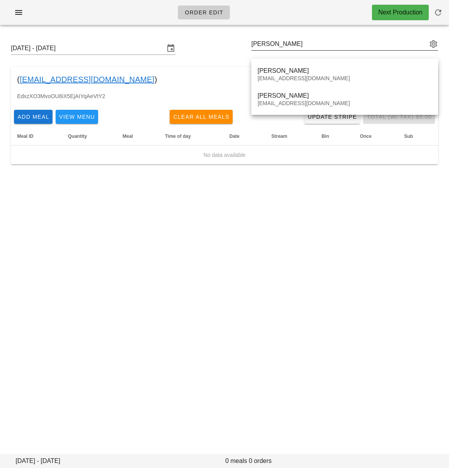
type input "Jennifer Mawby (jjtmstudio@gmail.com)"
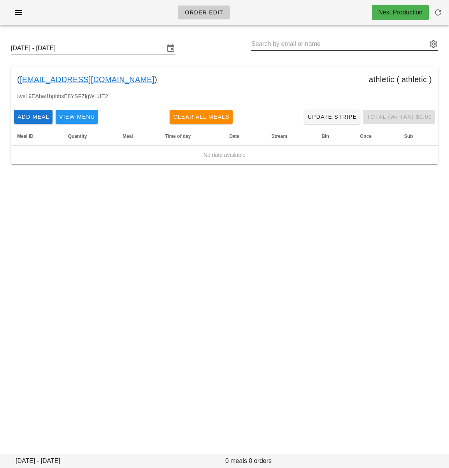
click at [328, 46] on input "text" at bounding box center [340, 44] width 176 height 12
paste input "Jennifer Mawby"
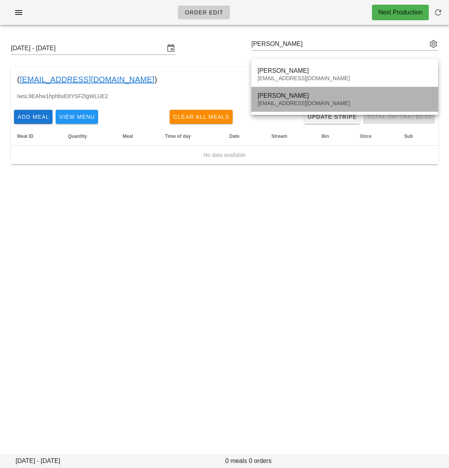
drag, startPoint x: 303, startPoint y: 98, endPoint x: 367, endPoint y: 102, distance: 63.6
click at [303, 98] on div "Jennifer Mawby" at bounding box center [345, 95] width 174 height 7
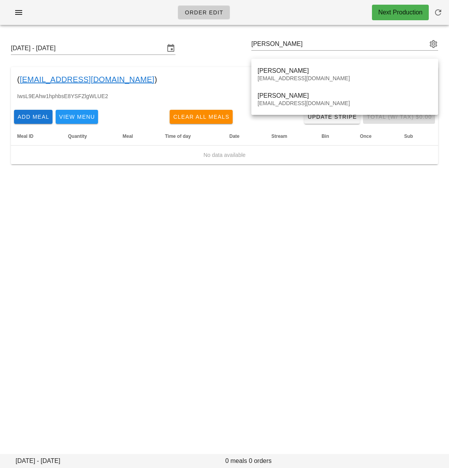
type input "Jennifer Mawby (vantageartprojectsmagazine@gmail.com)"
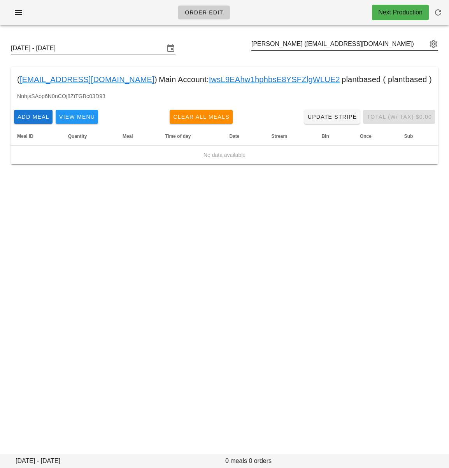
click at [303, 46] on input "Jennifer Mawby (vantageartprojectsmagazine@gmail.com)" at bounding box center [340, 44] width 176 height 12
click at [303, 46] on input "text" at bounding box center [340, 44] width 176 height 12
paste input "Romax Benedict"
type input "Romax Benedict"
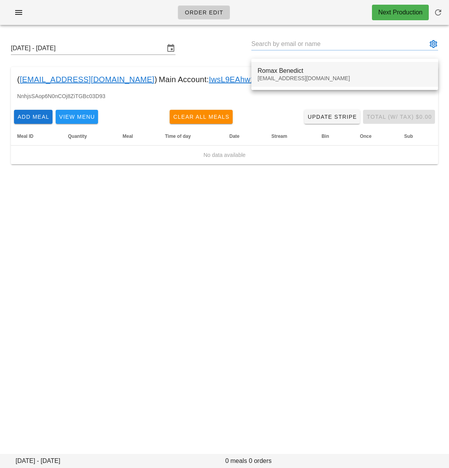
type input "Romax Benedict (Romaxbenedict@gmail.com)"
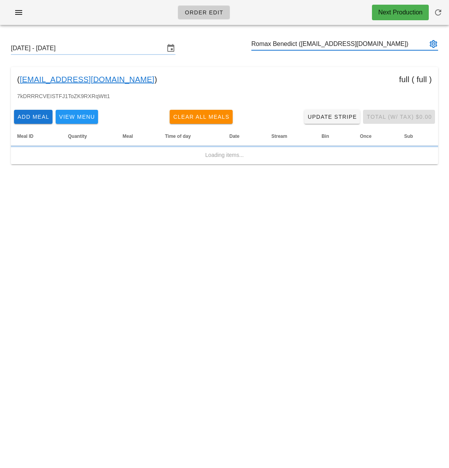
click at [278, 73] on div "( Romaxbenedict@gmail.com ) full ( full )" at bounding box center [224, 79] width 427 height 25
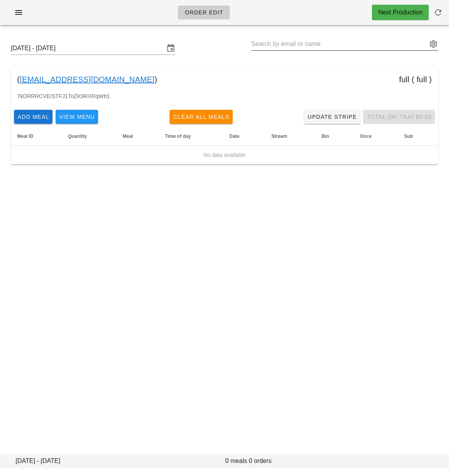
click at [306, 44] on input "text" at bounding box center [340, 44] width 176 height 12
paste input "Loic Avilez"
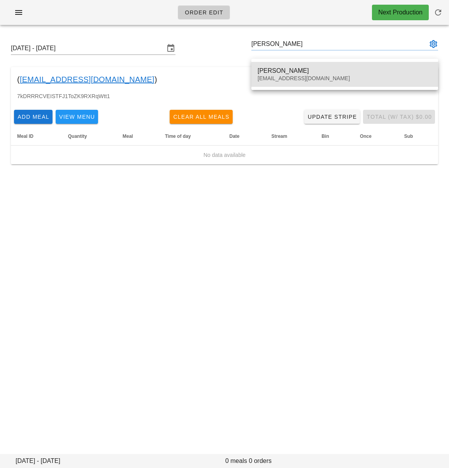
drag, startPoint x: 292, startPoint y: 76, endPoint x: 368, endPoint y: 86, distance: 76.7
click at [292, 76] on div "vmary.noumea@gmail.com" at bounding box center [345, 78] width 174 height 7
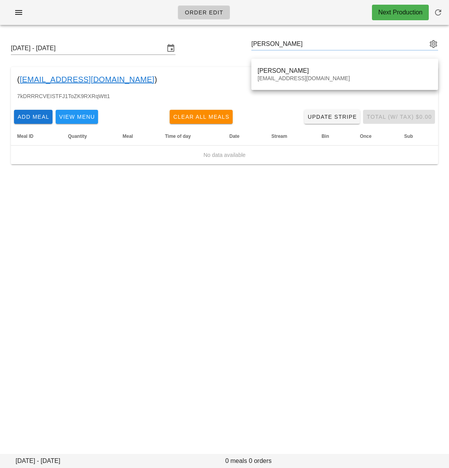
type input "Loic Avilez (vmary.noumea@gmail.com)"
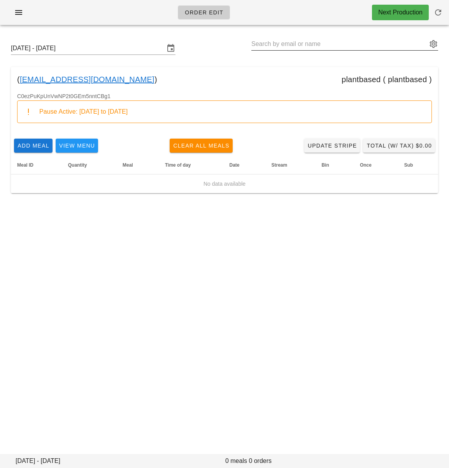
click at [290, 43] on input "text" at bounding box center [340, 44] width 176 height 12
paste input "Jackie Lo"
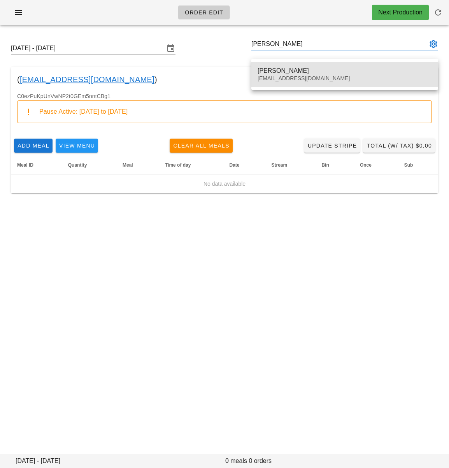
drag, startPoint x: 276, startPoint y: 73, endPoint x: 424, endPoint y: 102, distance: 150.8
click at [277, 73] on div "Jackie Lo" at bounding box center [345, 70] width 174 height 7
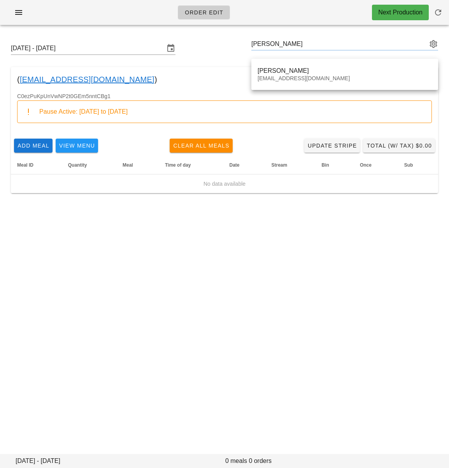
type input "Jackie Lo (jlo123@gmail.com)"
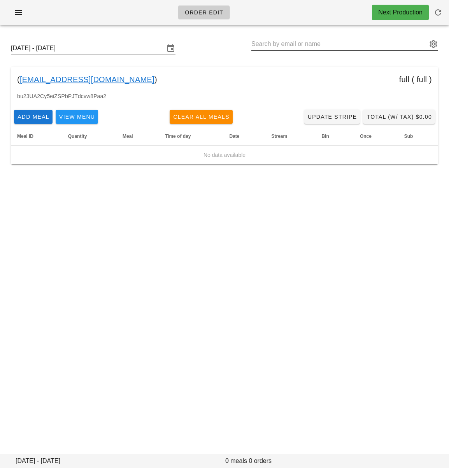
click at [303, 43] on input "text" at bounding box center [340, 44] width 176 height 12
click at [306, 43] on input "text" at bounding box center [340, 44] width 176 height 12
paste input "Daniel Brown"
type input "Daniel Brown (dantaitbrown@gmail.com)"
click at [318, 44] on input "text" at bounding box center [340, 44] width 176 height 12
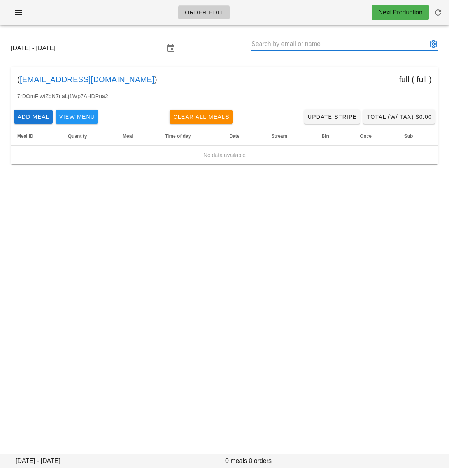
click at [318, 44] on input "text" at bounding box center [340, 44] width 176 height 12
paste input "Brendon McLeod"
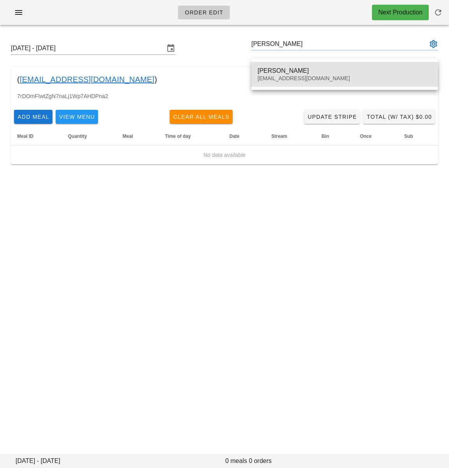
click at [316, 74] on div "Brendon McLeod" at bounding box center [345, 70] width 174 height 7
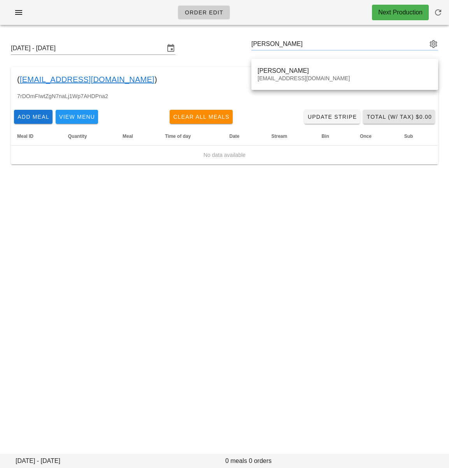
type input "Brendon McLeod (brendonjmcleod@gmail.com)"
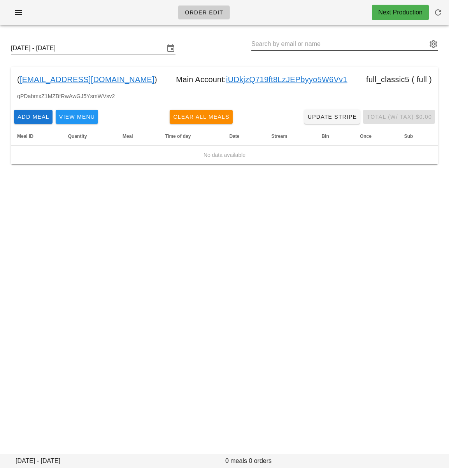
click at [304, 46] on input "text" at bounding box center [340, 44] width 176 height 12
paste input "Evan Dacey"
type input "Evan Dacey"
paste input "Evan Dacey"
click at [267, 45] on input "Evan Dacey" at bounding box center [340, 44] width 176 height 12
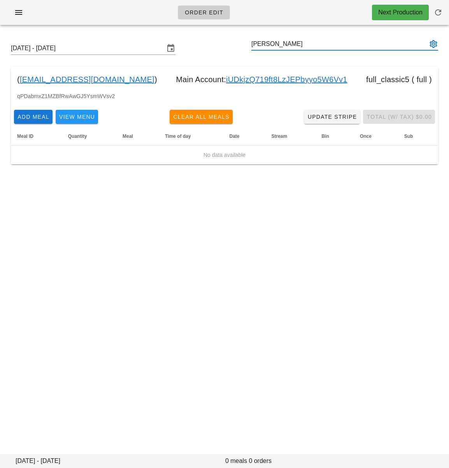
type input "Evan Dacey"
paste input "My Tran"
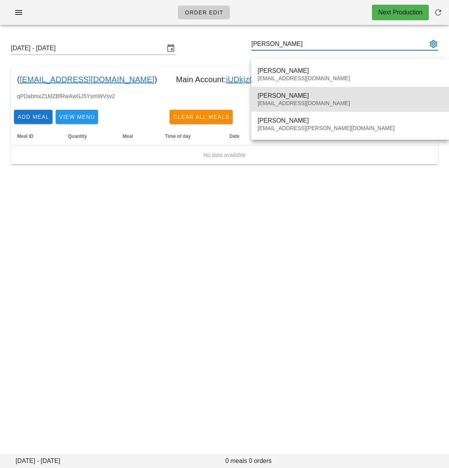
drag, startPoint x: 304, startPoint y: 99, endPoint x: 329, endPoint y: 110, distance: 27.2
click at [304, 99] on div "My Tran mytran604@gmail.com" at bounding box center [350, 99] width 185 height 24
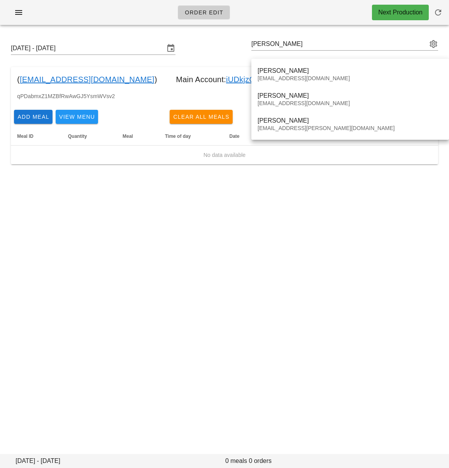
type input "[PERSON_NAME] ([EMAIL_ADDRESS][DOMAIN_NAME])"
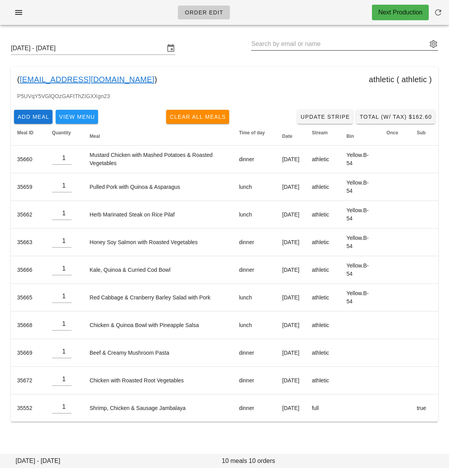
click at [298, 49] on input "text" at bounding box center [340, 44] width 176 height 12
paste input "[PERSON_NAME]"
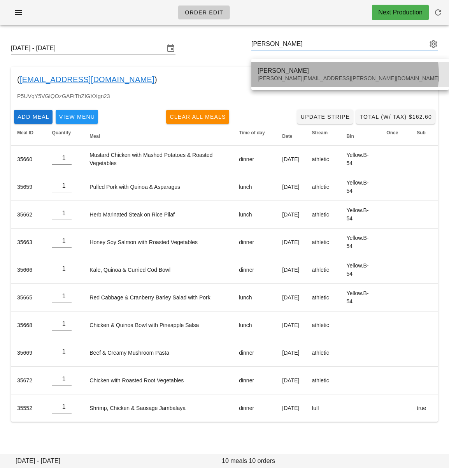
click at [307, 72] on div "[PERSON_NAME]" at bounding box center [350, 70] width 185 height 7
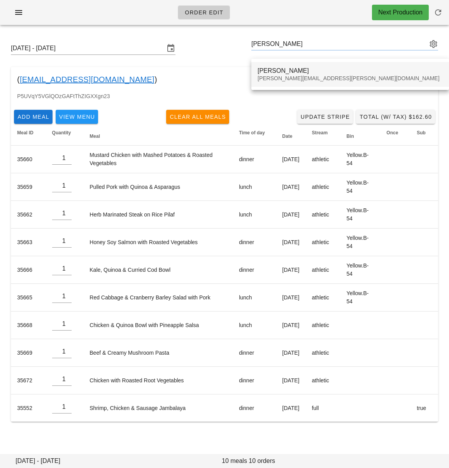
type input "[PERSON_NAME] ([PERSON_NAME][EMAIL_ADDRESS][PERSON_NAME][DOMAIN_NAME])"
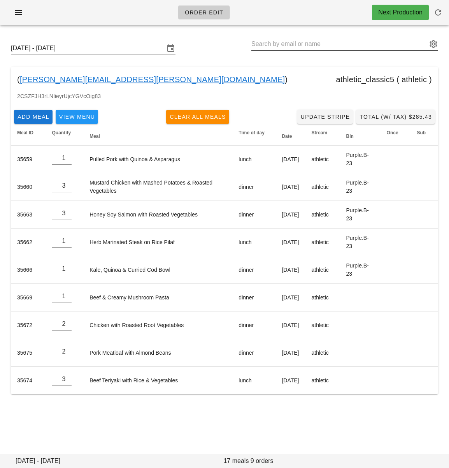
click at [308, 46] on input "text" at bounding box center [340, 44] width 176 height 12
paste input "Jocelyne Hawkins"
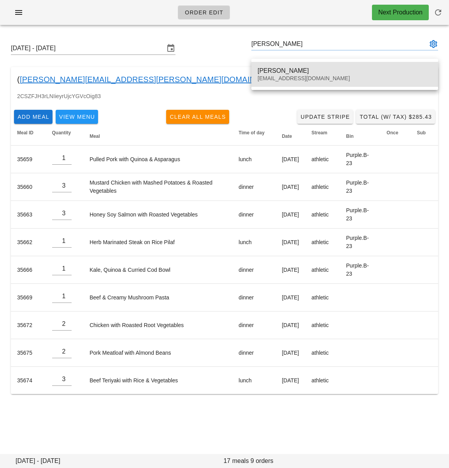
click at [297, 71] on div "Jocelyne Hawkins" at bounding box center [345, 70] width 174 height 7
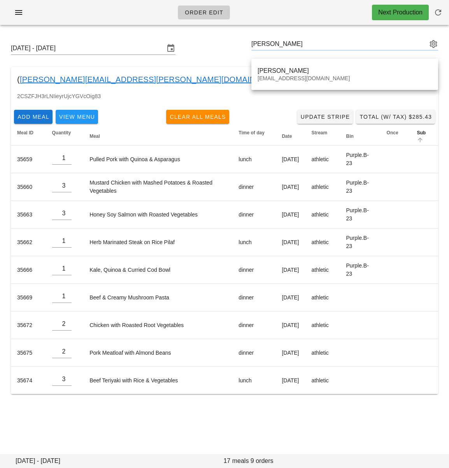
type input "Jocelyne Hawkins (joce.h@protonmail.com)"
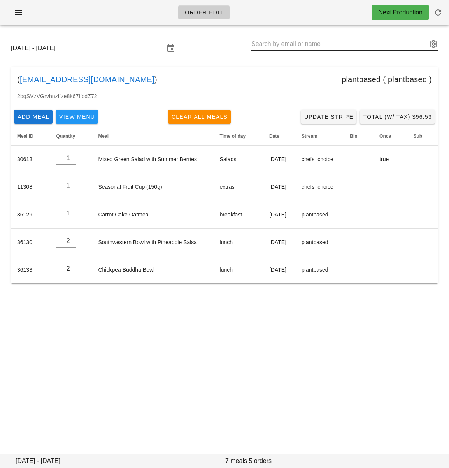
click at [333, 47] on input "text" at bounding box center [340, 44] width 176 height 12
paste input "Farnaz Edalat"
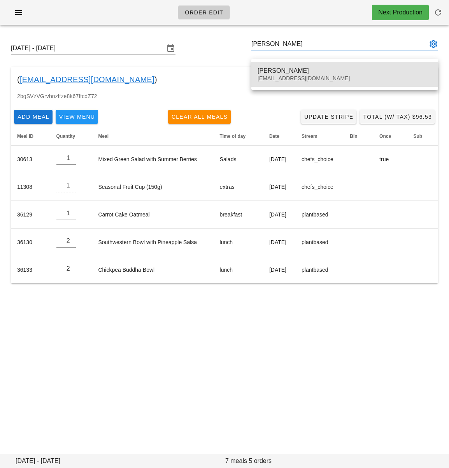
click at [323, 77] on div "Farnazedalat@yahoo.com" at bounding box center [345, 78] width 174 height 7
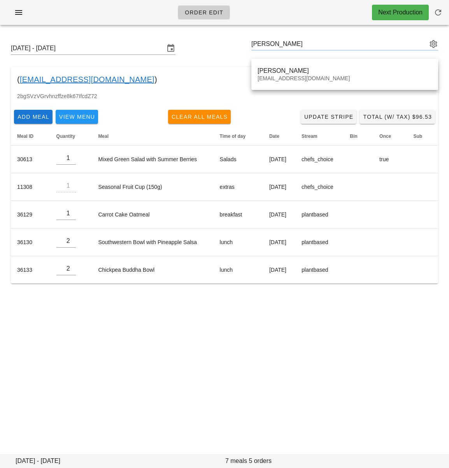
type input "Farnaz Edalat (Farnazedalat@yahoo.com)"
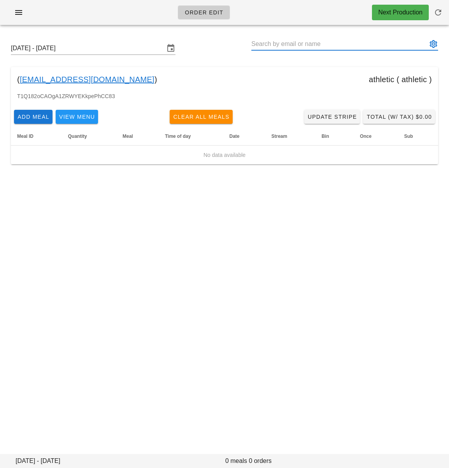
click at [327, 47] on input "text" at bounding box center [340, 44] width 176 height 12
paste input "[PERSON_NAME]"
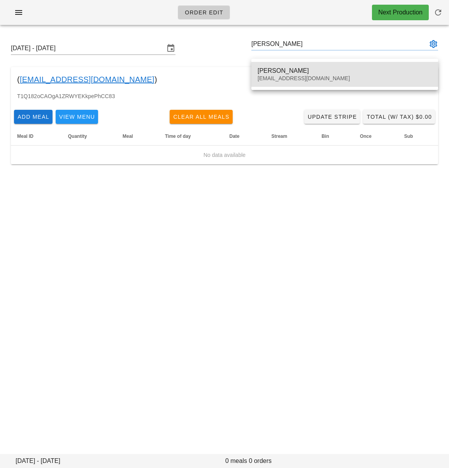
click at [318, 66] on div "Megan O'Shaughnessy meganoolivert@gmail.com" at bounding box center [345, 74] width 174 height 24
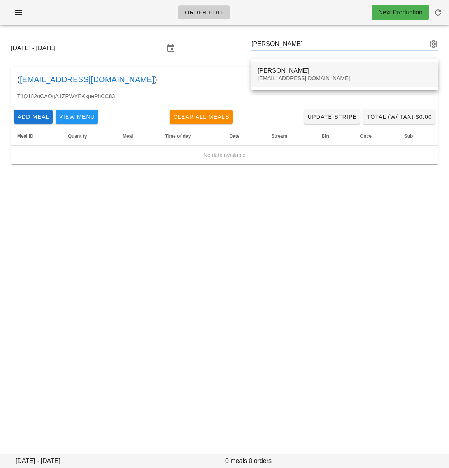
type input "[PERSON_NAME] ([EMAIL_ADDRESS][DOMAIN_NAME])"
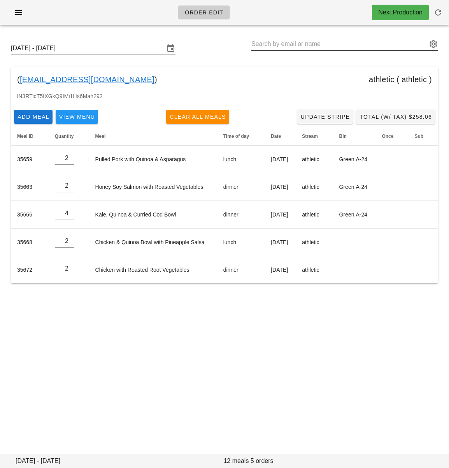
click at [313, 47] on input "text" at bounding box center [340, 44] width 176 height 12
paste input "[PERSON_NAME]"
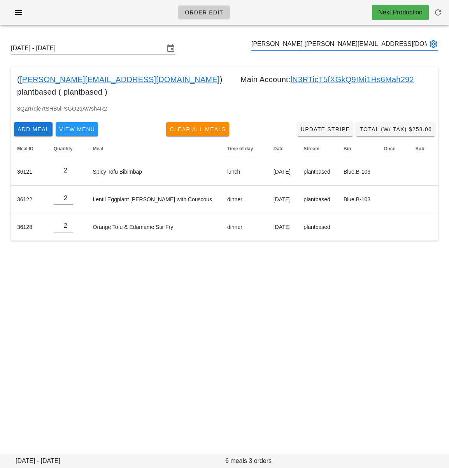
type input "[PERSON_NAME] ([PERSON_NAME][EMAIL_ADDRESS][DOMAIN_NAME])"
paste input "Michael Rutherford"
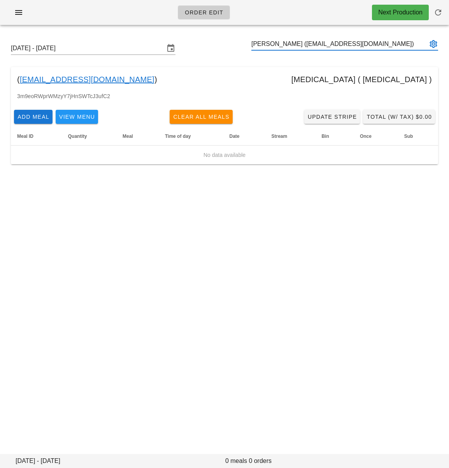
type input "Michael Rutherford (mik2793@gmail.com)"
paste input "[PERSON_NAME]"
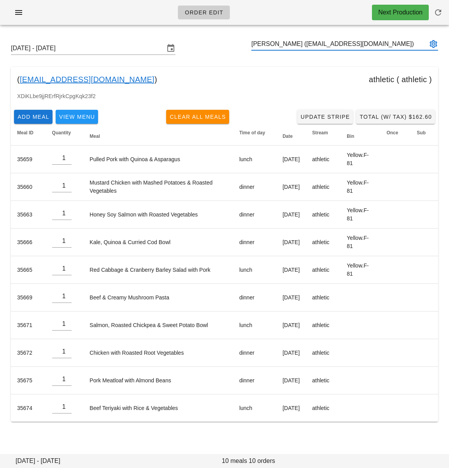
type input "[PERSON_NAME] ([EMAIL_ADDRESS][DOMAIN_NAME])"
paste input "[PERSON_NAME]"
type input "[PERSON_NAME] ([EMAIL_ADDRESS][DOMAIN_NAME])"
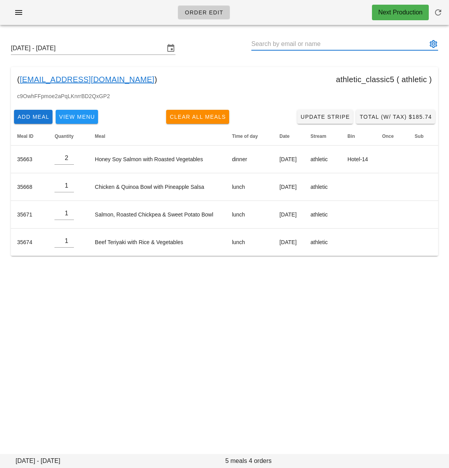
paste input "Jalisha Yap"
type input "Jalisha Yap (jalishayap@gmail.com)"
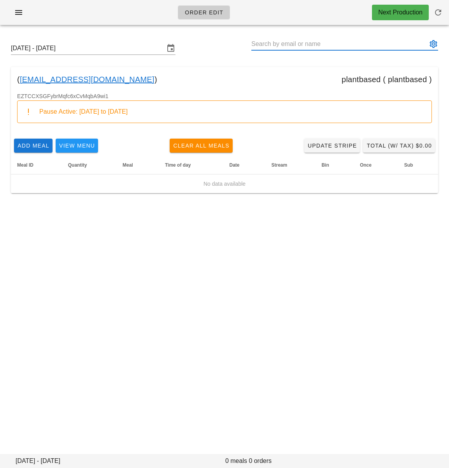
paste input "Bronte Kelly"
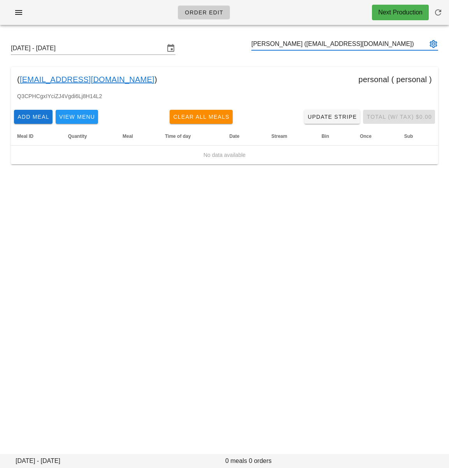
type input "Bronte Kelly (bpkelly@ualberta.ca)"
paste input "Abdul Aljebouri"
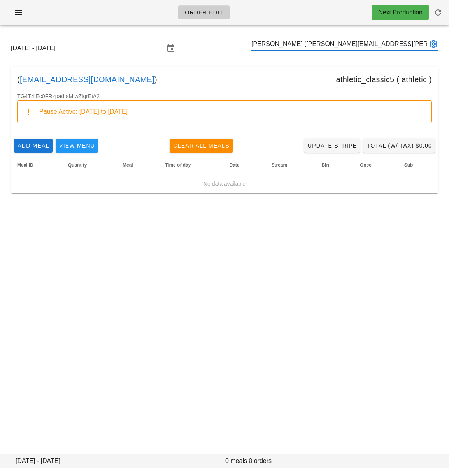
type input "Abdul Aljebouri (abdul.aljebouri@icloud.com)"
paste input "Kathy Brandon"
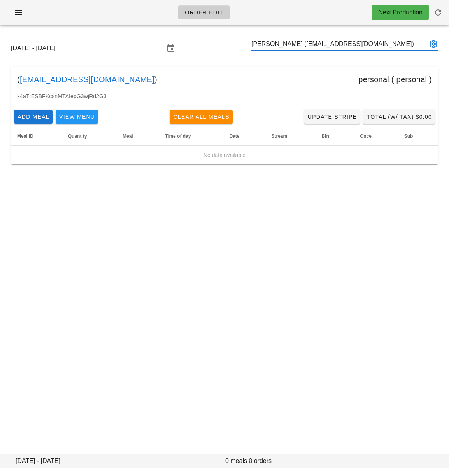
type input "Kathy Brandon (katbrandon@hotmail.com)"
paste input "Ruth Gill"
type input "Ruth Gill (ruthegill@hotmail.com)"
paste input "[PERSON_NAME]"
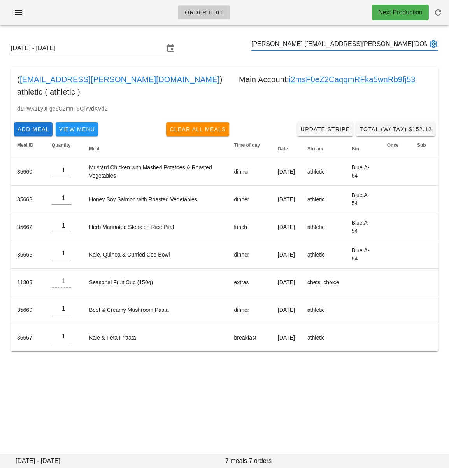
type input "[PERSON_NAME] ([EMAIL_ADDRESS][PERSON_NAME][DOMAIN_NAME])"
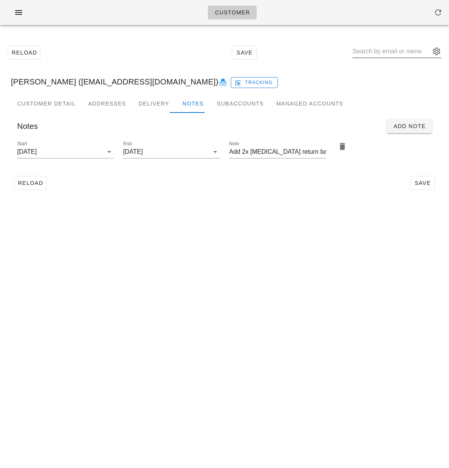
click at [395, 51] on input "text" at bounding box center [392, 51] width 78 height 12
paste input "[PERSON_NAME]"
type input "[PERSON_NAME]"
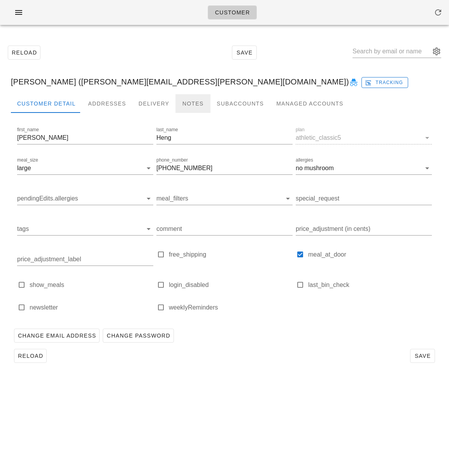
click at [185, 104] on div "Notes" at bounding box center [193, 103] width 35 height 19
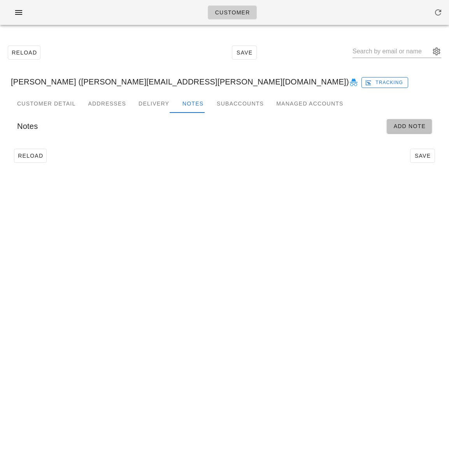
click at [419, 126] on span "Add Note" at bounding box center [409, 126] width 33 height 6
type input "[PERSON_NAME] ([PERSON_NAME][EMAIL_ADDRESS][PERSON_NAME][DOMAIN_NAME])"
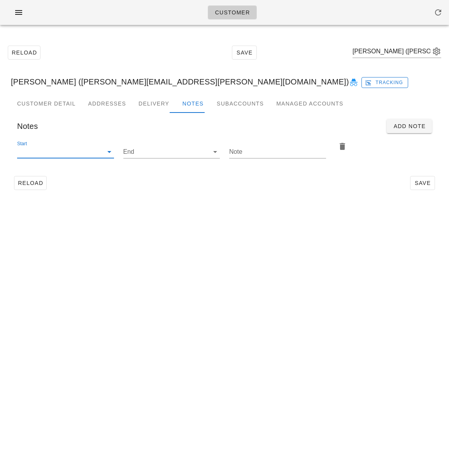
click at [77, 155] on input "Start" at bounding box center [59, 152] width 84 height 12
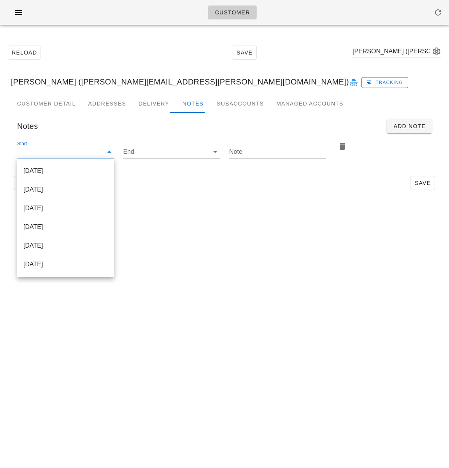
drag, startPoint x: 76, startPoint y: 169, endPoint x: 122, endPoint y: 169, distance: 46.3
click at [76, 169] on div "[DATE]" at bounding box center [65, 170] width 84 height 7
type input "[DATE]"
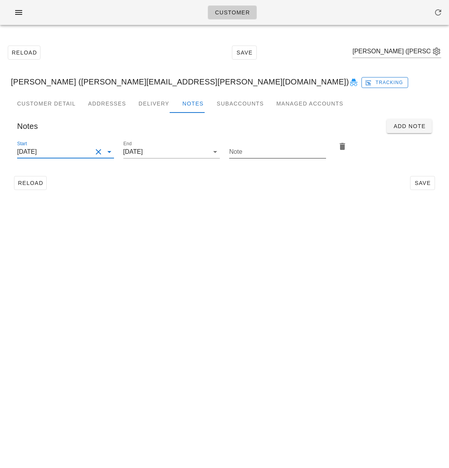
click at [262, 153] on input "Note" at bounding box center [277, 152] width 97 height 12
type input "Add 2x [MEDICAL_DATA] return bags!"
click at [406, 130] on button "Add Note" at bounding box center [409, 126] width 45 height 14
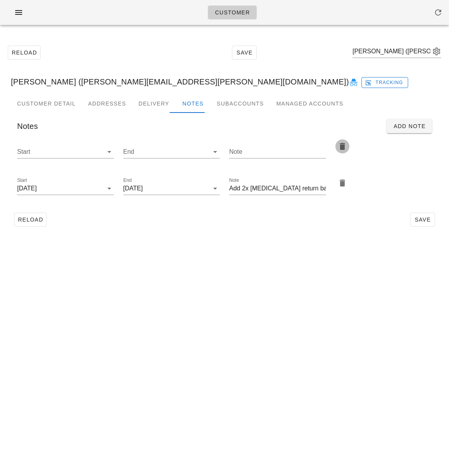
drag, startPoint x: 341, startPoint y: 149, endPoint x: 394, endPoint y: 188, distance: 66.0
click at [341, 149] on icon "button" at bounding box center [342, 146] width 9 height 9
type input "[DATE]"
type input "Add 2x [MEDICAL_DATA] return bags!"
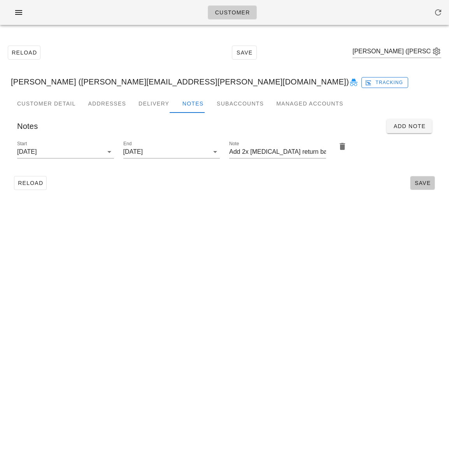
drag, startPoint x: 418, startPoint y: 181, endPoint x: 439, endPoint y: 181, distance: 21.0
click at [419, 181] on span "Save" at bounding box center [423, 183] width 18 height 6
click at [39, 185] on span "Reload" at bounding box center [31, 183] width 26 height 6
click at [389, 52] on input "text" at bounding box center [392, 51] width 78 height 12
paste input "[PERSON_NAME]"
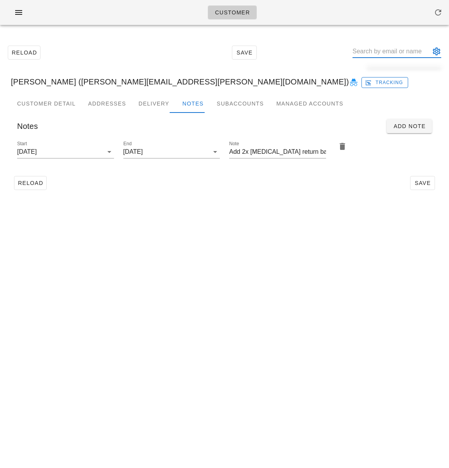
type input "[PERSON_NAME]"
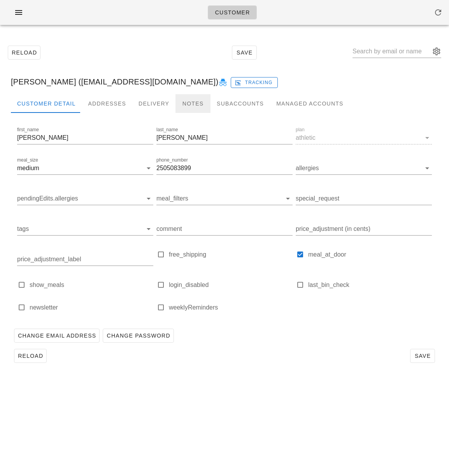
click at [186, 105] on div "Notes" at bounding box center [193, 103] width 35 height 19
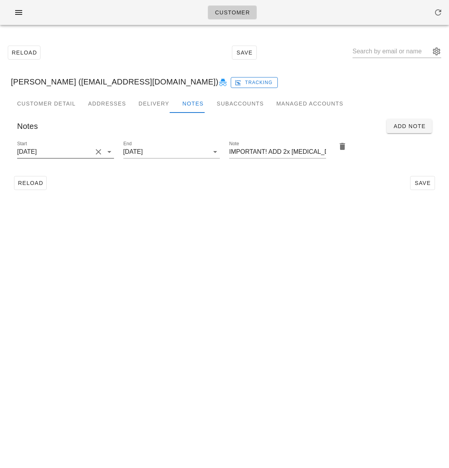
click at [85, 147] on input "[DATE]" at bounding box center [54, 152] width 75 height 12
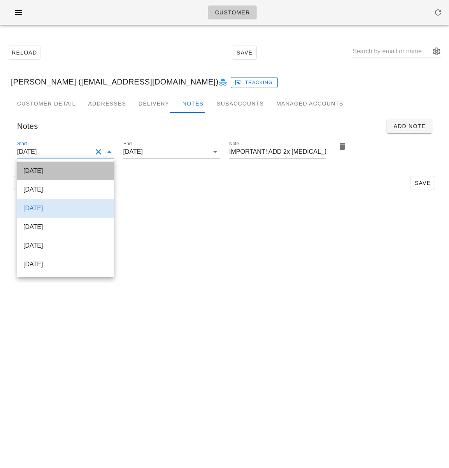
click at [49, 171] on div "[DATE]" at bounding box center [65, 170] width 84 height 7
type input "[DATE]"
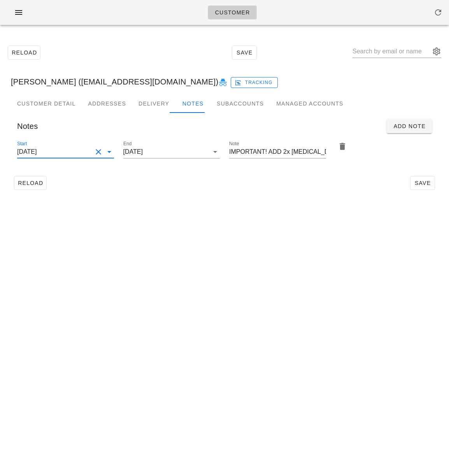
click at [70, 151] on input "[DATE]" at bounding box center [54, 152] width 75 height 12
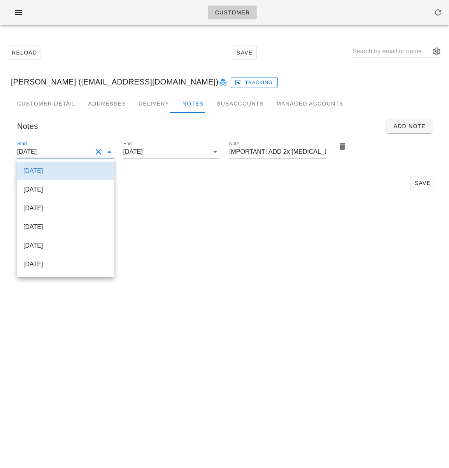
drag, startPoint x: 73, startPoint y: 168, endPoint x: 79, endPoint y: 167, distance: 6.7
click at [73, 168] on div "[DATE]" at bounding box center [65, 170] width 84 height 7
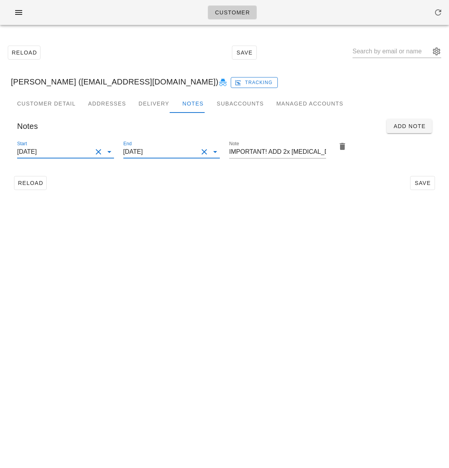
click at [156, 155] on input "[DATE]" at bounding box center [160, 152] width 75 height 12
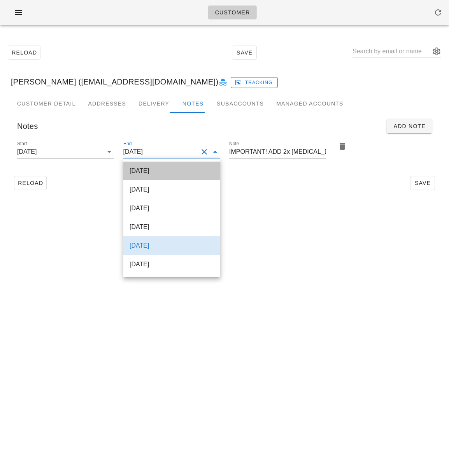
click at [165, 172] on div "[DATE]" at bounding box center [172, 170] width 84 height 7
type input "[DATE]"
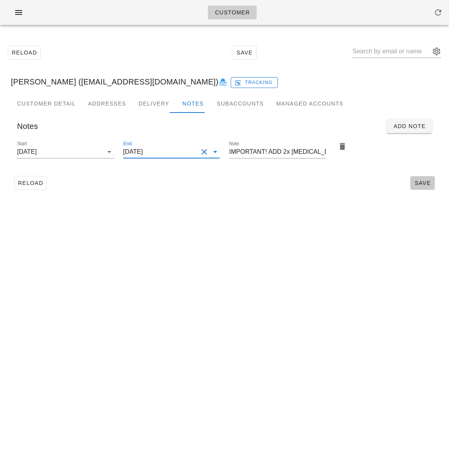
click at [419, 184] on span "Save" at bounding box center [423, 183] width 18 height 6
click at [257, 168] on div "Note IMPORTANT! ADD 2x [MEDICAL_DATA] RETURN BAG!" at bounding box center [278, 153] width 106 height 37
type input "[PERSON_NAME] ([EMAIL_ADDRESS][DOMAIN_NAME])"
click at [387, 49] on input "text" at bounding box center [392, 51] width 78 height 12
paste input "[PERSON_NAME]"
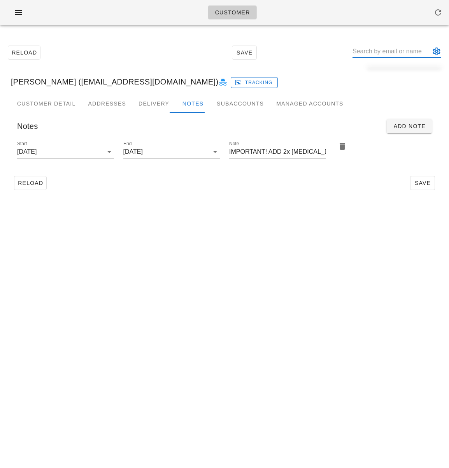
type input "[PERSON_NAME]"
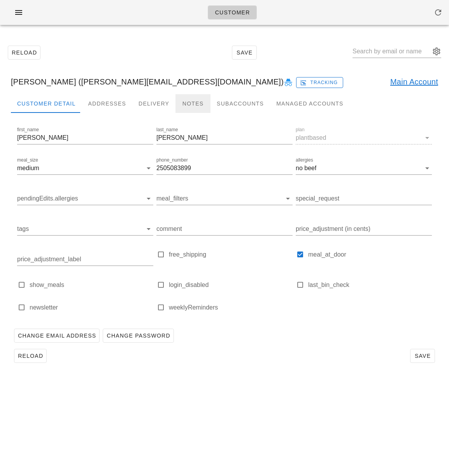
click at [191, 104] on div "Notes" at bounding box center [193, 103] width 35 height 19
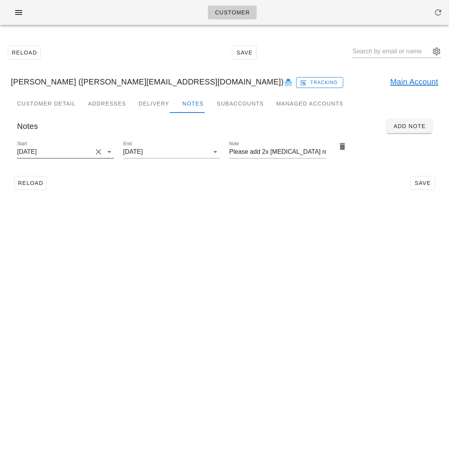
click at [62, 155] on input "[DATE]" at bounding box center [54, 152] width 75 height 12
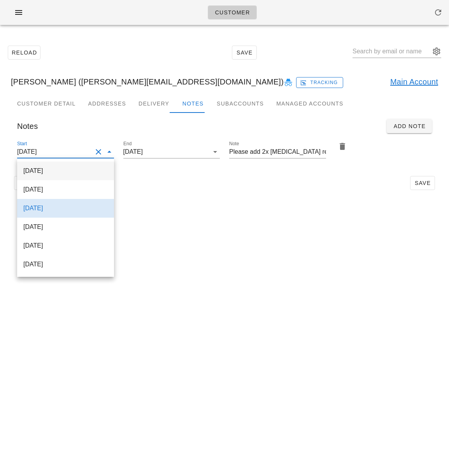
click at [79, 175] on div "[DATE]" at bounding box center [65, 170] width 84 height 17
type input "[DATE]"
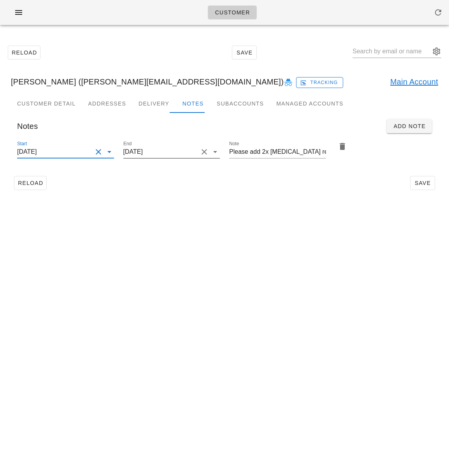
click at [170, 152] on input "[DATE]" at bounding box center [160, 152] width 75 height 12
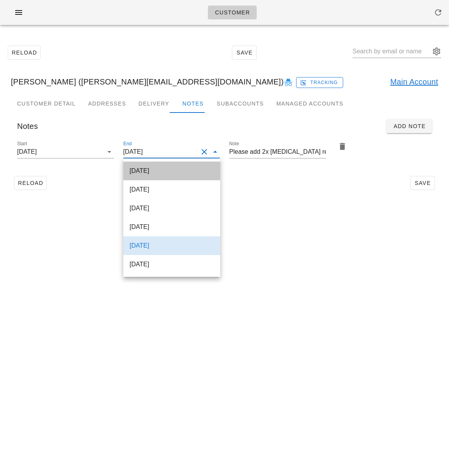
click at [169, 167] on div "[DATE]" at bounding box center [172, 170] width 84 height 7
type input "[DATE]"
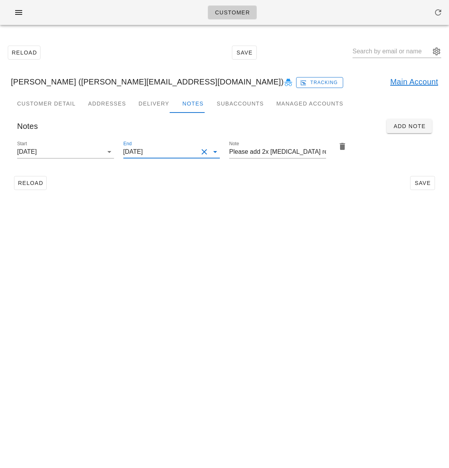
click at [272, 177] on div "Reload Save" at bounding box center [224, 183] width 427 height 20
drag, startPoint x: 420, startPoint y: 187, endPoint x: 441, endPoint y: 187, distance: 20.6
click at [420, 187] on button "Save" at bounding box center [422, 183] width 25 height 14
click at [42, 176] on button "Reload" at bounding box center [30, 183] width 33 height 14
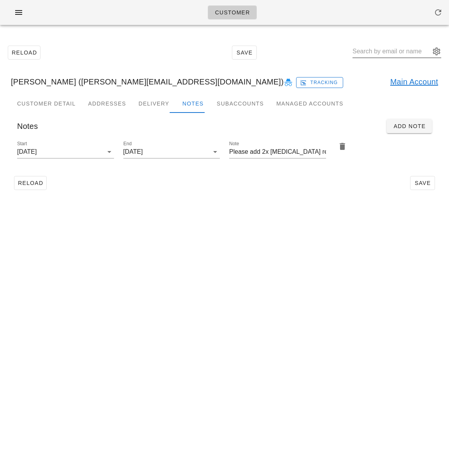
click at [383, 50] on input "text" at bounding box center [392, 51] width 78 height 12
paste input "[PERSON_NAME]"
type input "[PERSON_NAME]"
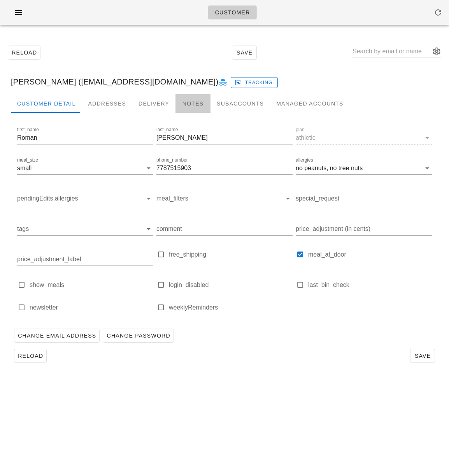
click at [182, 105] on div "Notes" at bounding box center [193, 103] width 35 height 19
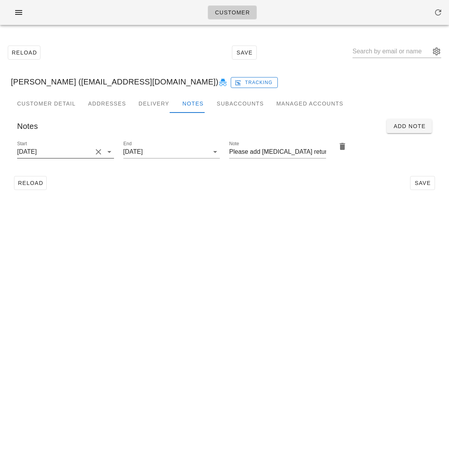
drag, startPoint x: 70, startPoint y: 155, endPoint x: 78, endPoint y: 154, distance: 7.4
click at [72, 154] on input "[DATE]" at bounding box center [54, 152] width 75 height 12
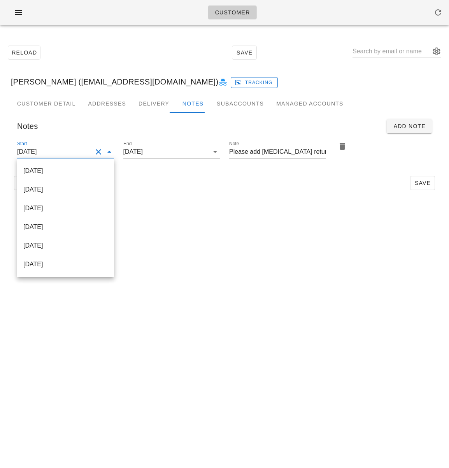
click at [92, 168] on div "[DATE]" at bounding box center [65, 170] width 84 height 7
type input "[DATE]"
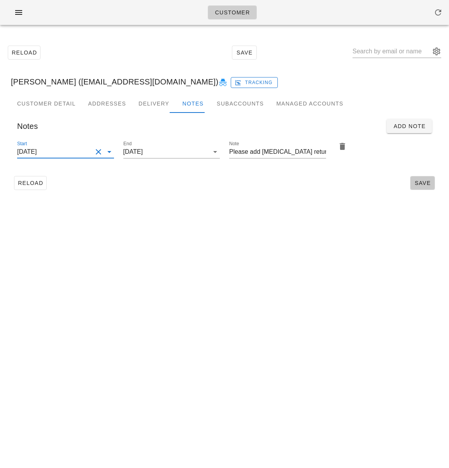
drag, startPoint x: 424, startPoint y: 181, endPoint x: 443, endPoint y: 178, distance: 18.6
click at [425, 181] on span "Save" at bounding box center [423, 183] width 18 height 6
click at [376, 54] on input "text" at bounding box center [392, 51] width 78 height 12
paste input "[PERSON_NAME]"
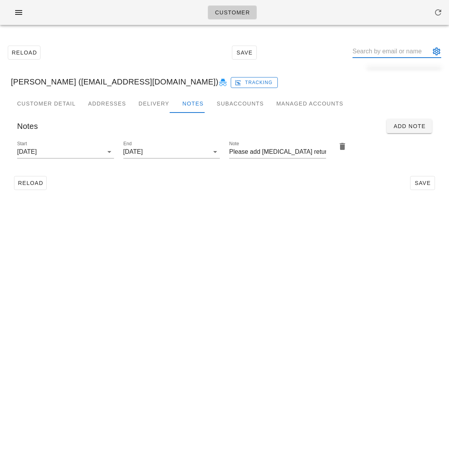
type input "[PERSON_NAME]"
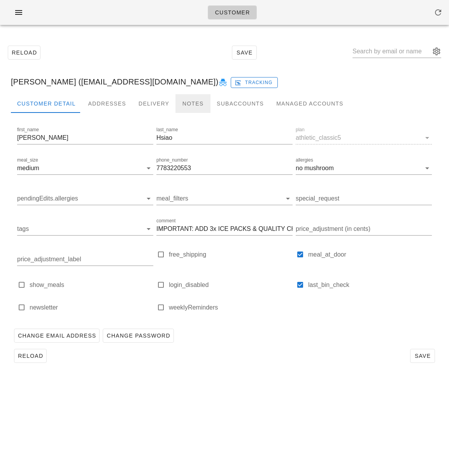
click at [181, 104] on div "Notes" at bounding box center [193, 103] width 35 height 19
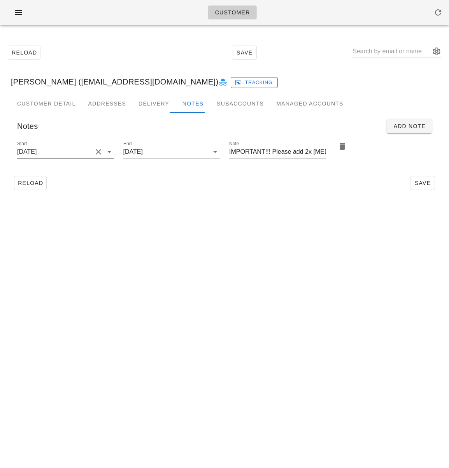
click at [67, 154] on input "[DATE]" at bounding box center [54, 152] width 75 height 12
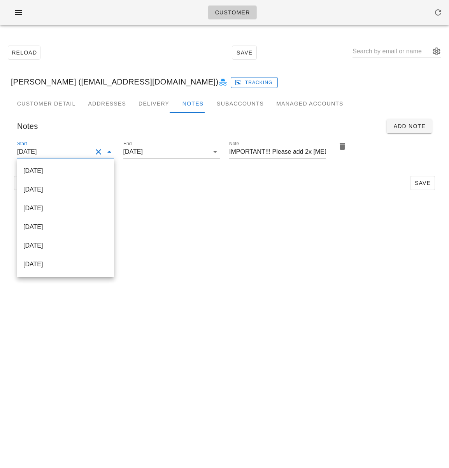
drag, startPoint x: 85, startPoint y: 172, endPoint x: 90, endPoint y: 170, distance: 4.7
click at [85, 172] on div "[DATE]" at bounding box center [65, 170] width 84 height 7
type input "[DATE]"
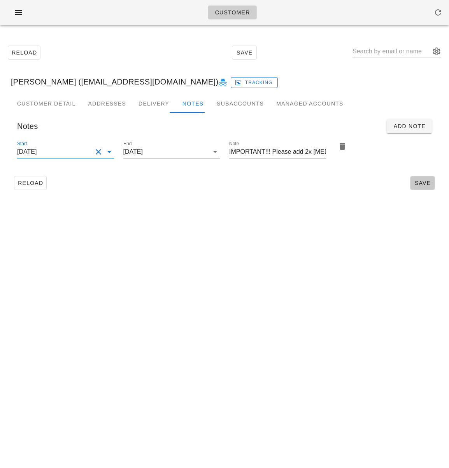
click at [417, 180] on span "Save" at bounding box center [423, 183] width 18 height 6
click at [388, 51] on input "text" at bounding box center [392, 51] width 78 height 12
paste input "[PERSON_NAME]"
type input "[PERSON_NAME]"
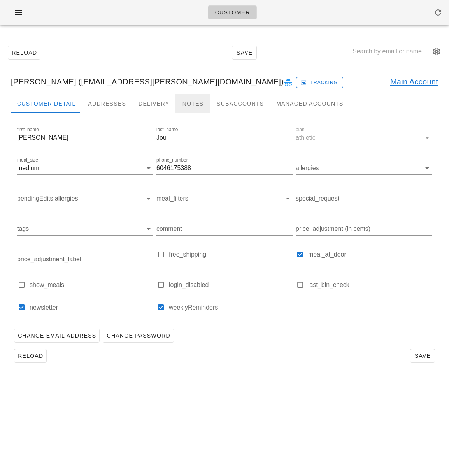
click at [192, 101] on div "Notes" at bounding box center [193, 103] width 35 height 19
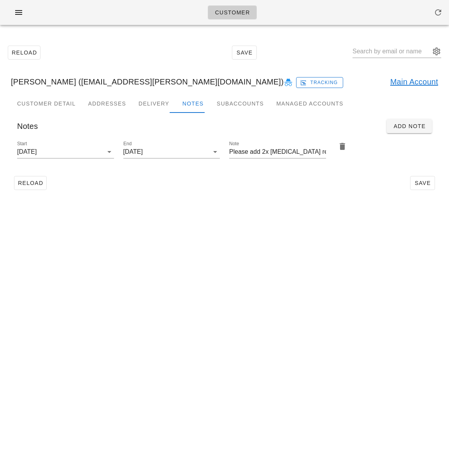
drag, startPoint x: 109, startPoint y: 19, endPoint x: 98, endPoint y: 19, distance: 11.3
click at [109, 18] on div "Customer" at bounding box center [224, 12] width 449 height 25
click at [14, 12] on icon "button" at bounding box center [18, 12] width 9 height 9
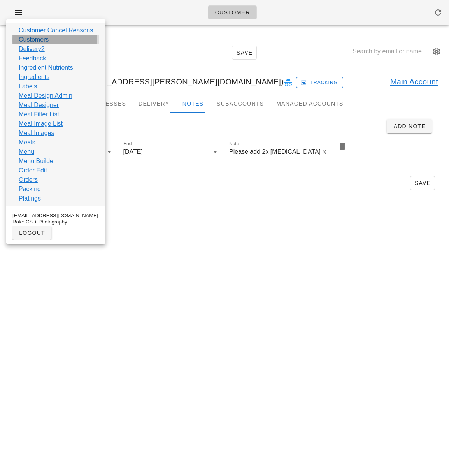
click at [52, 41] on div "Customers" at bounding box center [55, 39] width 87 height 9
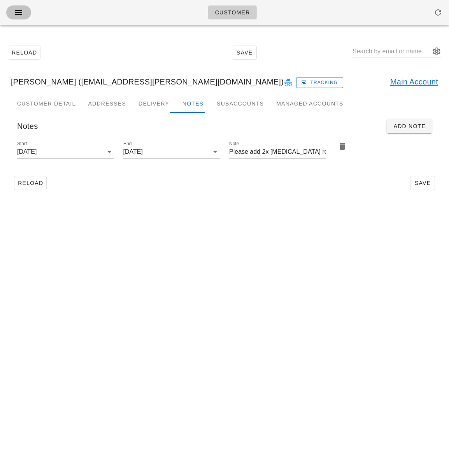
drag, startPoint x: 20, startPoint y: 14, endPoint x: 54, endPoint y: 46, distance: 46.5
click at [20, 14] on icon "button" at bounding box center [18, 12] width 9 height 9
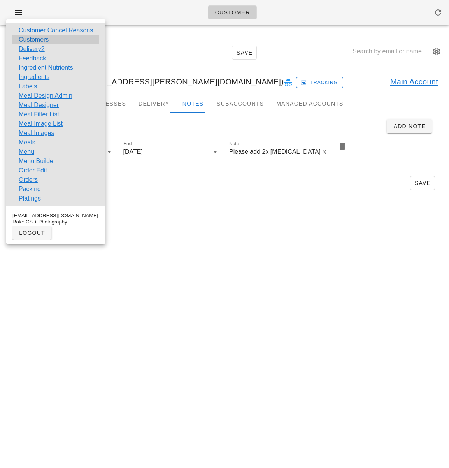
click at [51, 42] on div "Customers" at bounding box center [55, 39] width 87 height 9
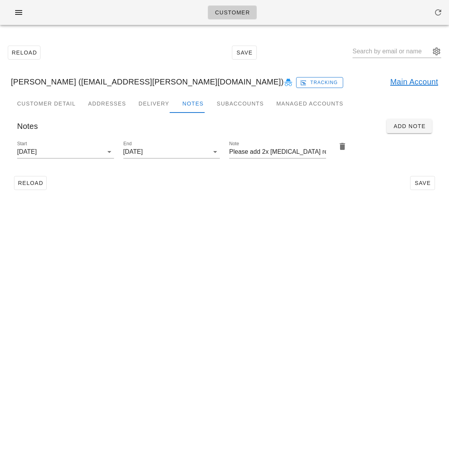
click at [73, 44] on div "Reload Save" at bounding box center [225, 52] width 440 height 33
click at [17, 9] on icon "button" at bounding box center [18, 12] width 9 height 9
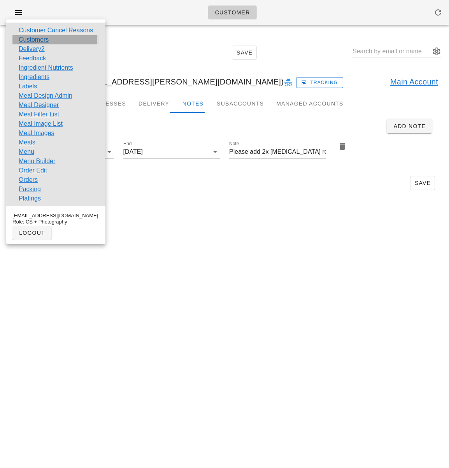
click at [47, 36] on link "Customers" at bounding box center [34, 39] width 30 height 9
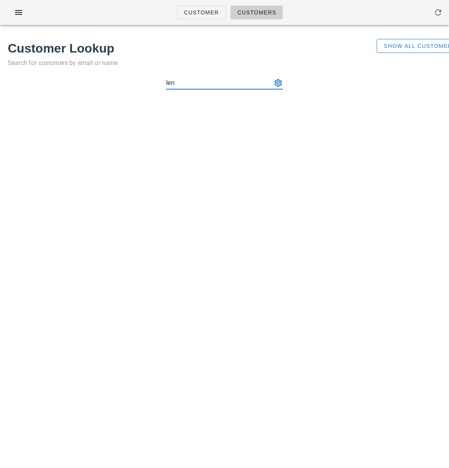
type input "leny"
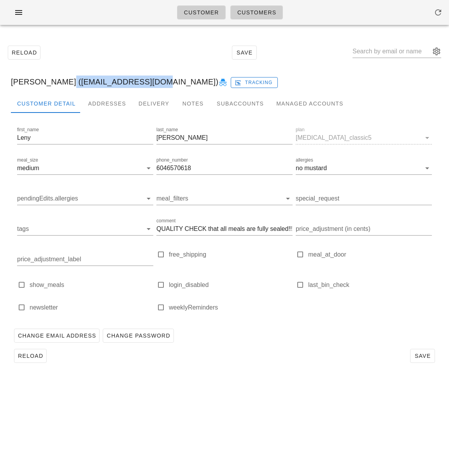
drag, startPoint x: 51, startPoint y: 82, endPoint x: 132, endPoint y: 84, distance: 80.2
click at [132, 84] on div "[PERSON_NAME] ([EMAIL_ADDRESS][DOMAIN_NAME]) Tracking" at bounding box center [225, 81] width 440 height 25
copy div "[EMAIL_ADDRESS][DOMAIN_NAME]"
